Goal: Information Seeking & Learning: Understand process/instructions

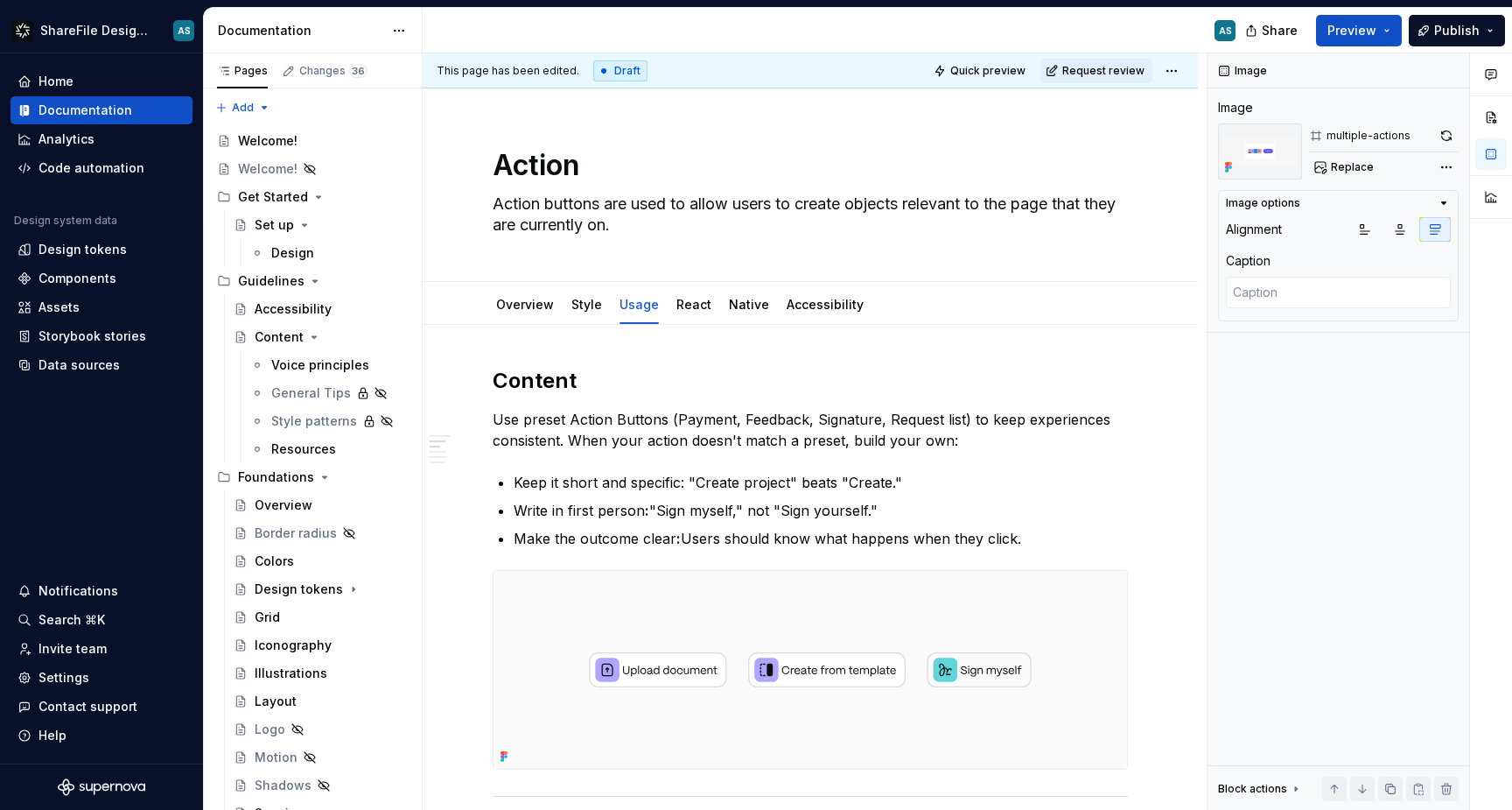
scroll to position [693, 0]
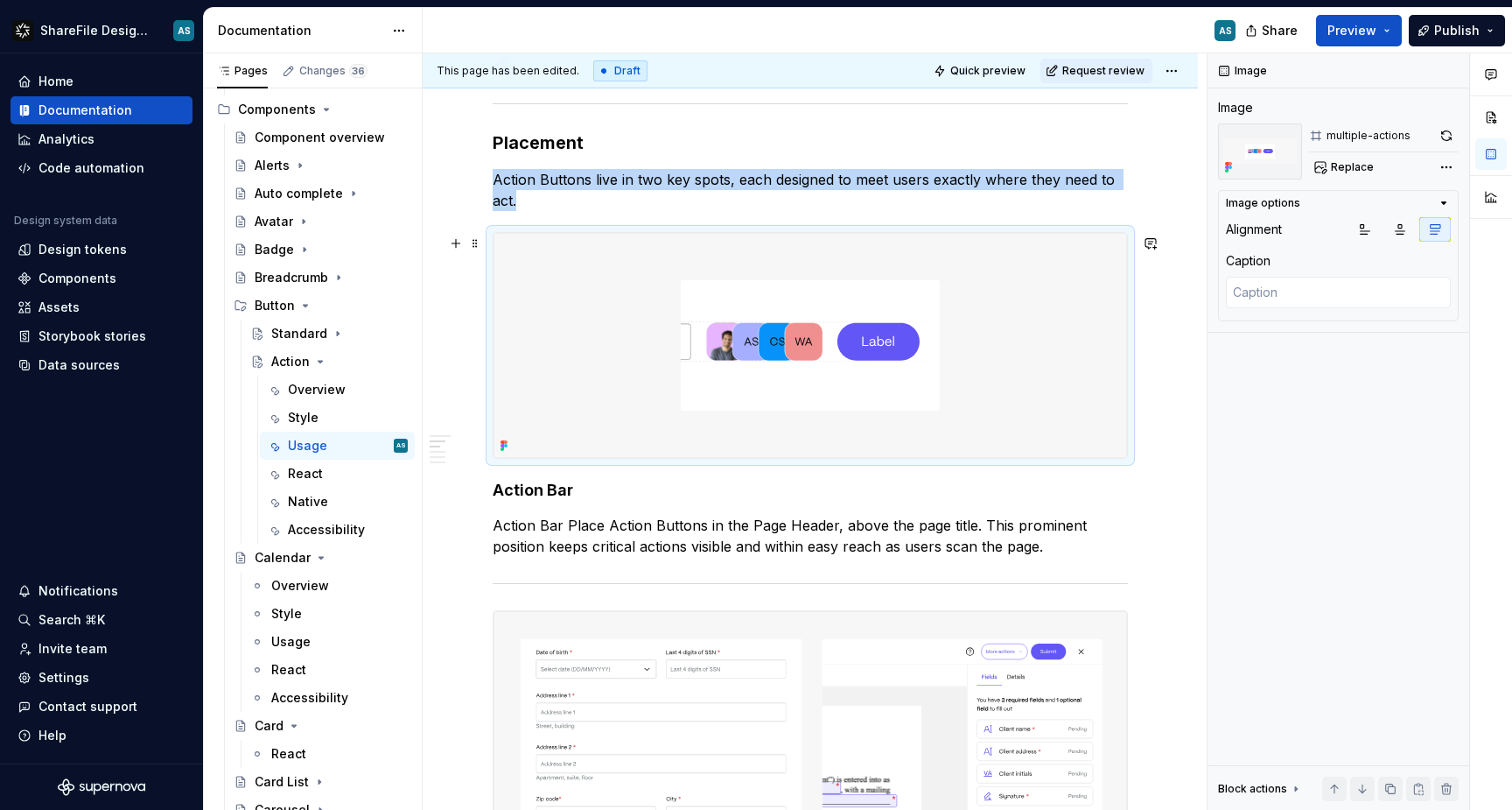
click at [553, 280] on img at bounding box center [811, 345] width 634 height 224
click at [1347, 171] on span "Replace" at bounding box center [1352, 166] width 43 height 14
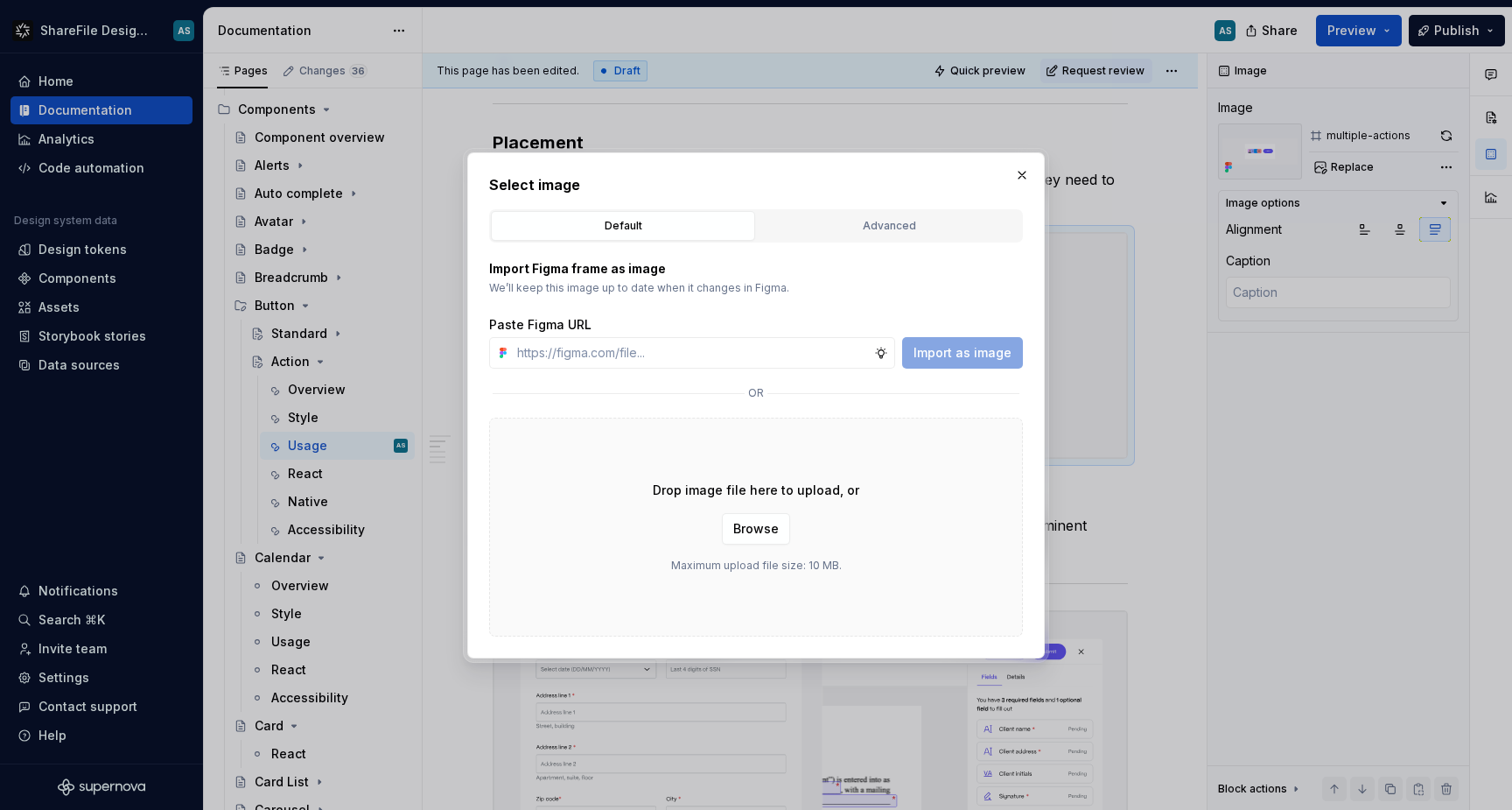
click at [914, 207] on div "Select image Default Advanced Import Figma frame as image We’ll keep this image…" at bounding box center [756, 405] width 534 height 462
click at [904, 223] on div "Advanced" at bounding box center [889, 226] width 252 height 18
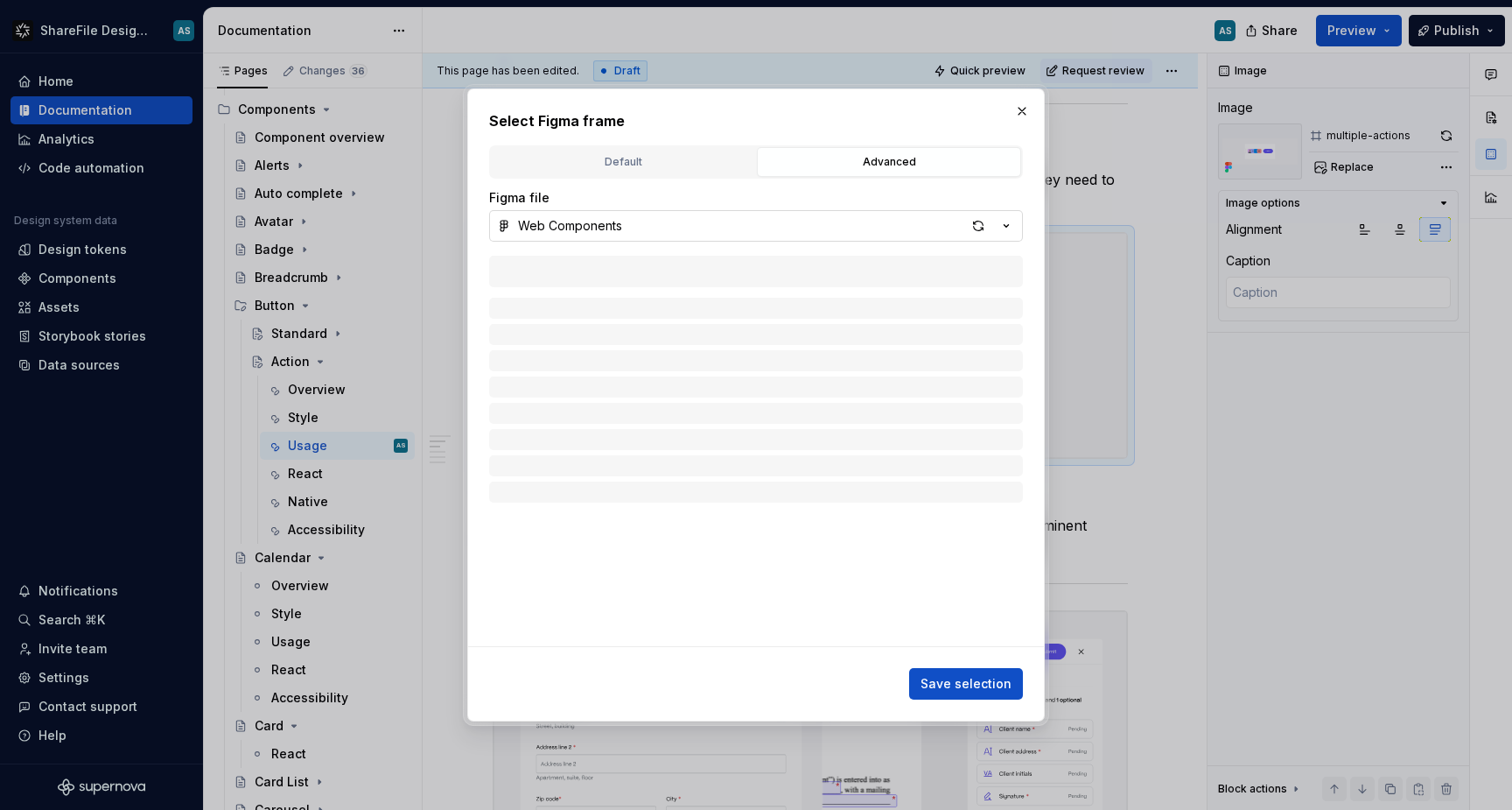
click at [1008, 233] on icon "button" at bounding box center [1006, 226] width 18 height 18
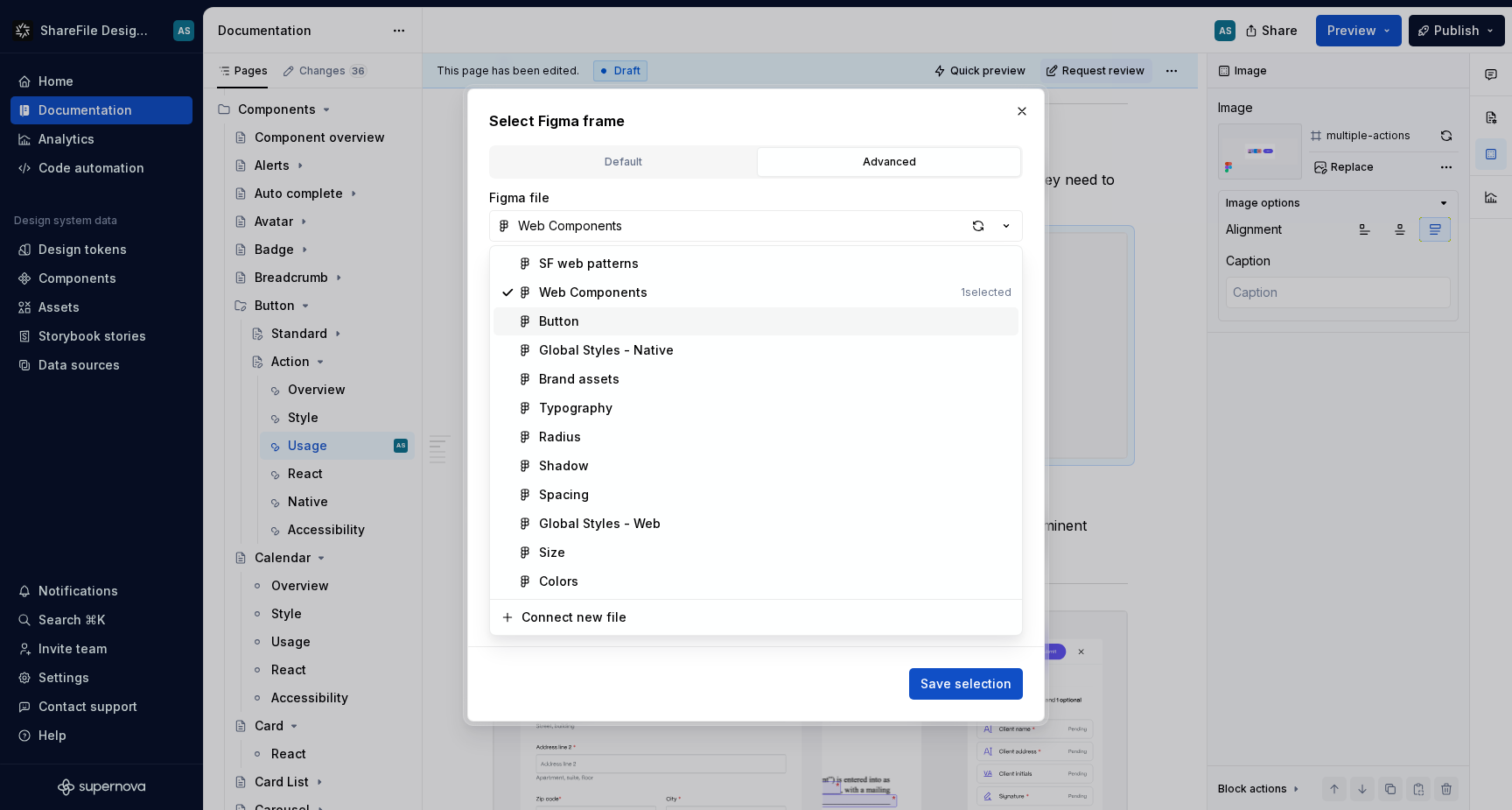
click at [670, 331] on span "Button" at bounding box center [756, 321] width 525 height 28
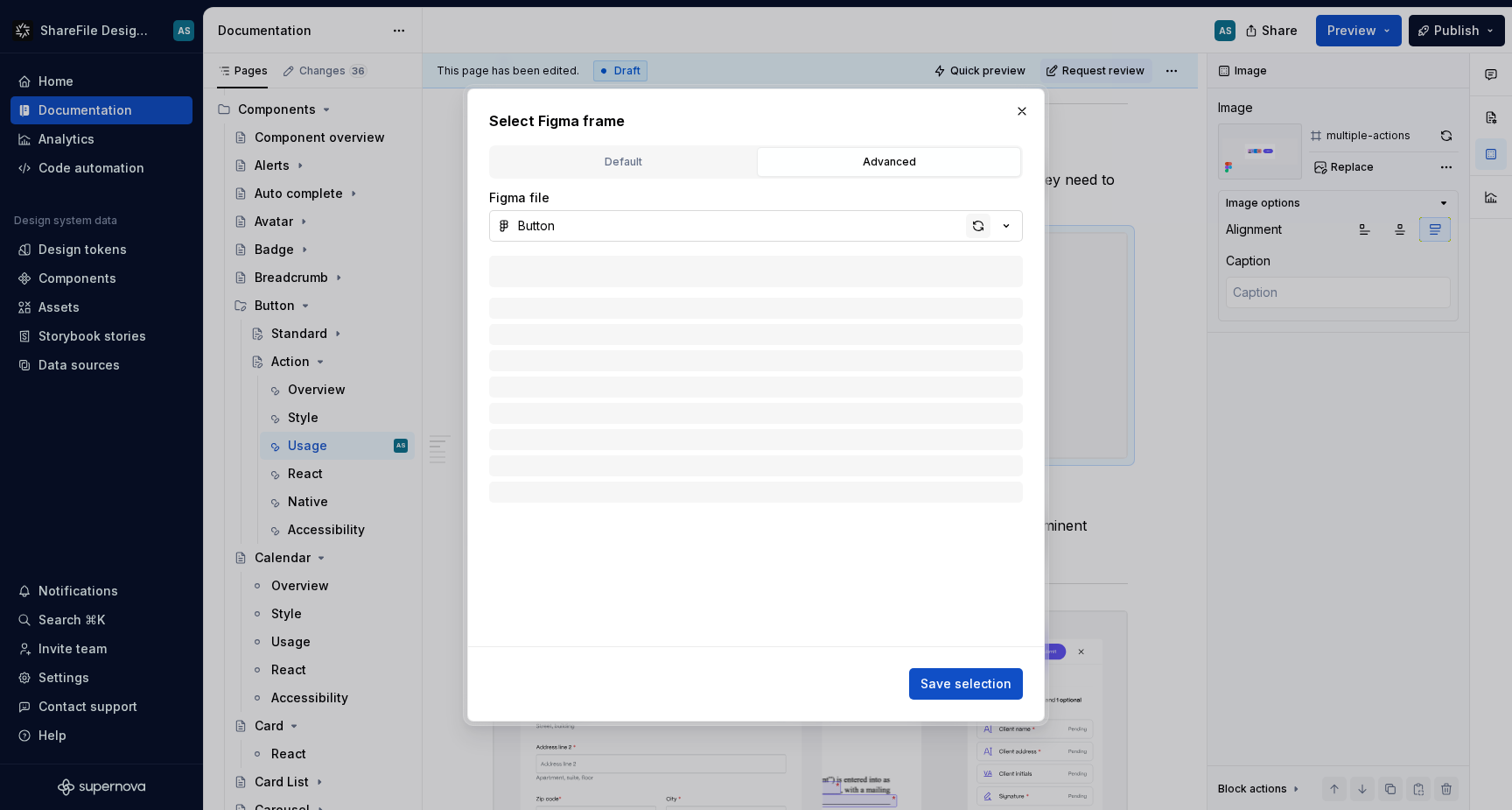
click at [979, 226] on div "button" at bounding box center [978, 226] width 25 height 25
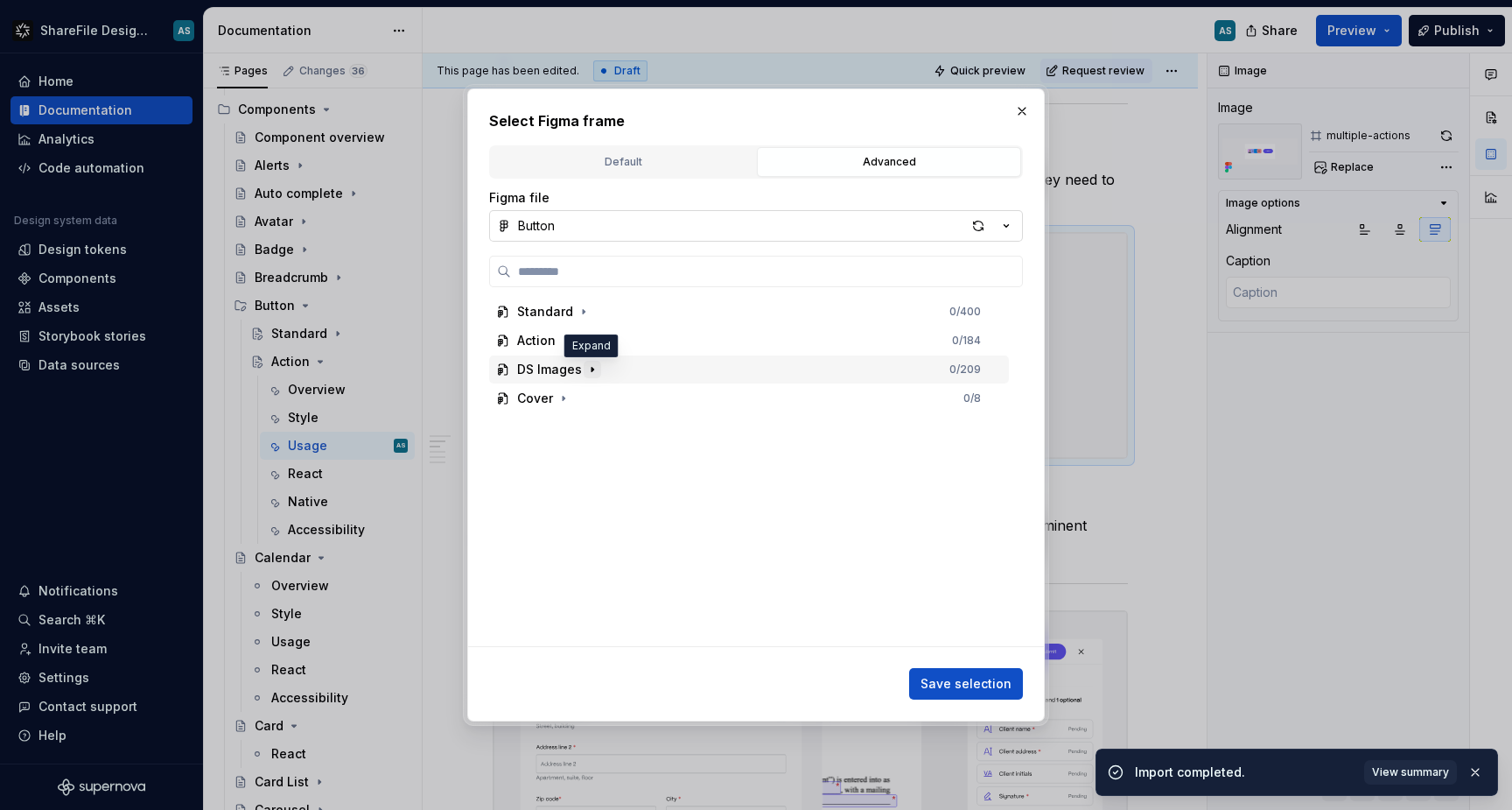
click at [591, 370] on icon "button" at bounding box center [591, 369] width 14 height 14
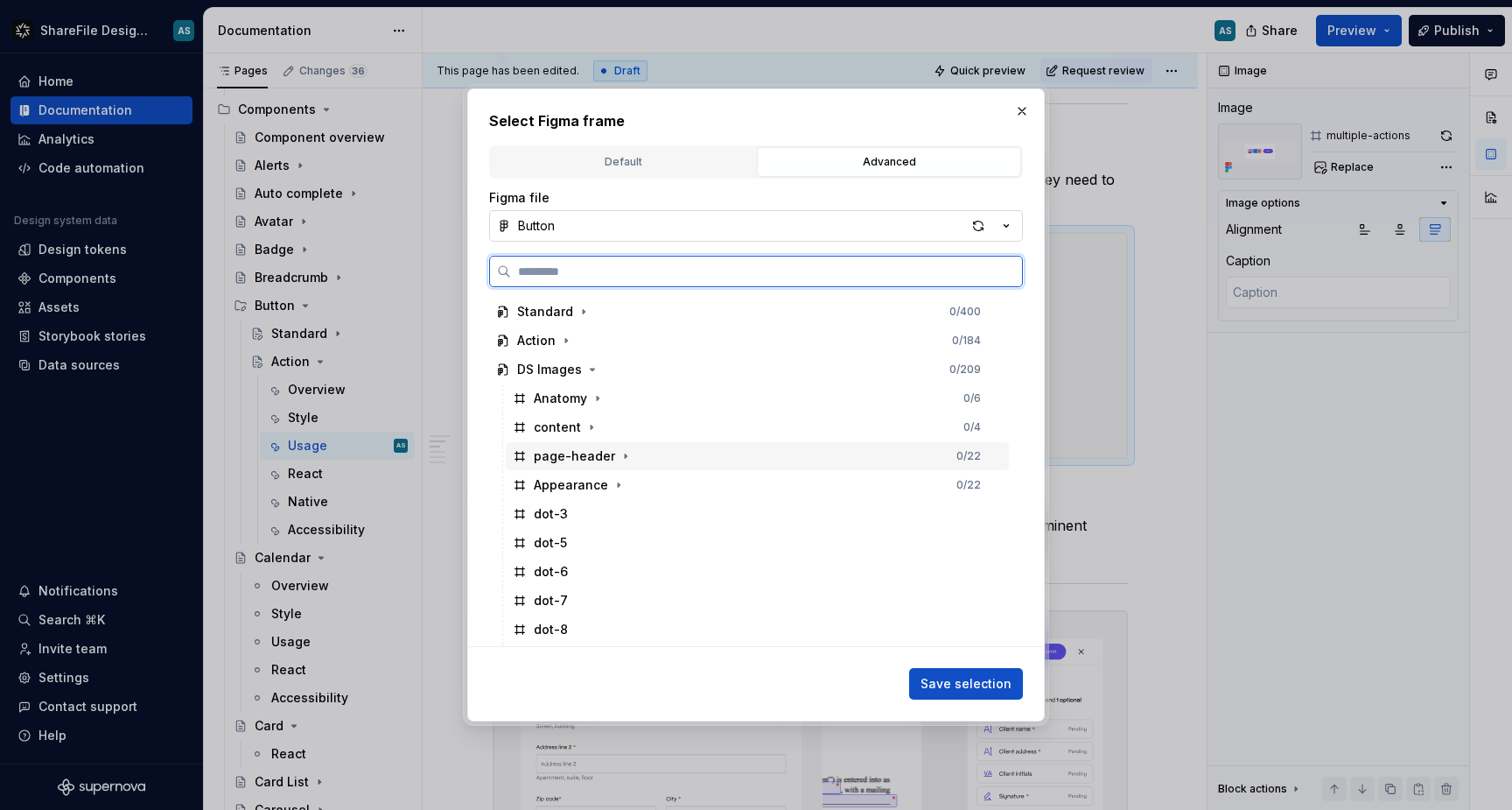
click at [608, 459] on div "page-header" at bounding box center [575, 456] width 81 height 18
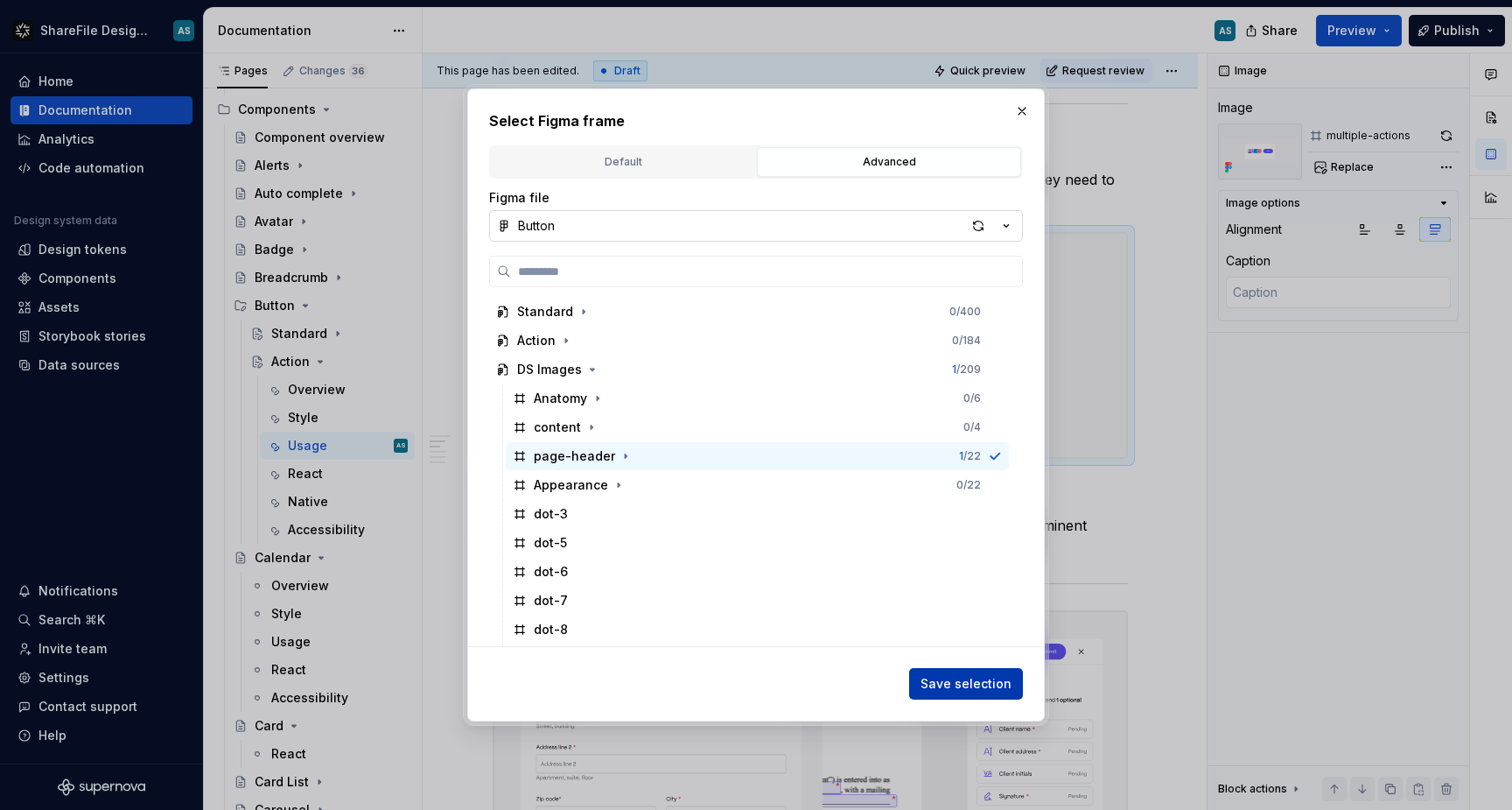
click at [998, 681] on span "Save selection" at bounding box center [966, 683] width 91 height 18
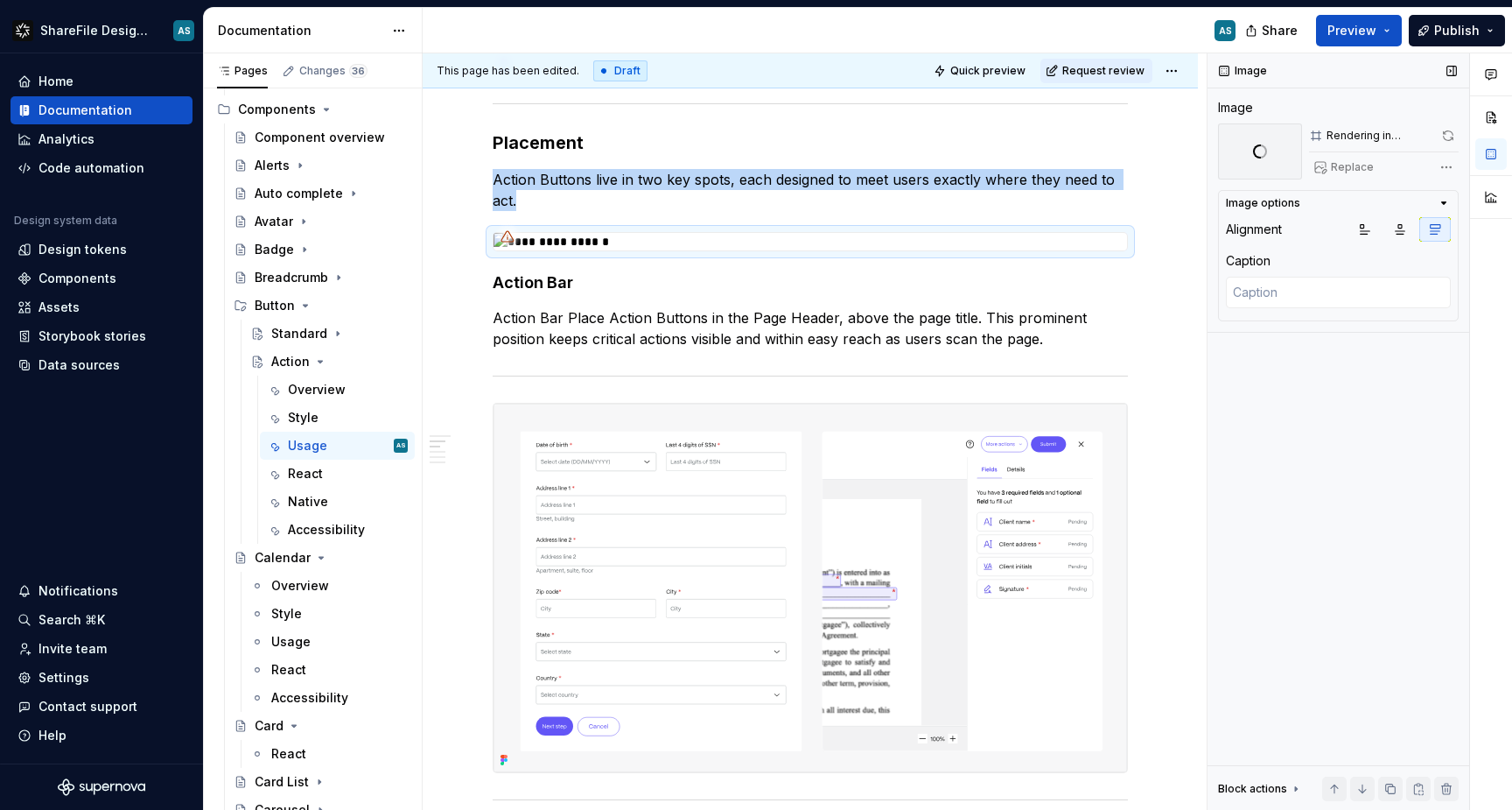
click at [1445, 168] on div "Comments Open comments No comments yet Select ‘Comment’ from the block context …" at bounding box center [1360, 432] width 305 height 757
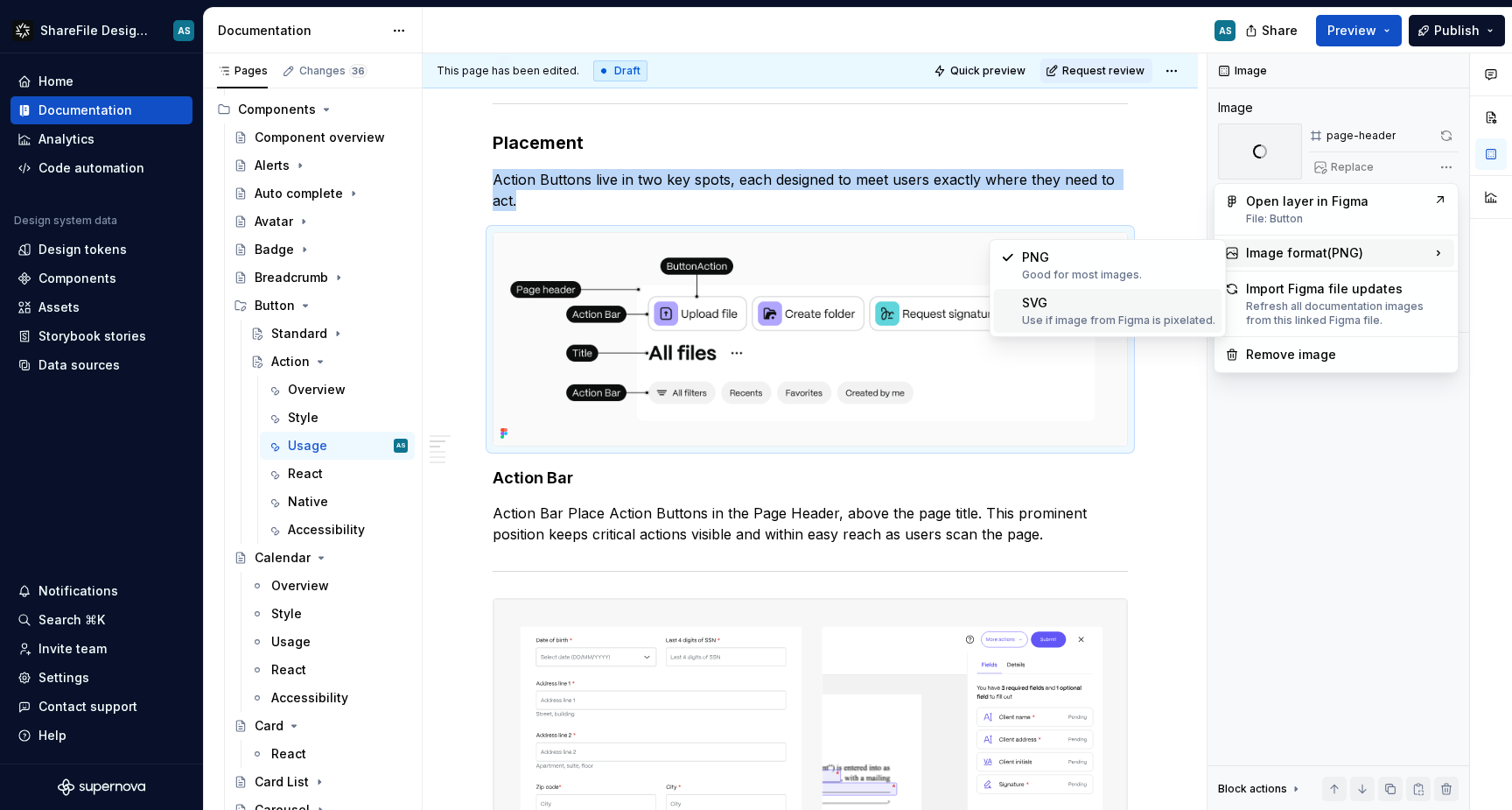
click at [1146, 309] on div "SVG Use if image from Figma is pixelated." at bounding box center [1118, 311] width 193 height 33
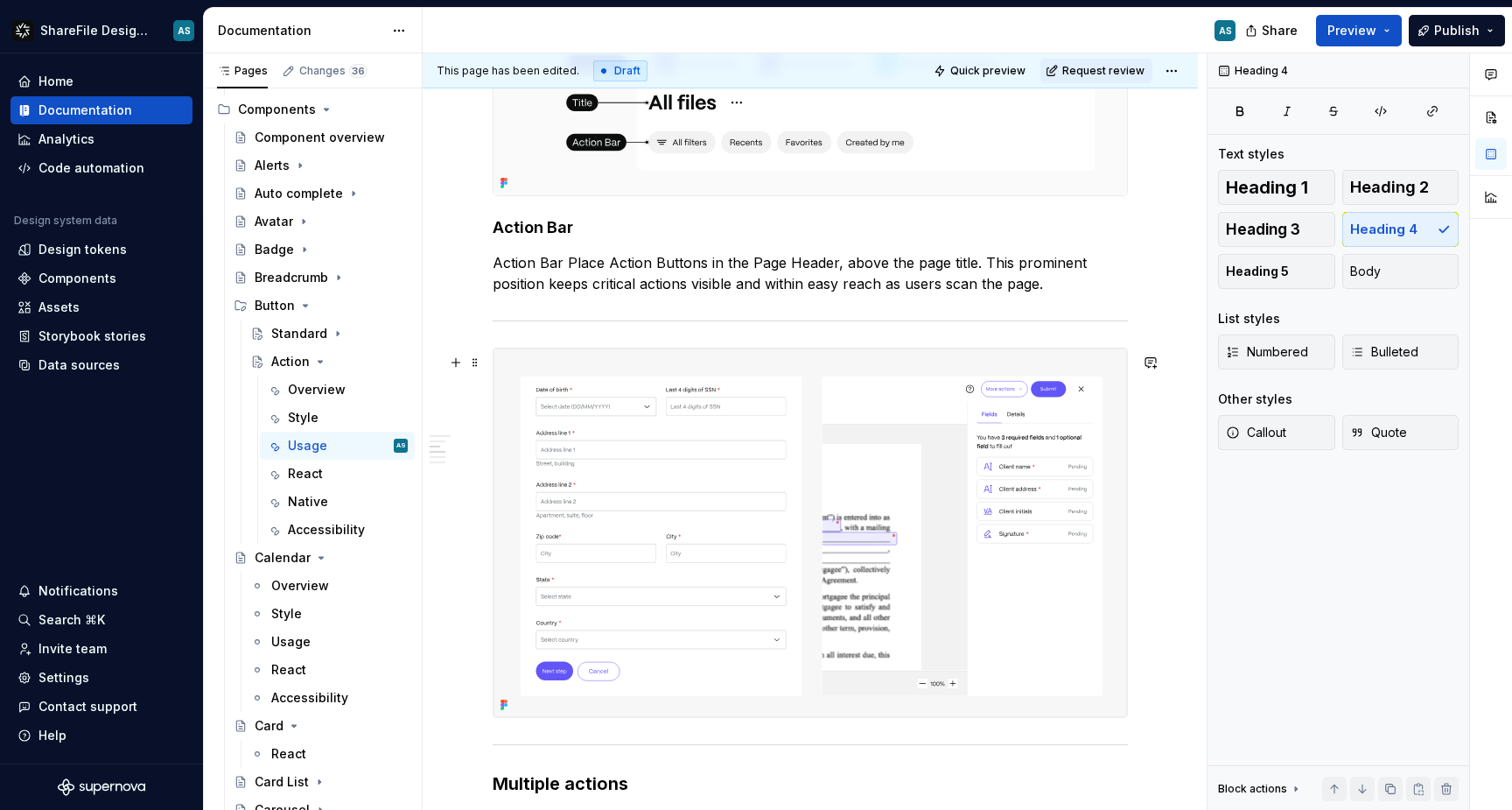
scroll to position [885, 0]
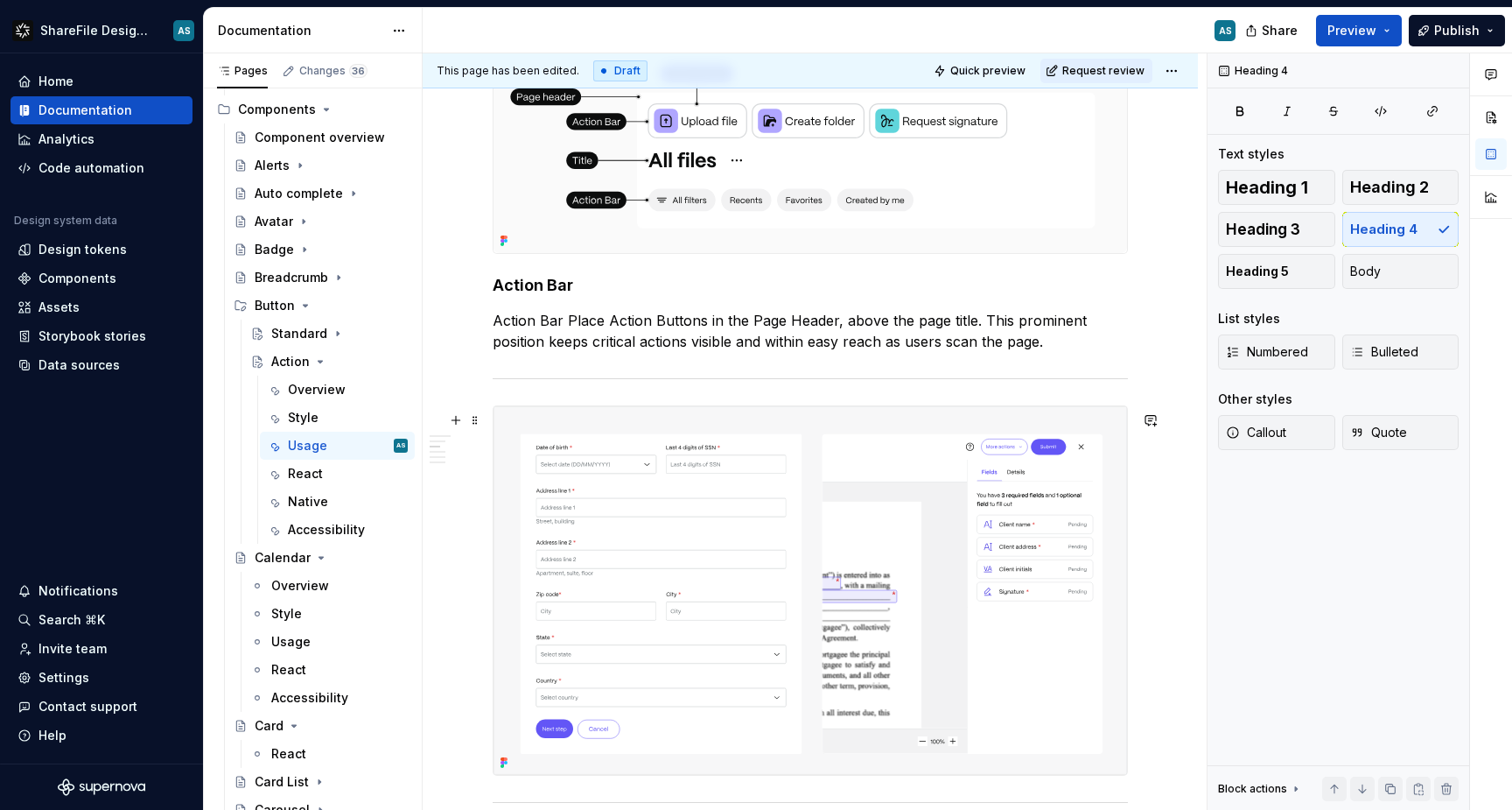
click at [883, 436] on img at bounding box center [811, 590] width 634 height 368
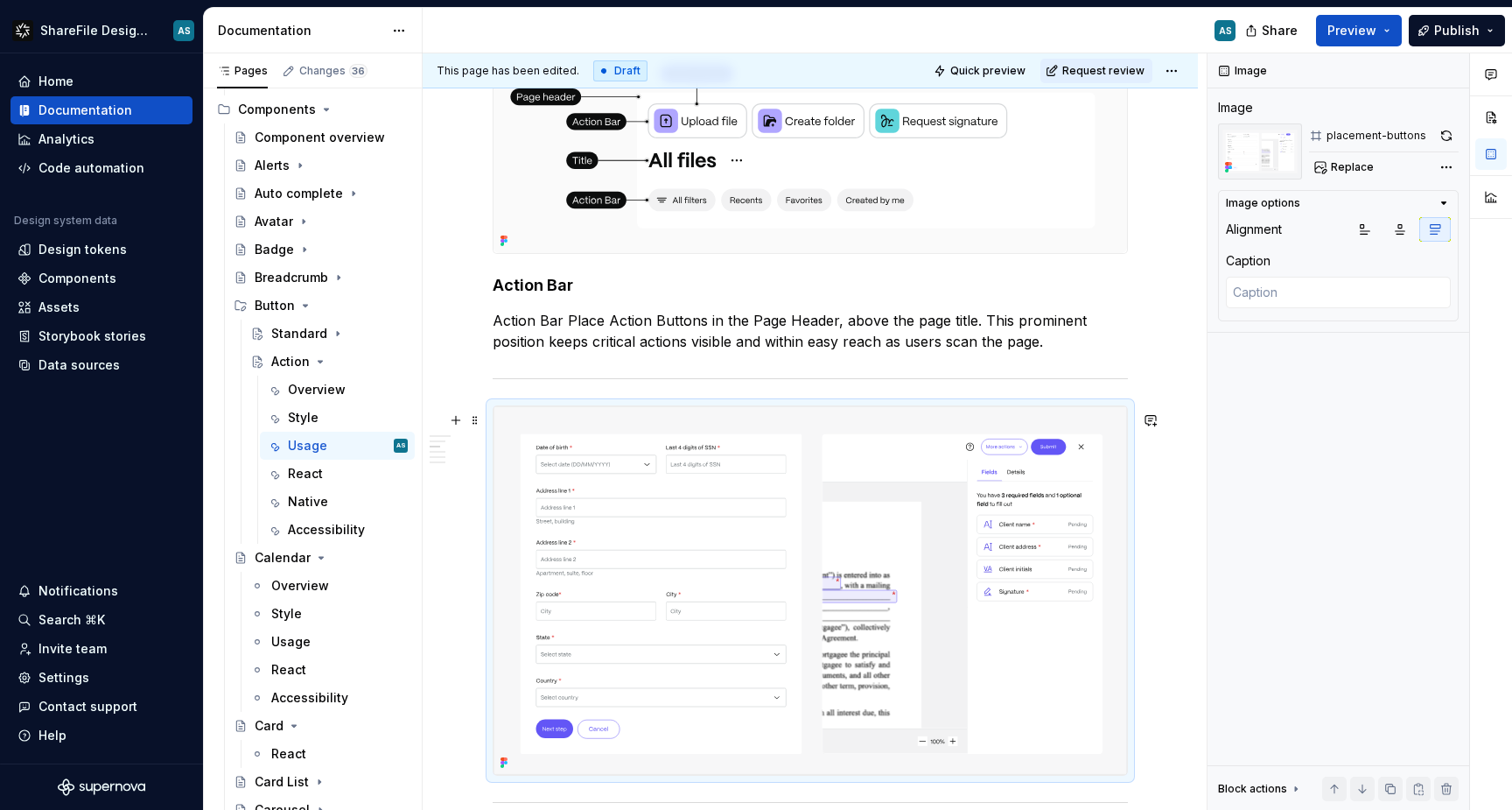
type textarea "*"
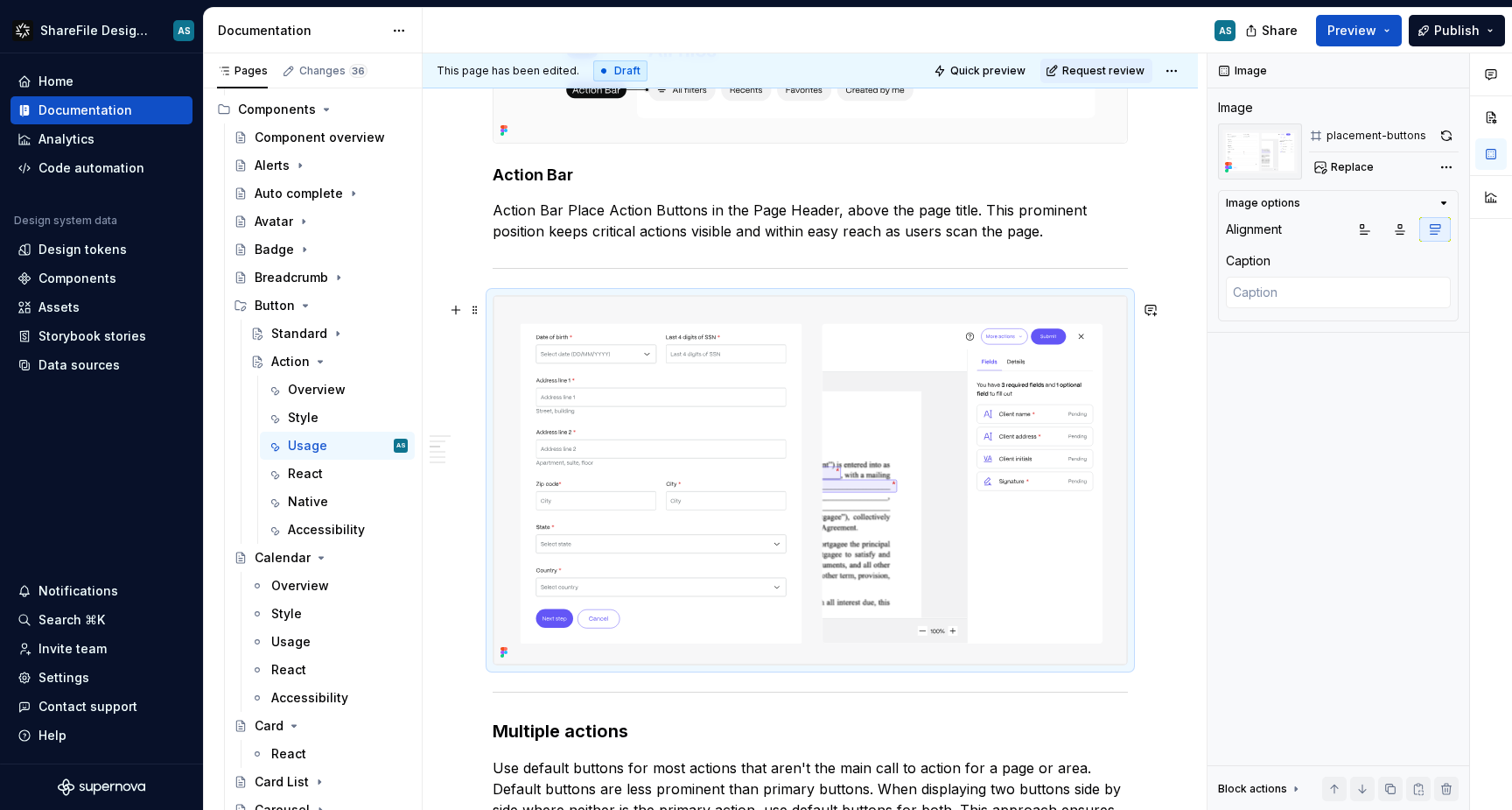
scroll to position [1037, 0]
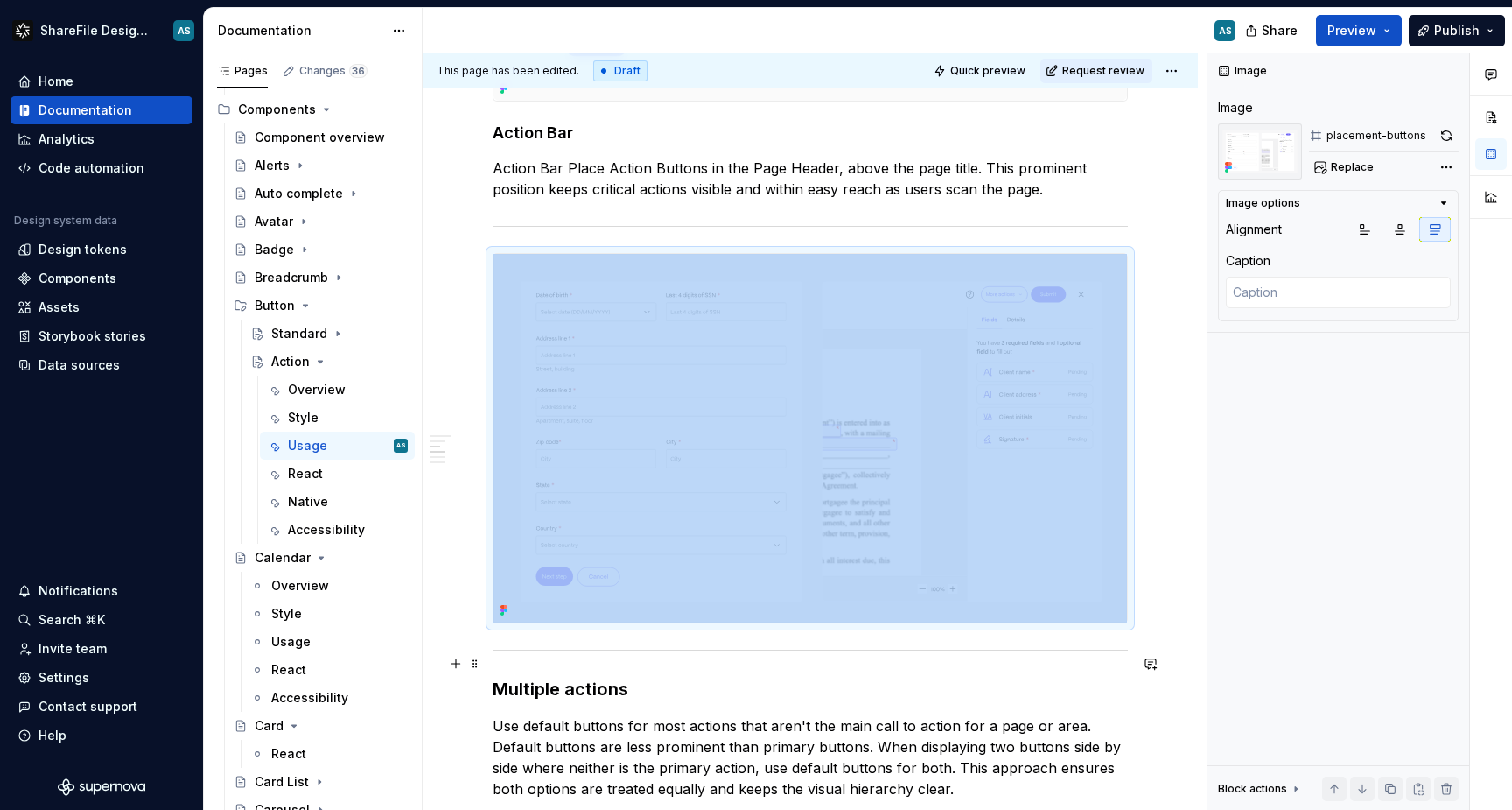
click at [656, 656] on div at bounding box center [810, 650] width 635 height 11
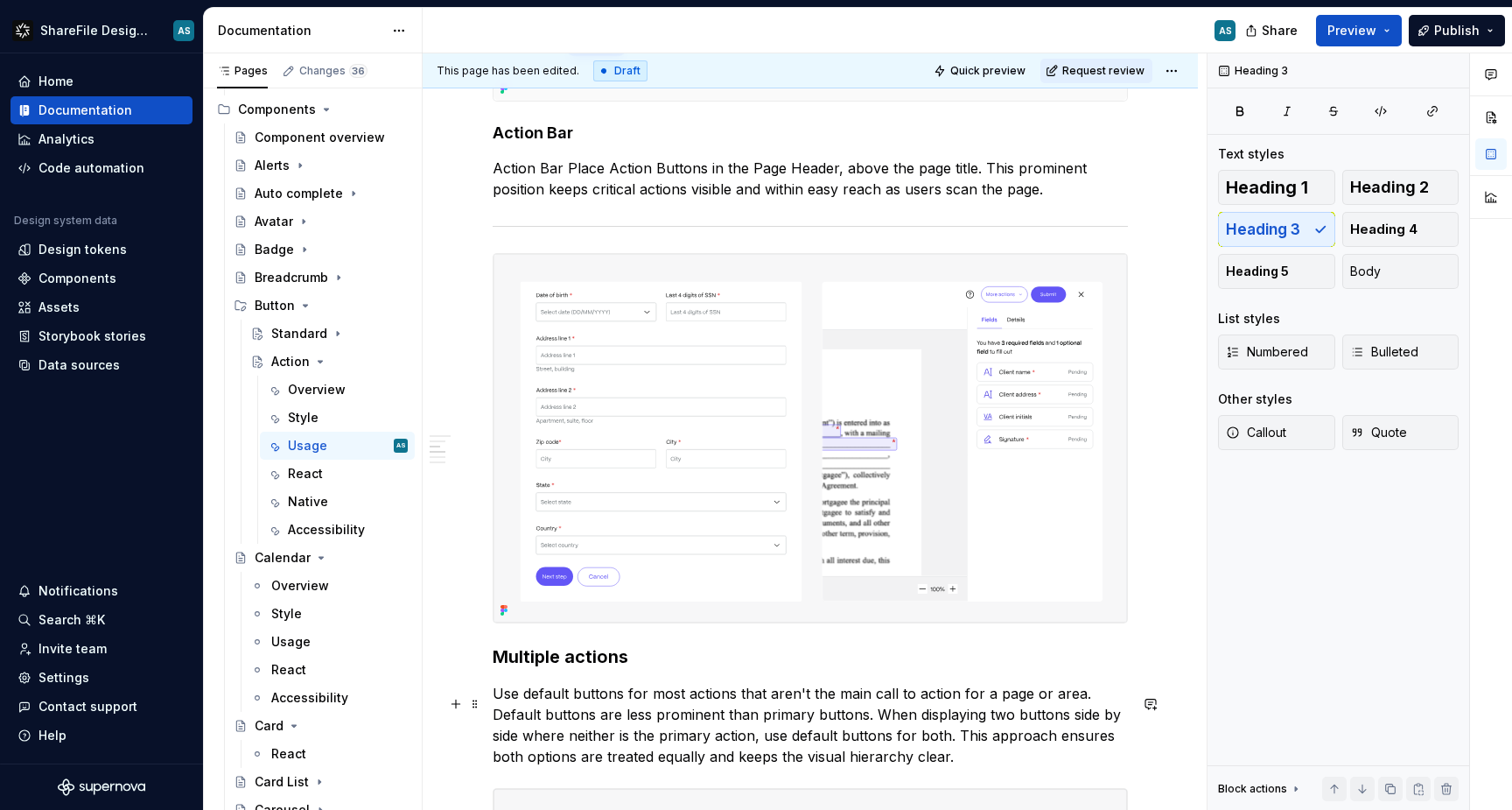
click at [651, 755] on p "Use default buttons for most actions that aren't the main call to action for a …" at bounding box center [810, 725] width 635 height 84
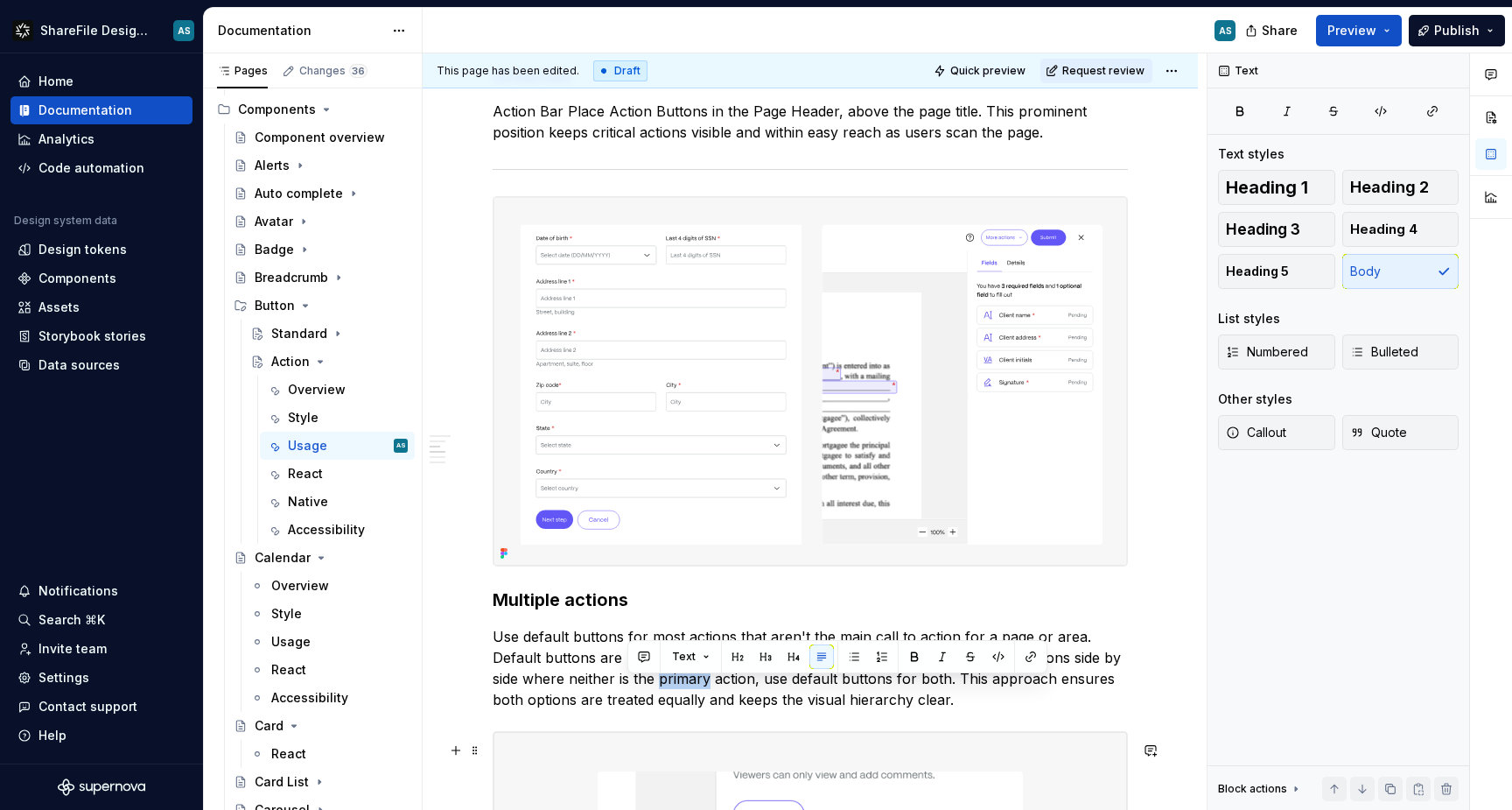
scroll to position [1102, 0]
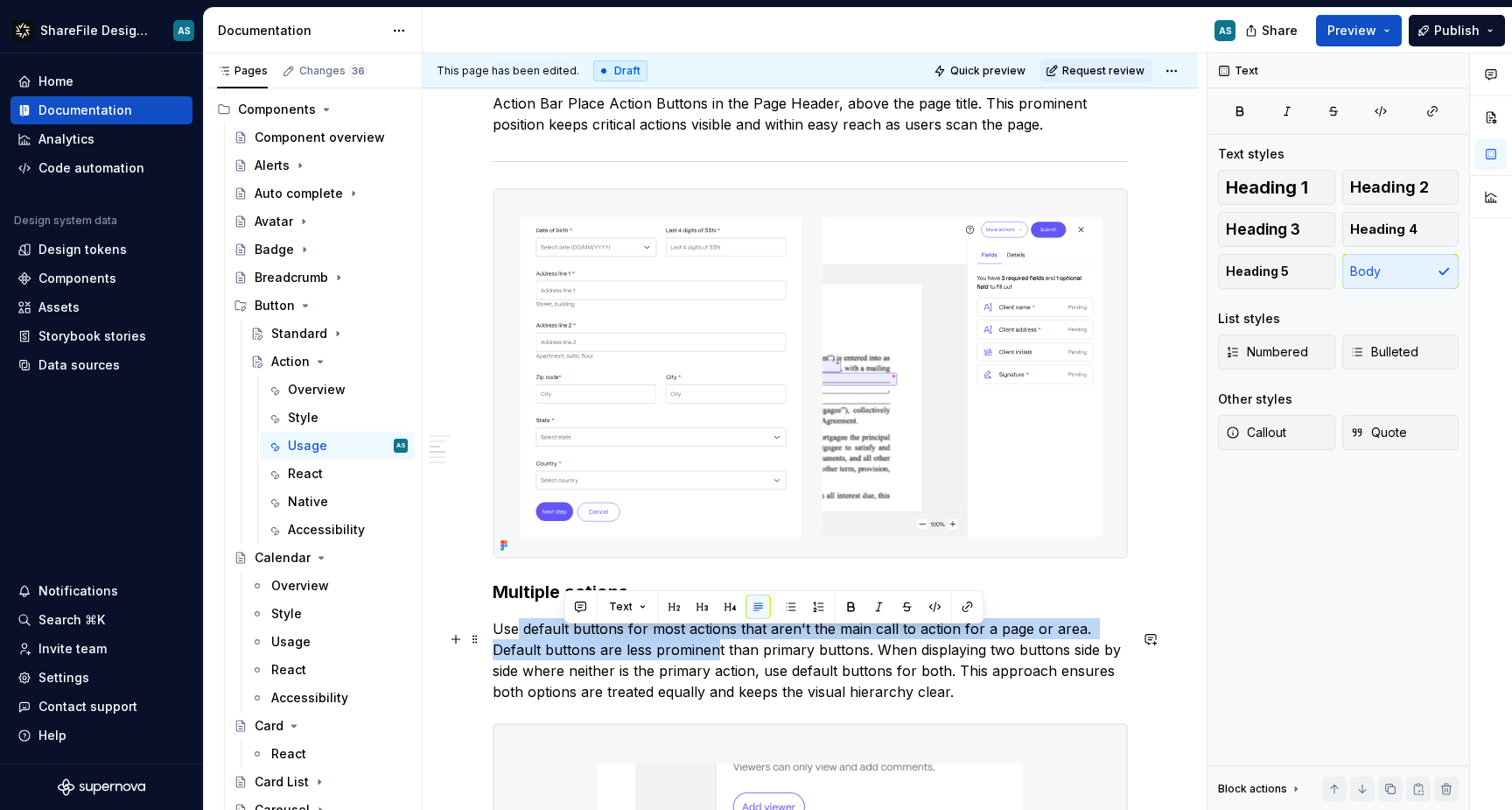
drag, startPoint x: 940, startPoint y: 714, endPoint x: 518, endPoint y: 644, distance: 427.8
click at [518, 644] on div "Content Use preset Action Buttons (Payment, Feedback, Signature, Request list) …" at bounding box center [810, 776] width 635 height 3022
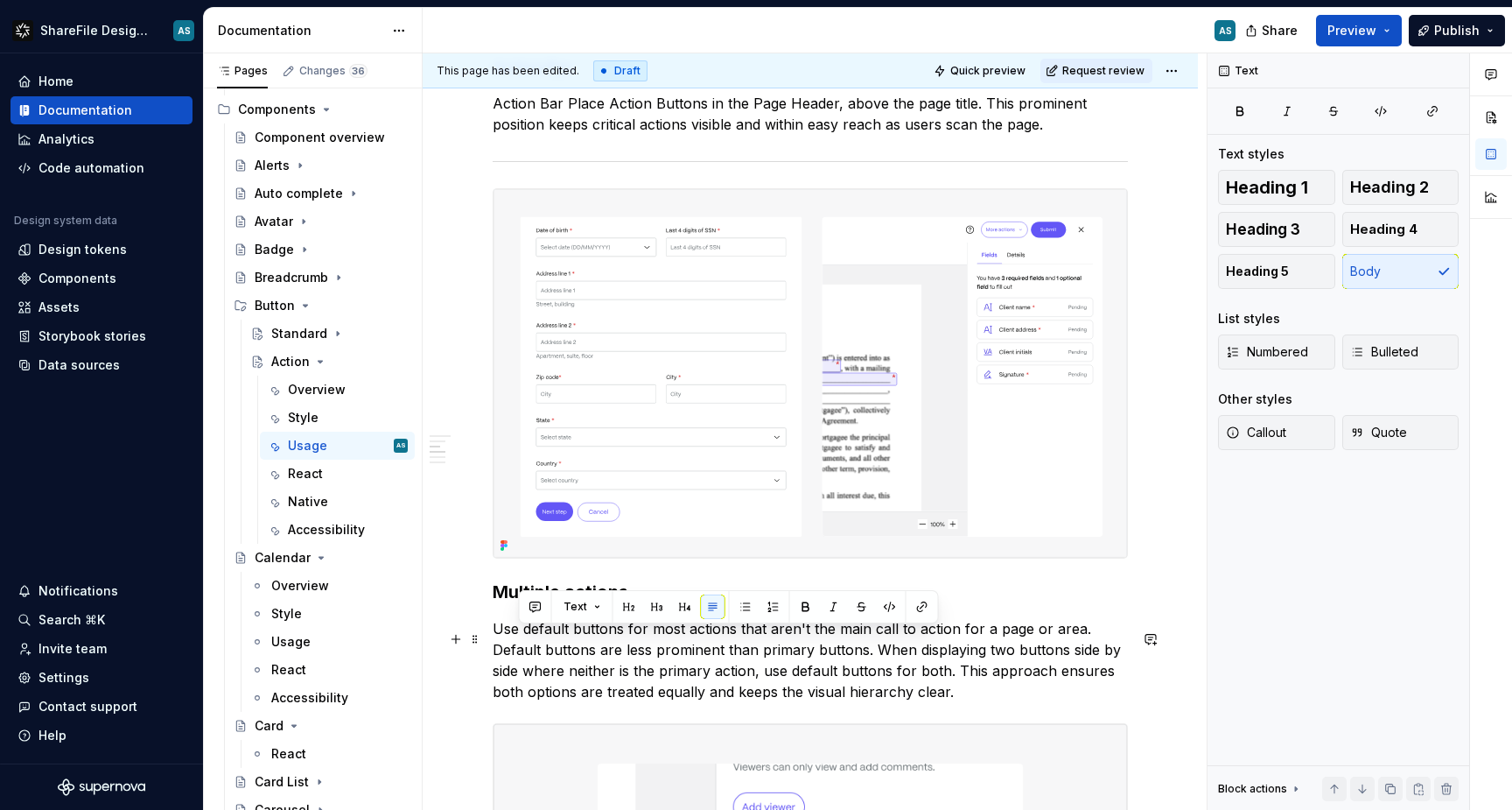
click at [498, 644] on p "Use default buttons for most actions that aren't the main call to action for a …" at bounding box center [810, 660] width 635 height 84
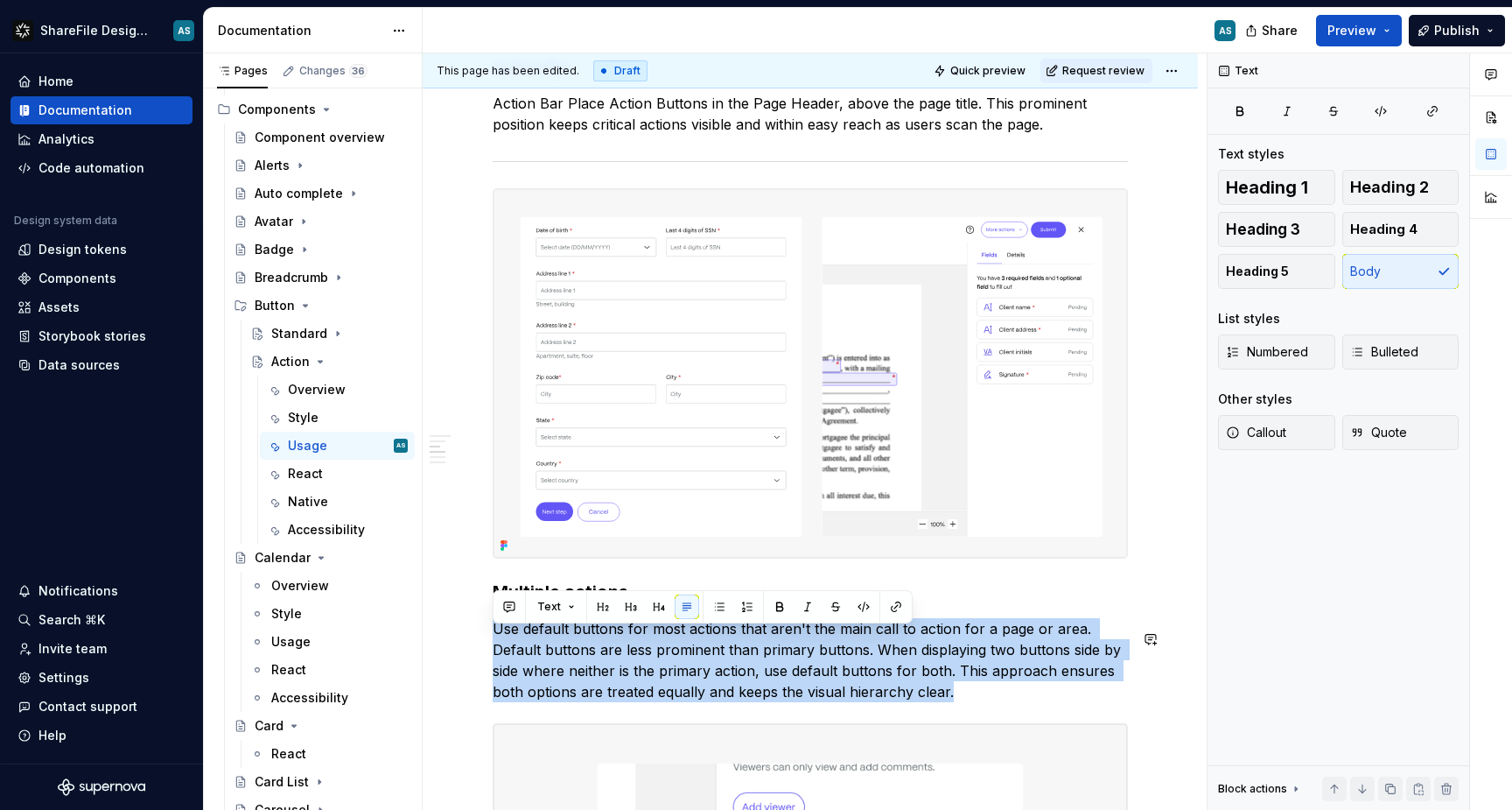
drag, startPoint x: 494, startPoint y: 641, endPoint x: 966, endPoint y: 716, distance: 477.9
click at [966, 716] on div "Content Use preset Action Buttons (Payment, Feedback, Signature, Request list) …" at bounding box center [810, 776] width 635 height 3022
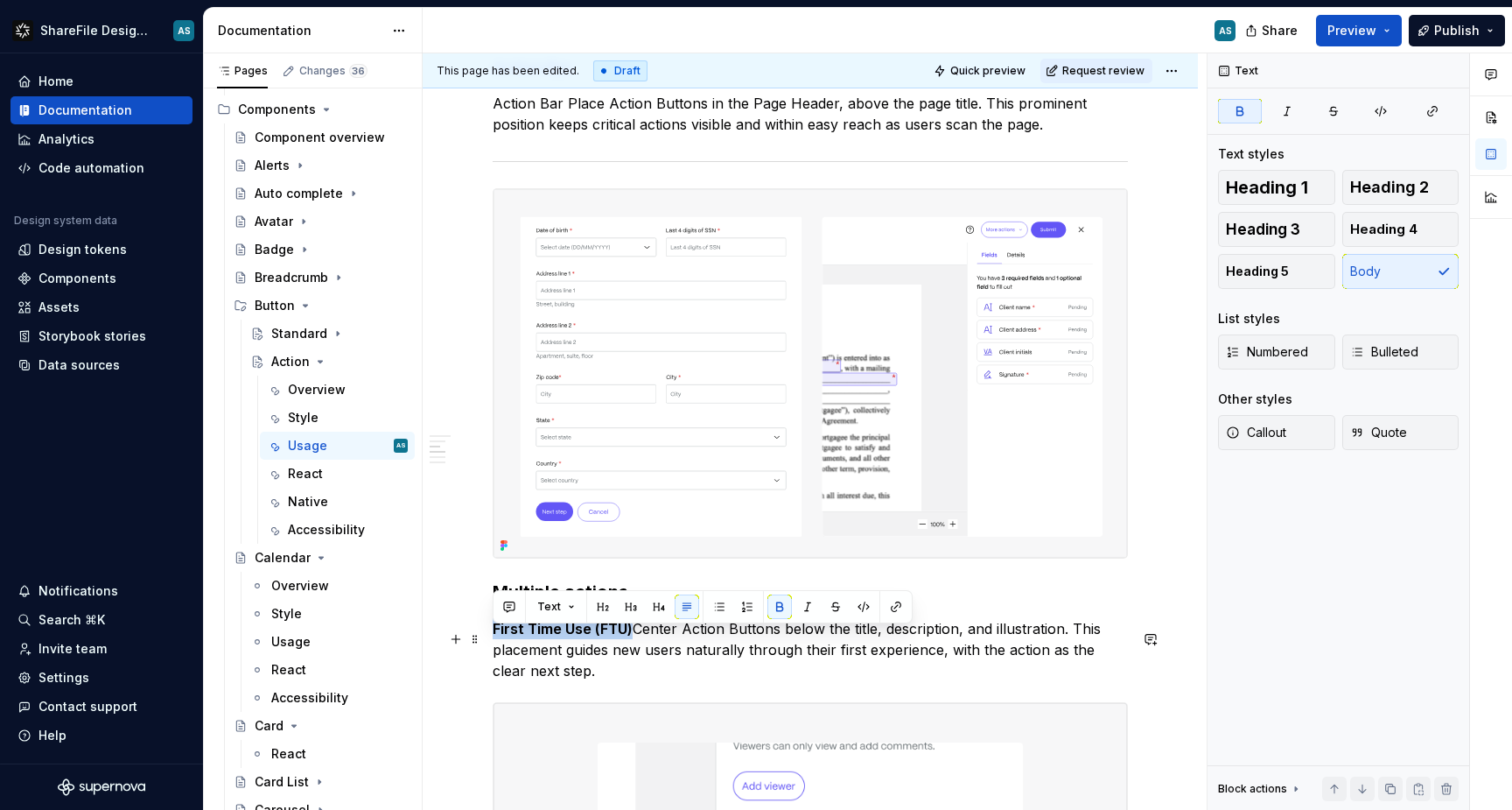
drag, startPoint x: 632, startPoint y: 640, endPoint x: 494, endPoint y: 637, distance: 138.0
click at [494, 637] on p "First Time Use (FTU) Center Action Buttons below the title, description, and il…" at bounding box center [810, 650] width 635 height 63
click at [772, 604] on button "button" at bounding box center [779, 607] width 25 height 25
click at [979, 620] on div "Content Use preset Action Buttons (Payment, Feedback, Signature, Request list) …" at bounding box center [810, 765] width 635 height 3001
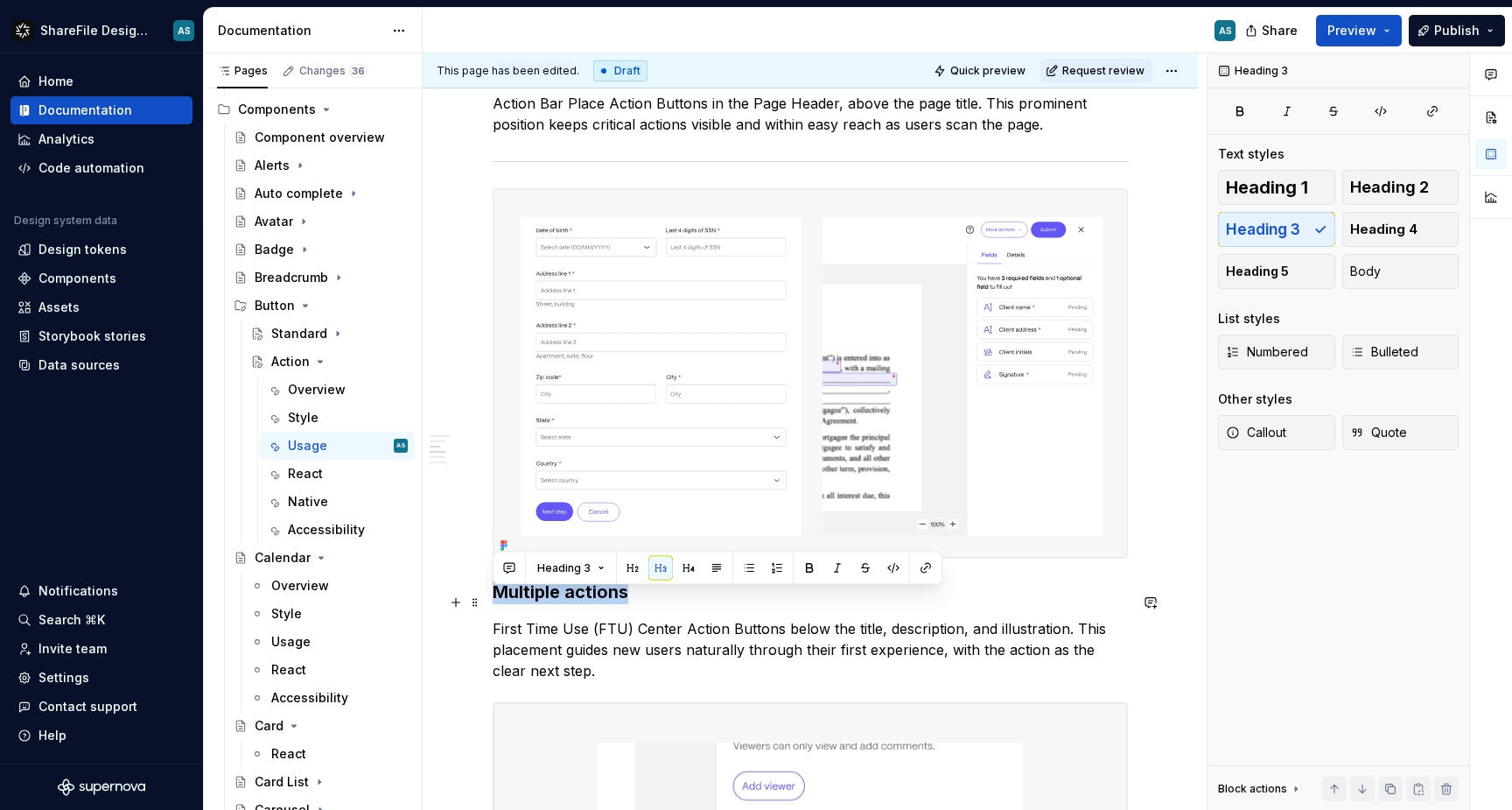
drag, startPoint x: 628, startPoint y: 602, endPoint x: 492, endPoint y: 598, distance: 136.1
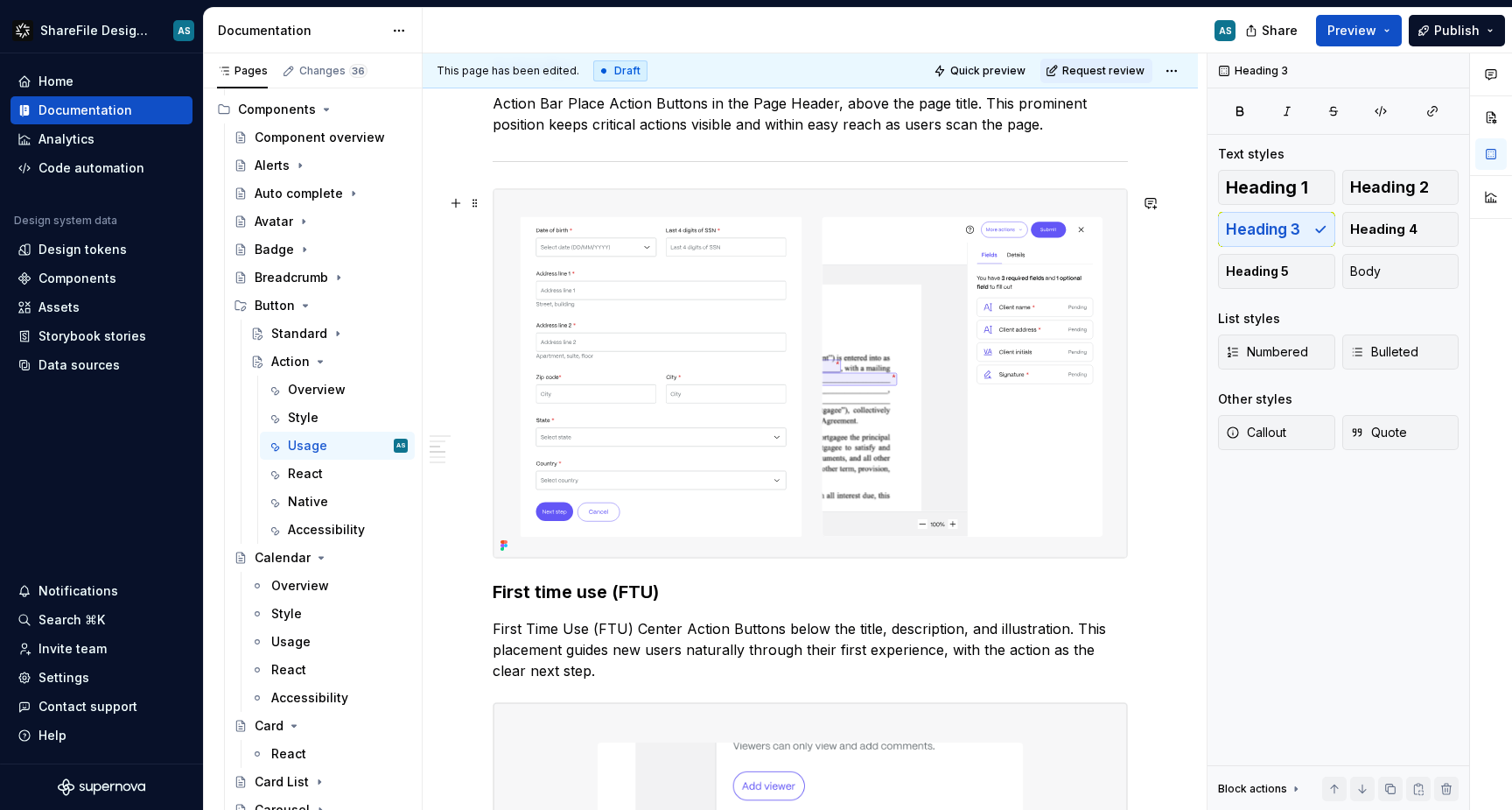
click at [682, 693] on div "Content Use preset Action Buttons (Payment, Feedback, Signature, Request list) …" at bounding box center [810, 765] width 635 height 3001
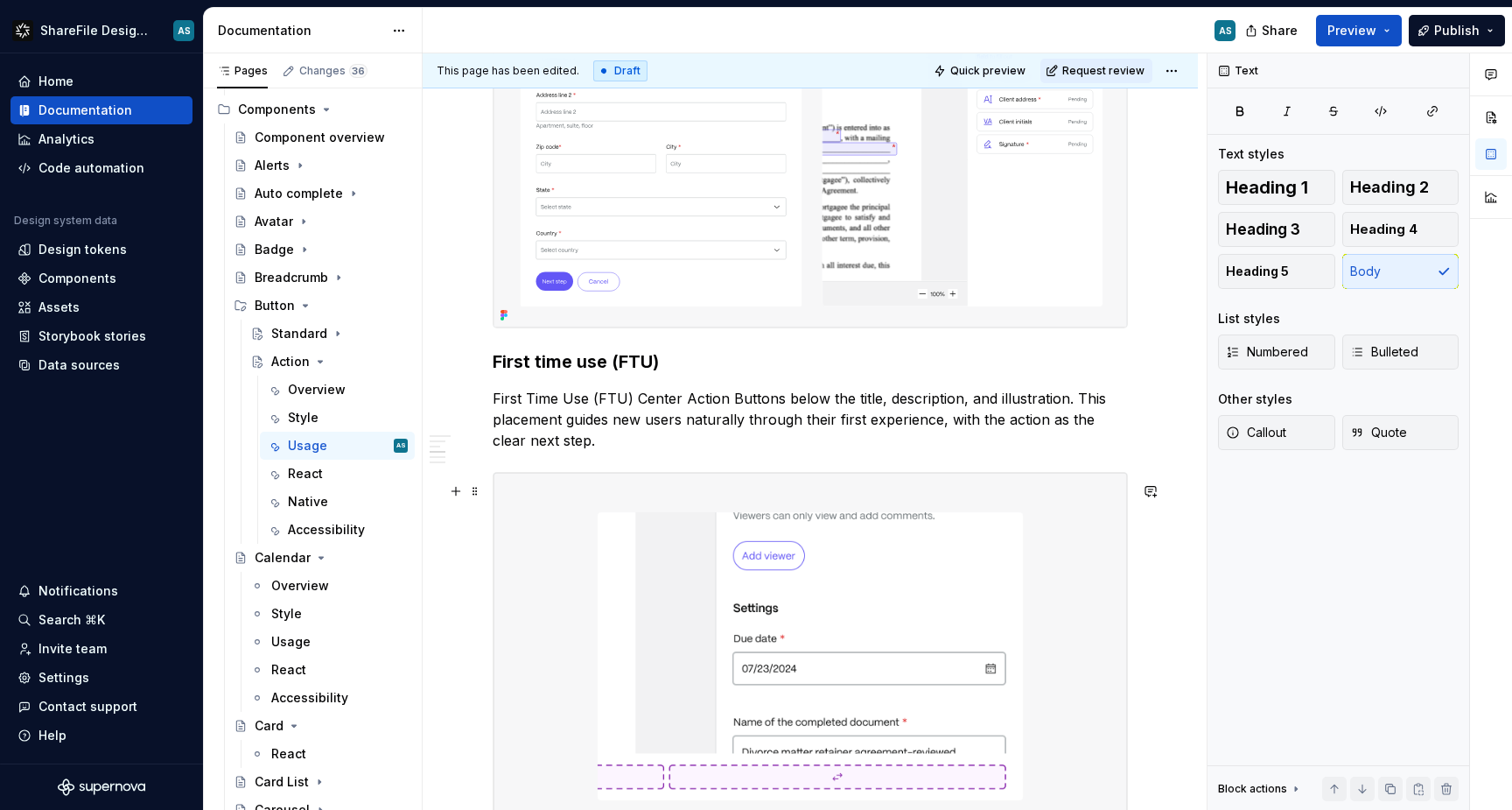
scroll to position [1430, 0]
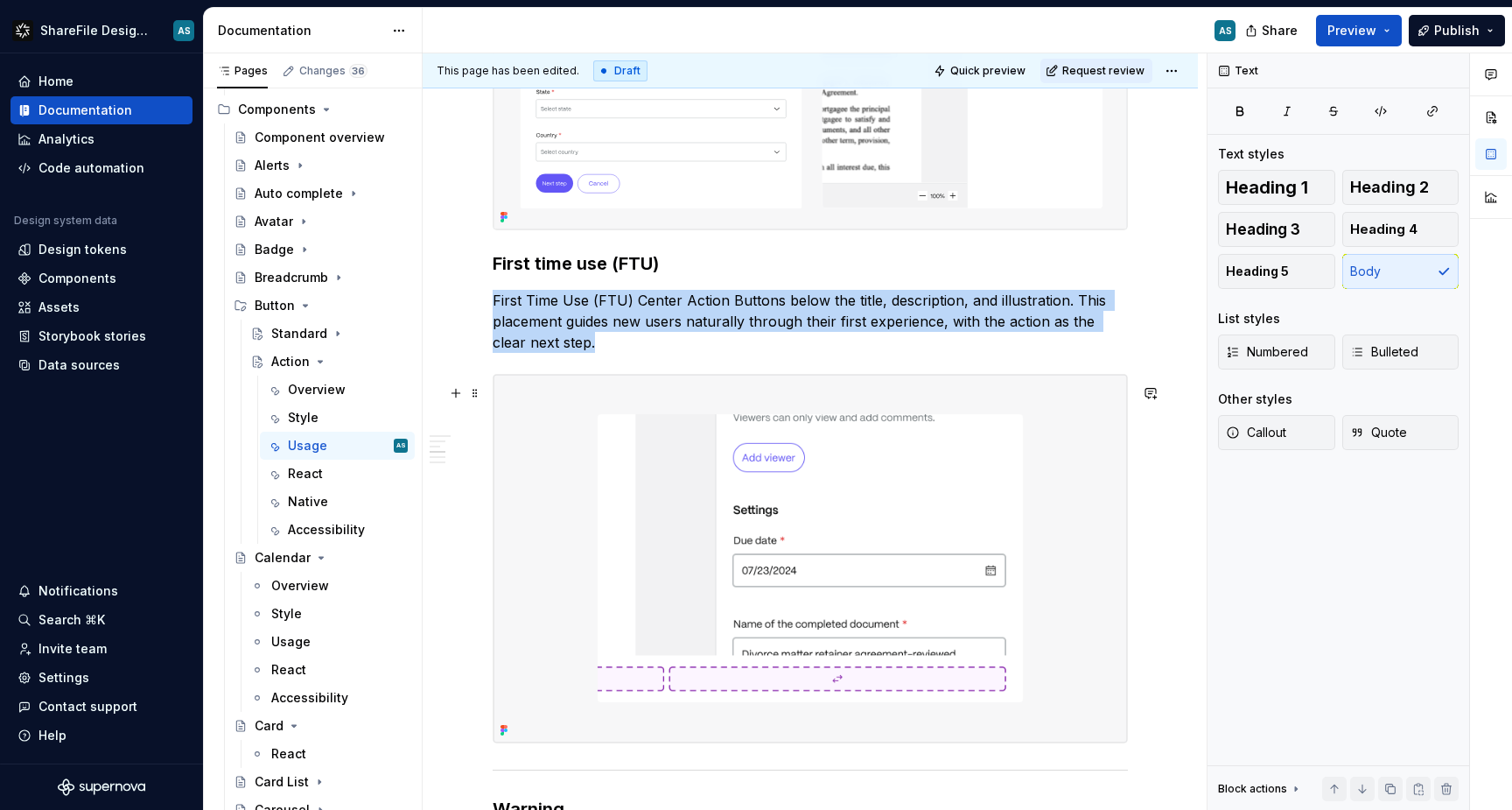
click at [513, 401] on img at bounding box center [811, 558] width 634 height 368
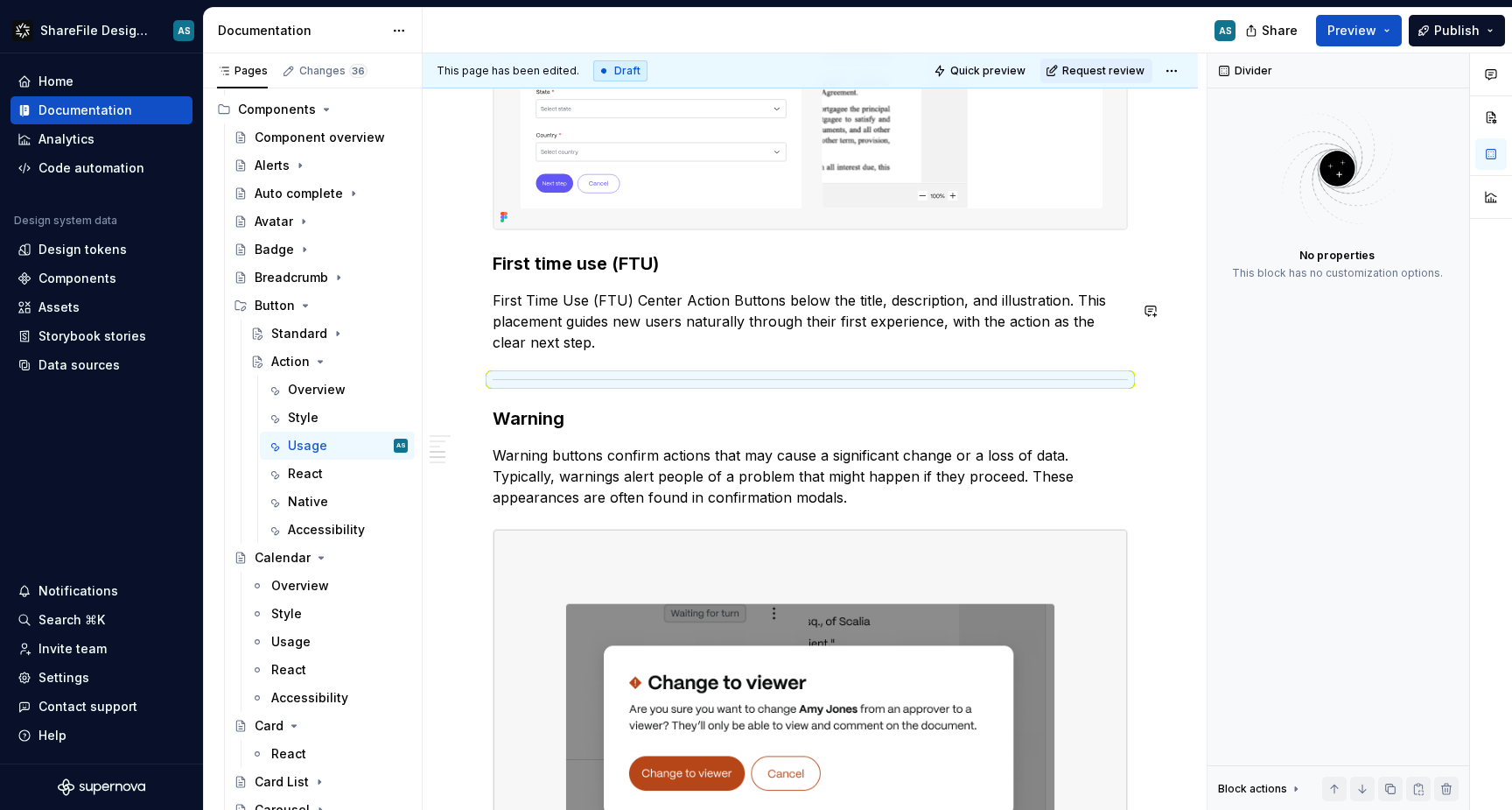
click at [469, 370] on div "Content Use preset Action Buttons (Payment, Feedback, Signature, Request list) …" at bounding box center [810, 351] width 775 height 2915
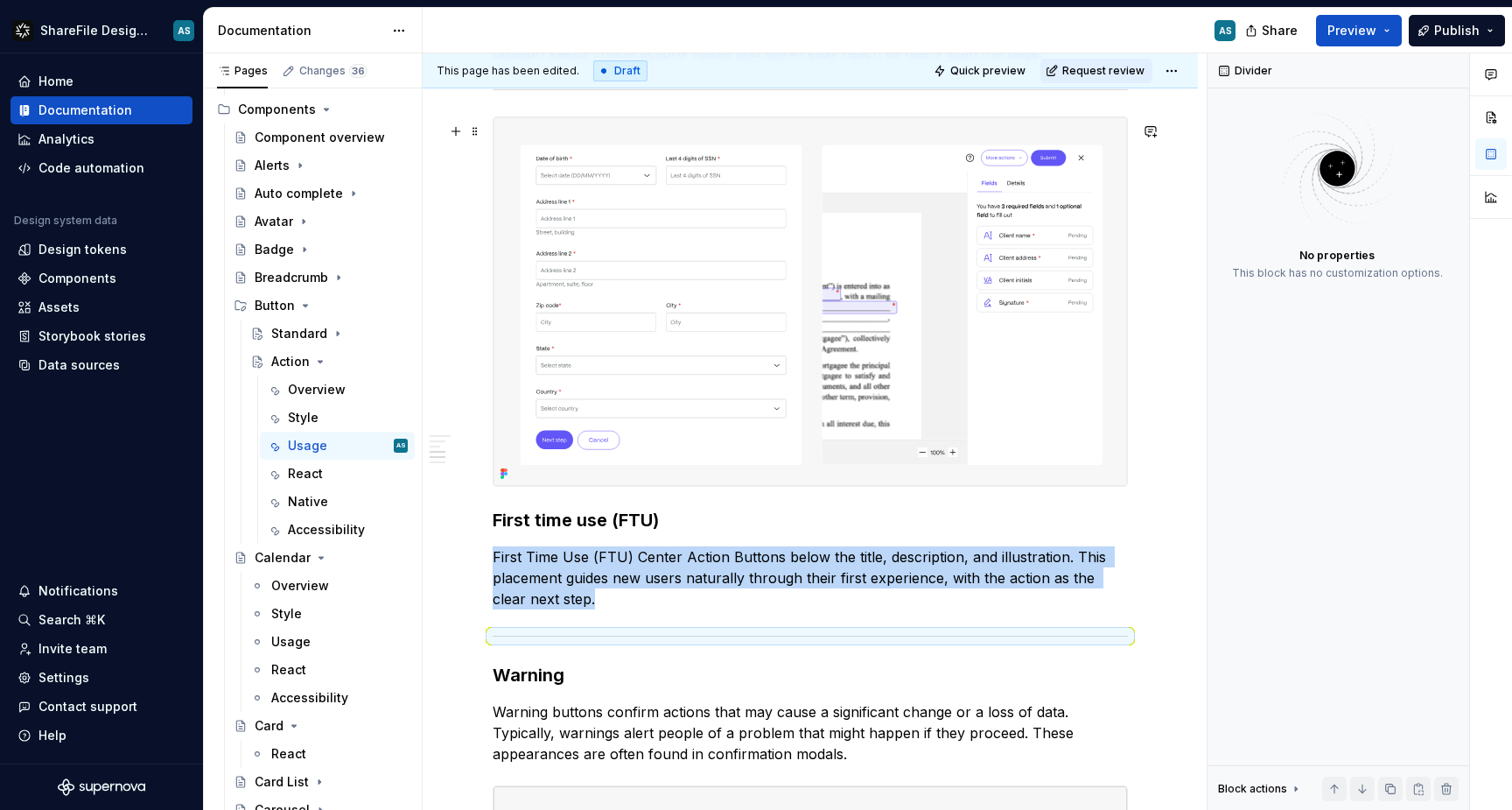
scroll to position [1192, 0]
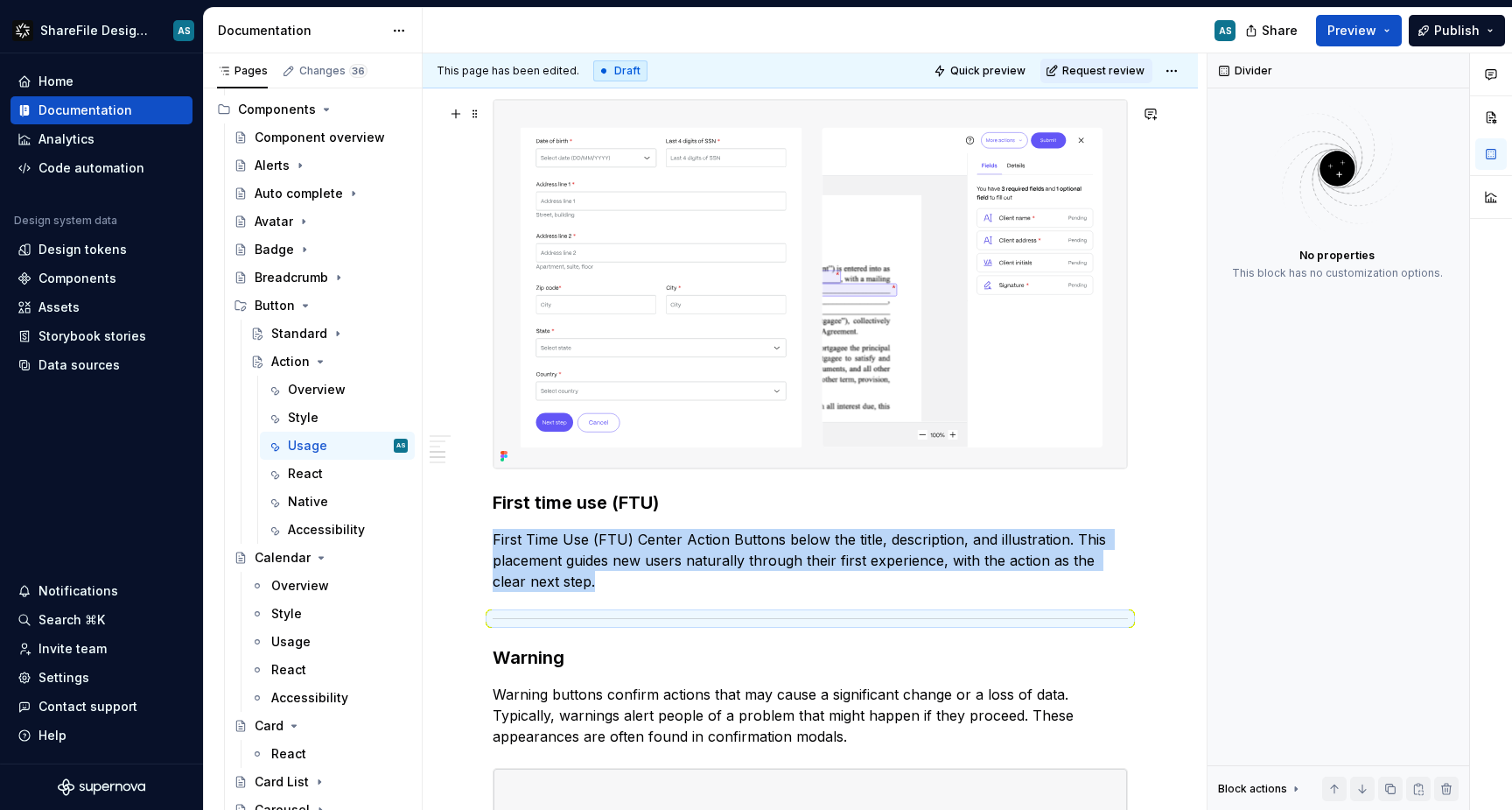
click at [518, 356] on img at bounding box center [811, 284] width 634 height 368
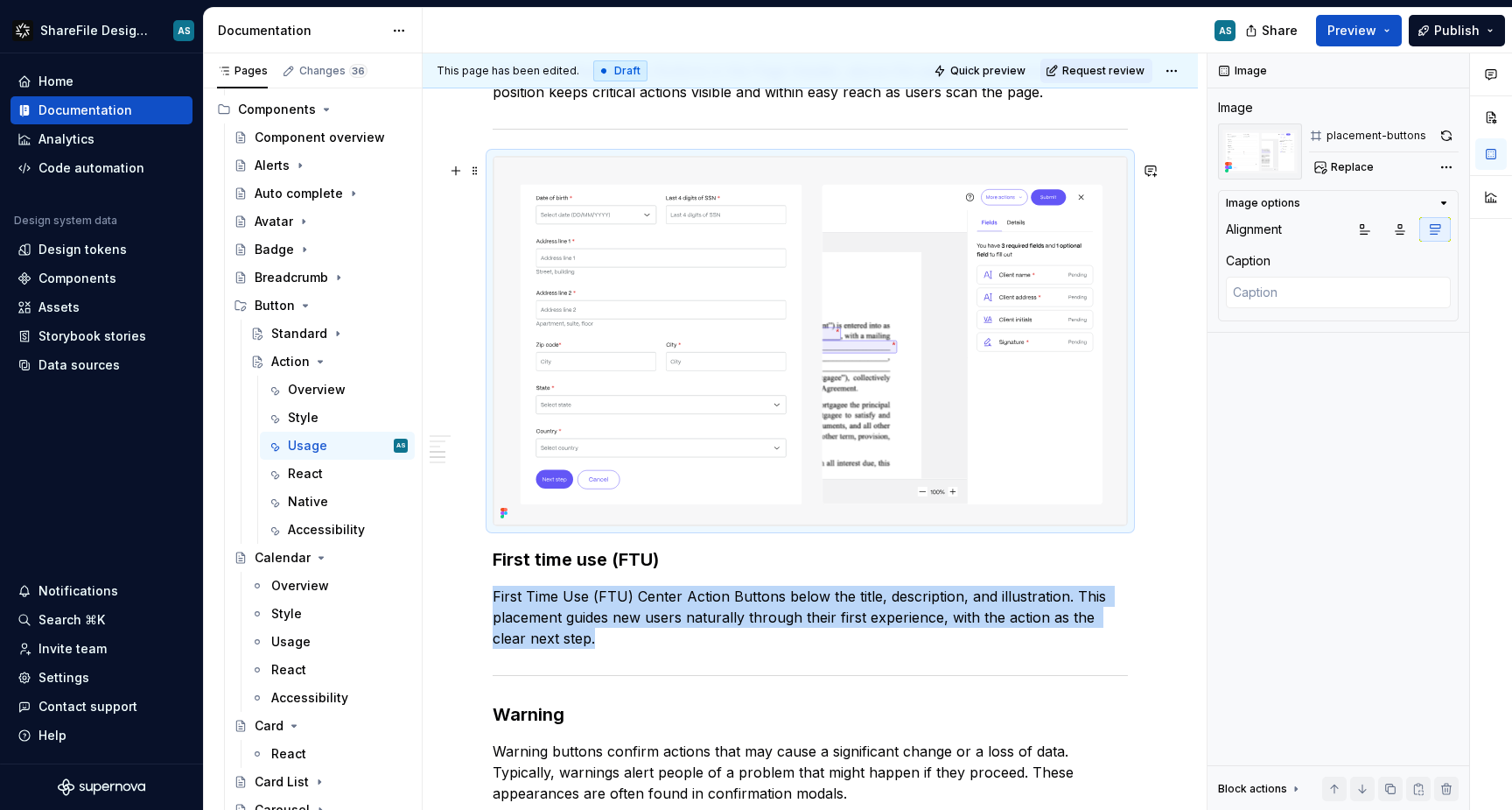
scroll to position [1113, 0]
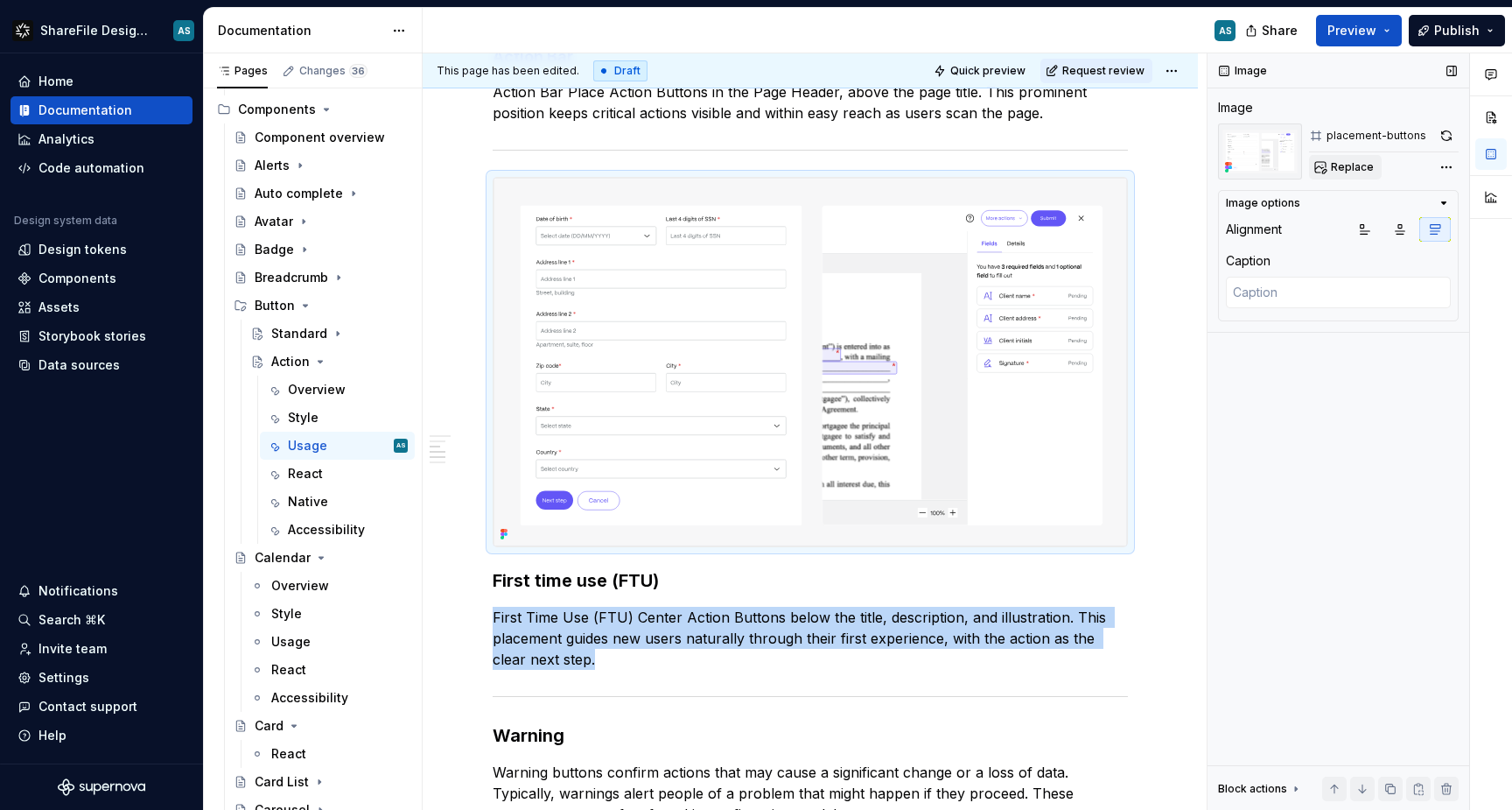
click at [1355, 164] on span "Replace" at bounding box center [1352, 166] width 43 height 14
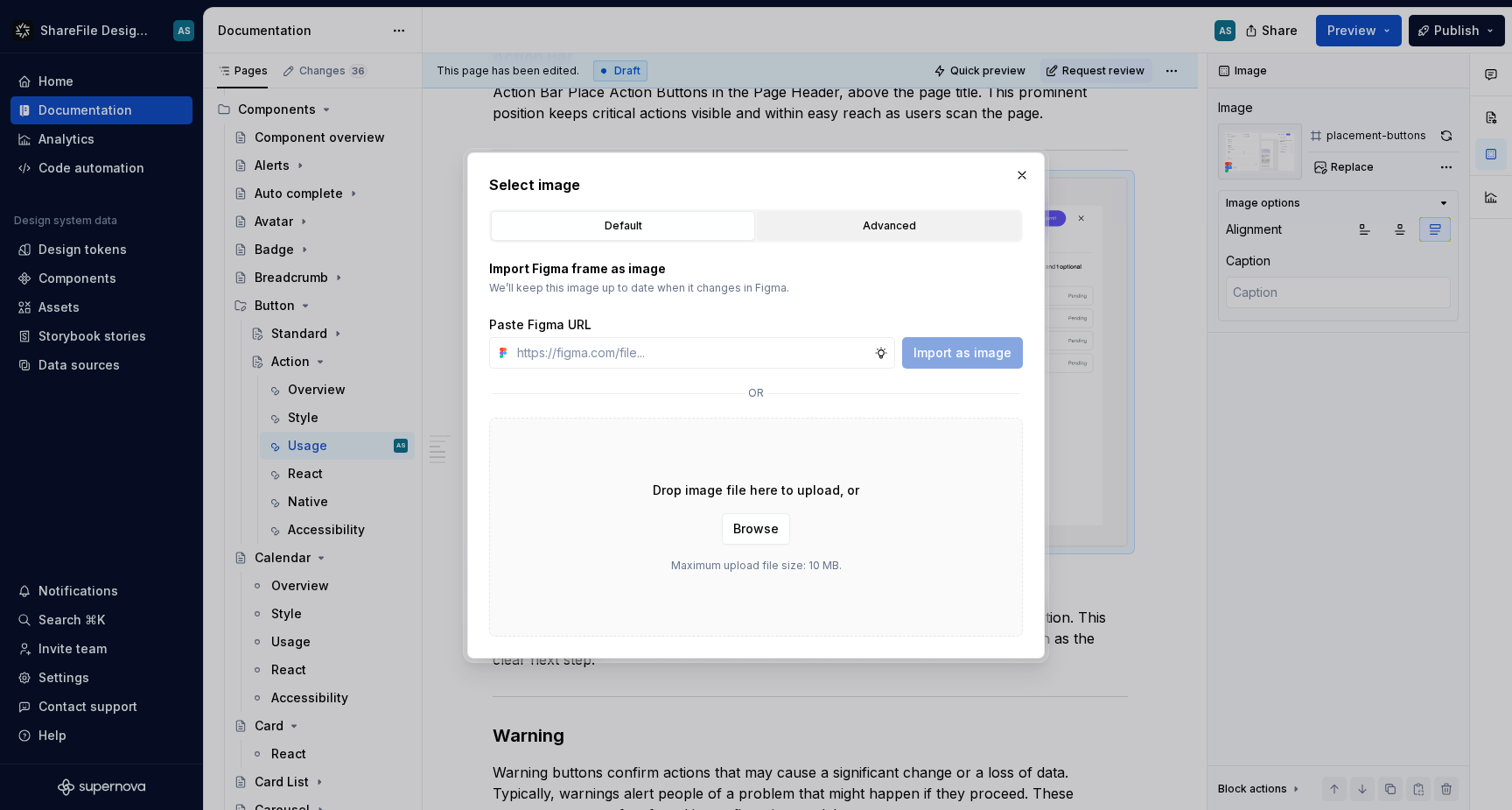
click at [883, 228] on div "Advanced" at bounding box center [889, 226] width 252 height 18
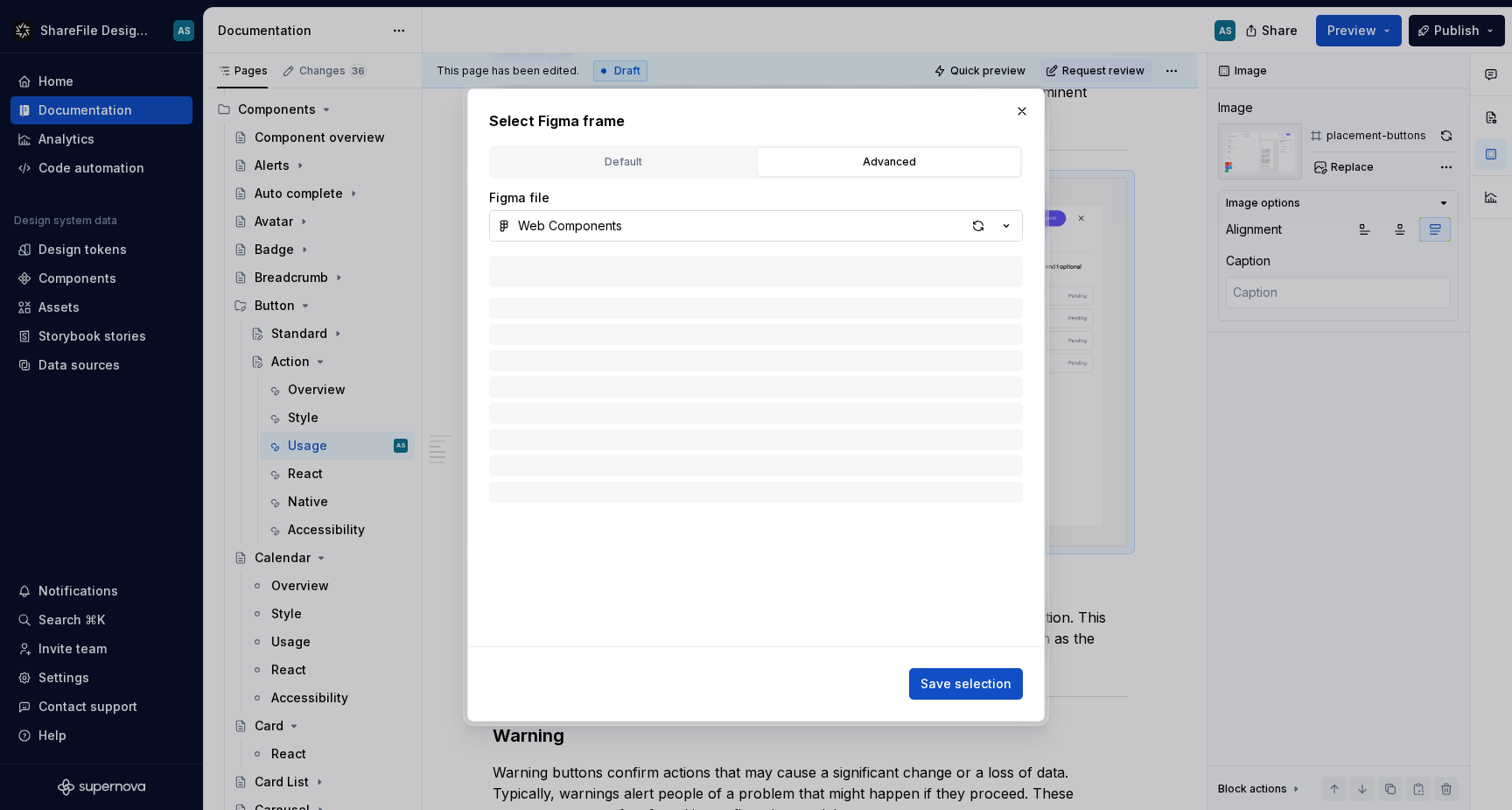
click at [1006, 222] on icon "button" at bounding box center [1006, 226] width 18 height 18
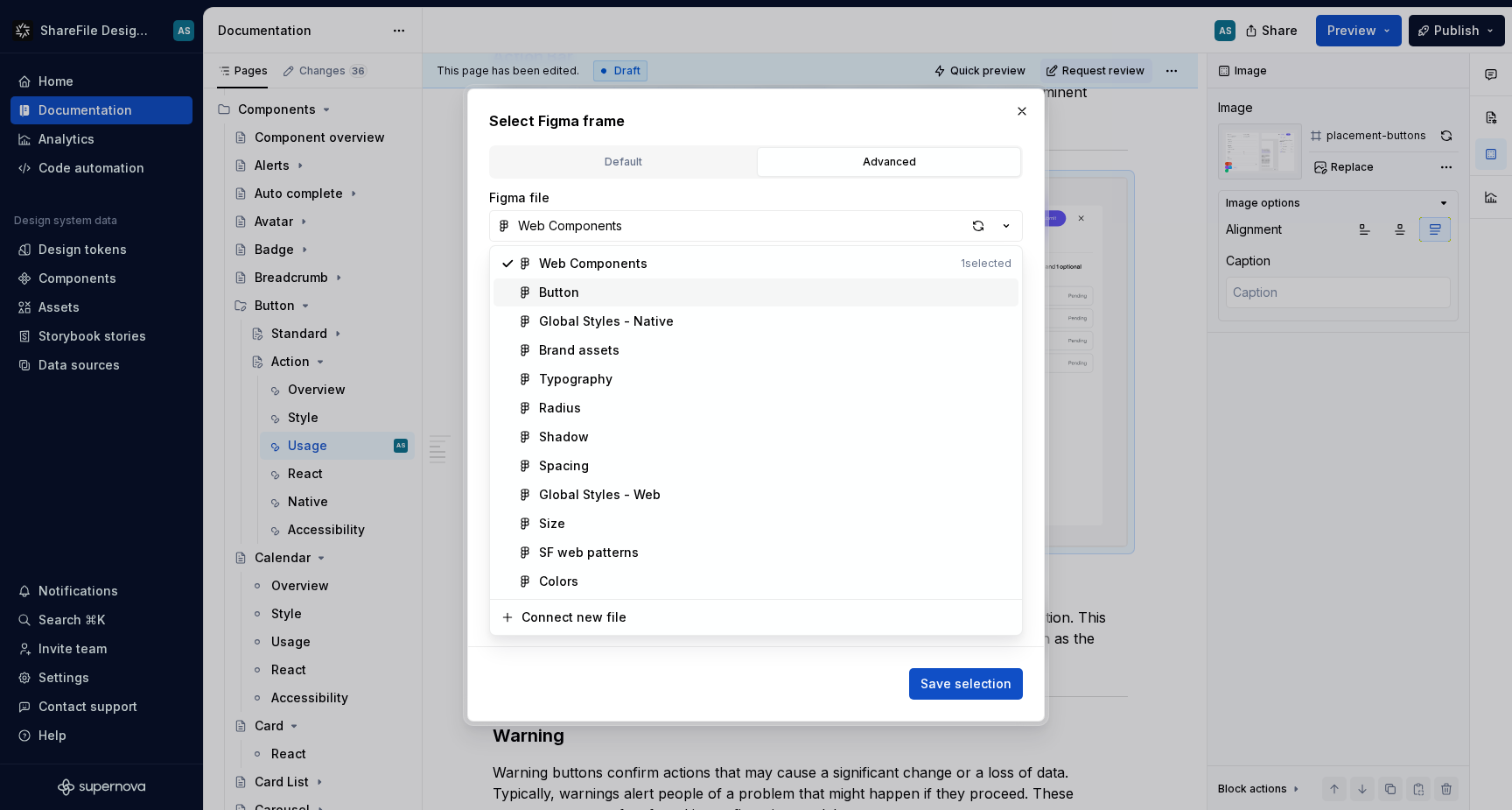
click at [755, 304] on span "Button" at bounding box center [756, 292] width 525 height 28
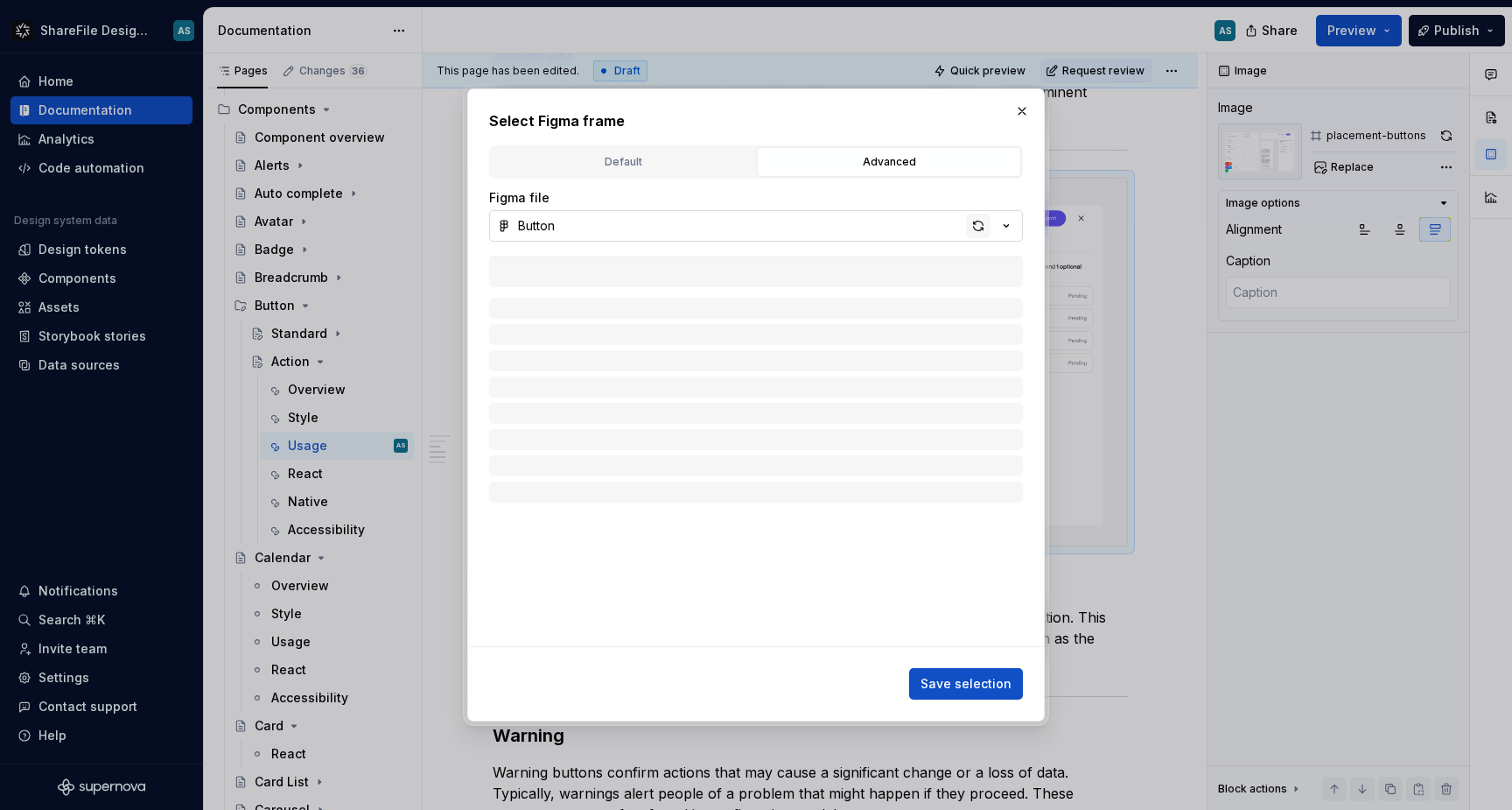
click at [978, 226] on div "button" at bounding box center [978, 226] width 25 height 25
click at [592, 365] on icon "button" at bounding box center [591, 369] width 14 height 14
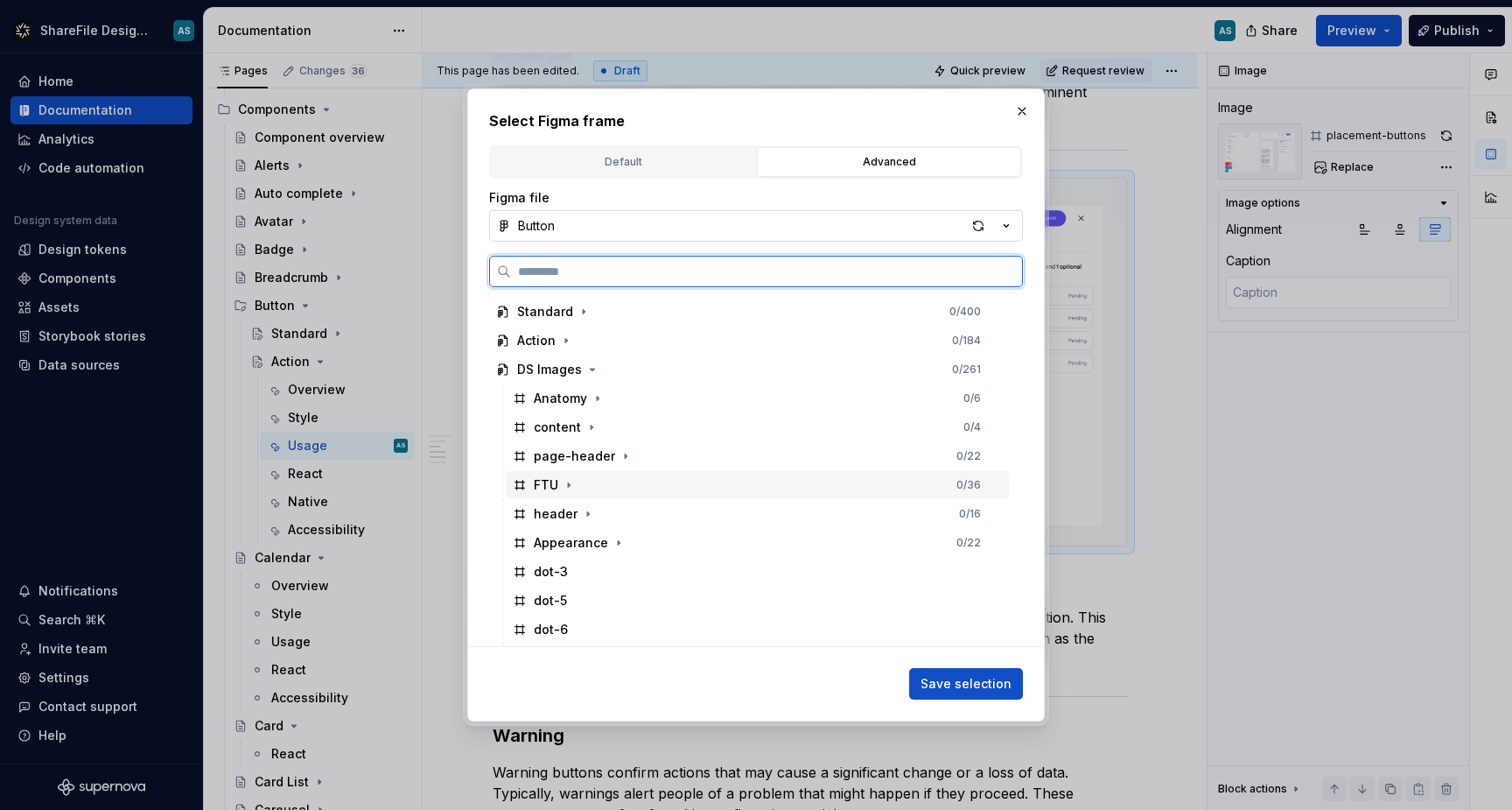
click at [554, 485] on div "FTU" at bounding box center [546, 485] width 25 height 18
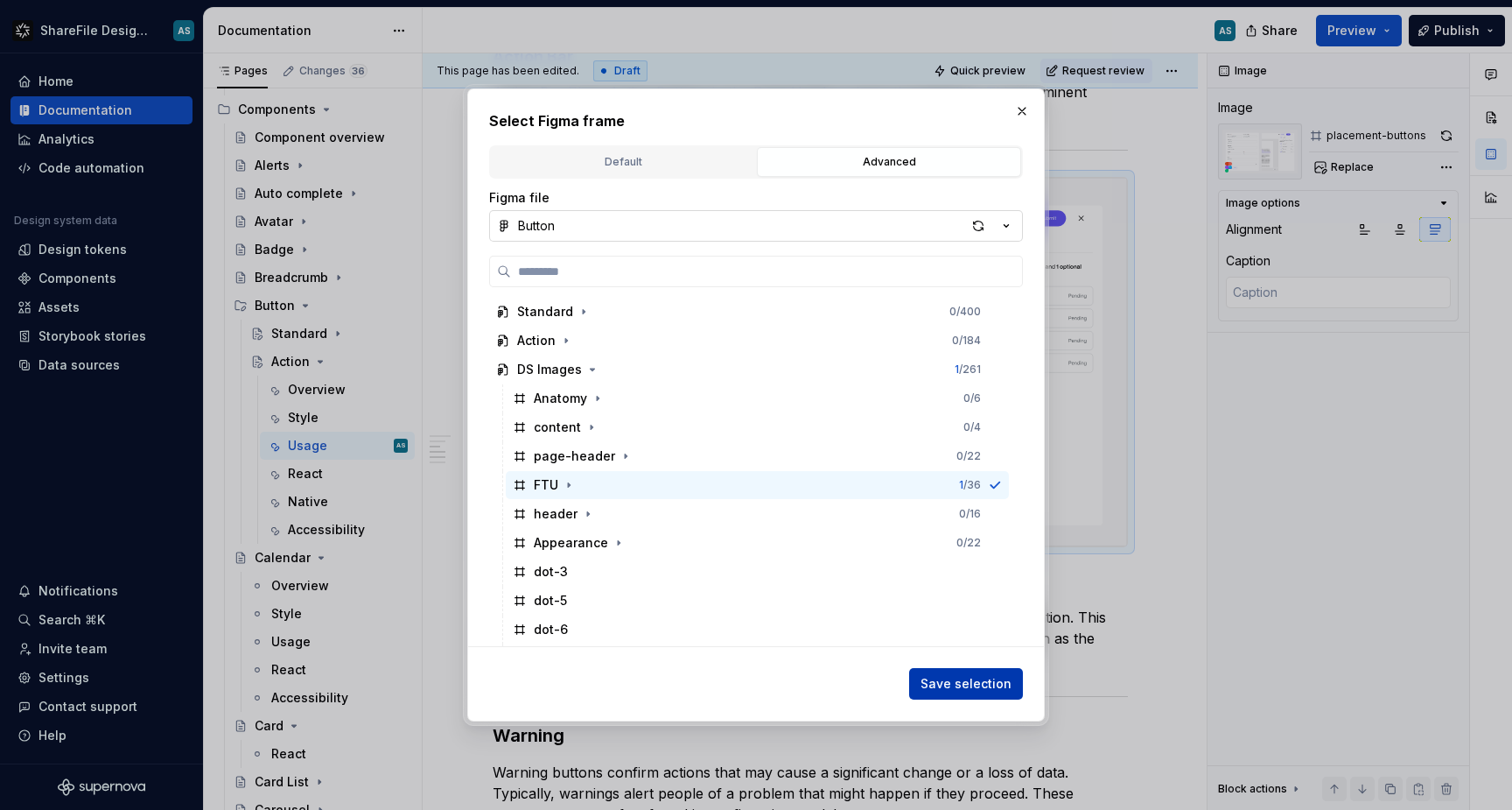
click at [995, 682] on span "Save selection" at bounding box center [966, 683] width 91 height 18
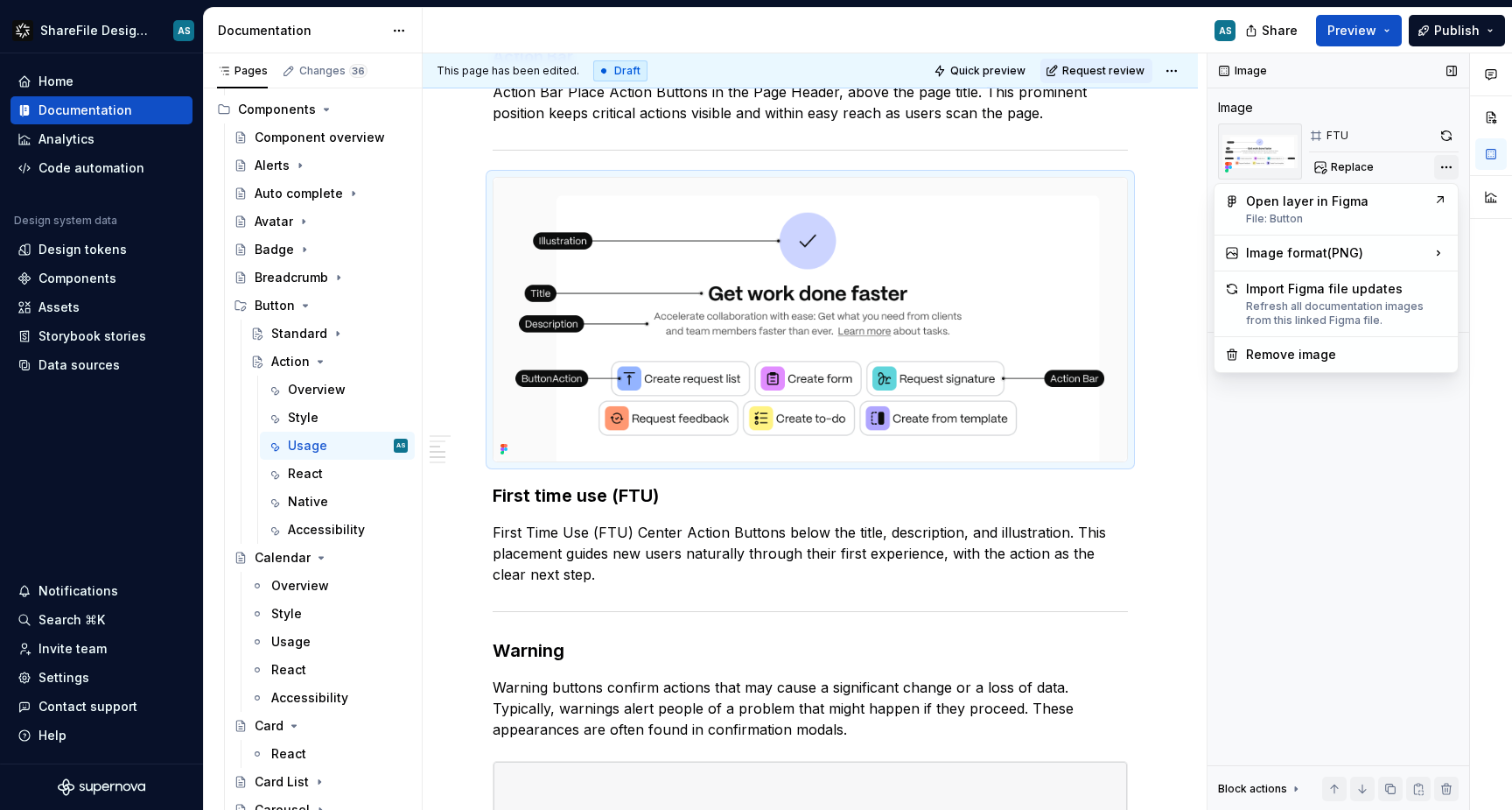
click at [1450, 166] on div "Comments Open comments No comments yet Select ‘Comment’ from the block context …" at bounding box center [1360, 432] width 305 height 757
click at [1118, 302] on div "SVG Use if image from Figma is pixelated." at bounding box center [1118, 311] width 193 height 33
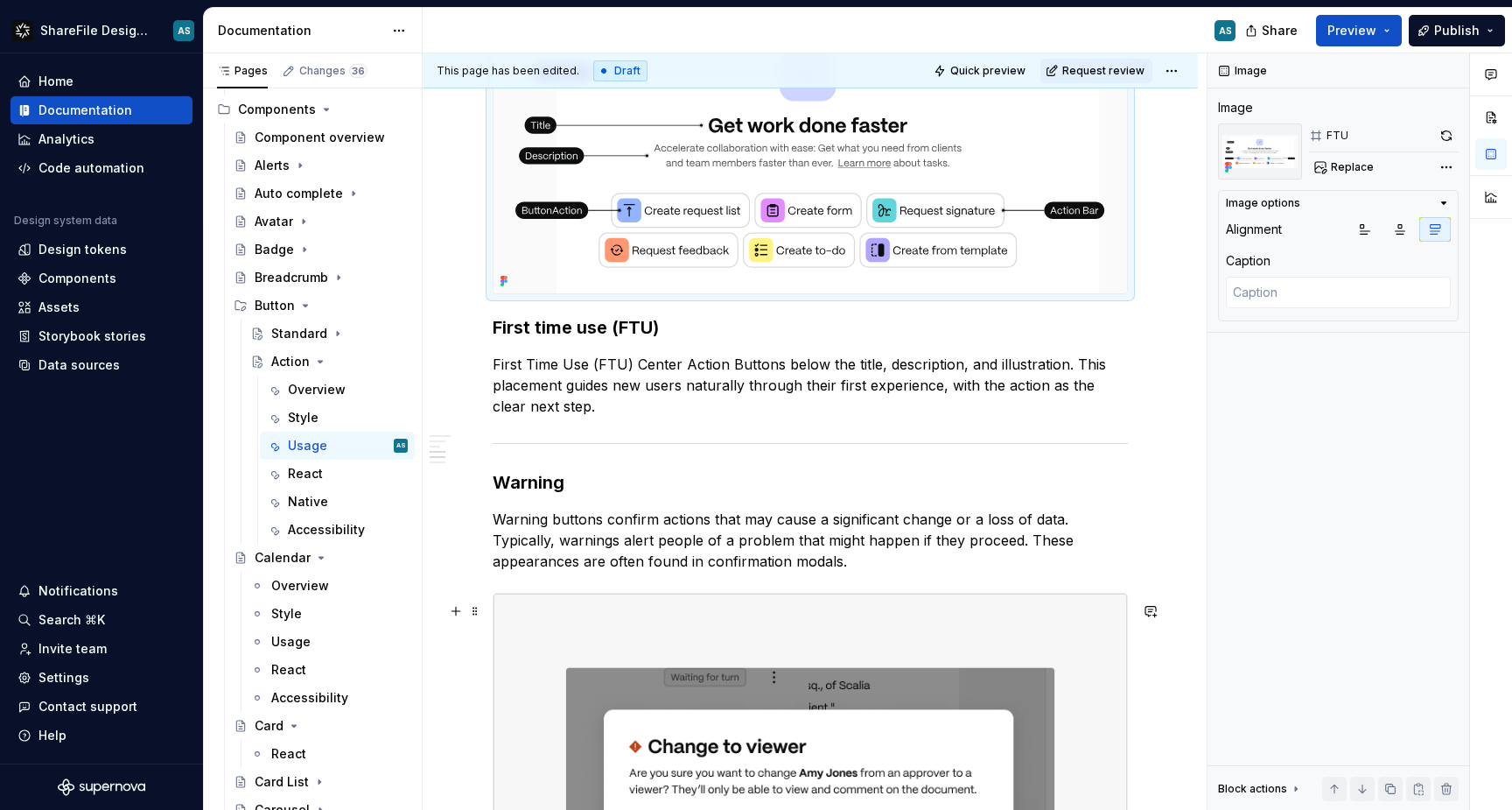
scroll to position [1288, 0]
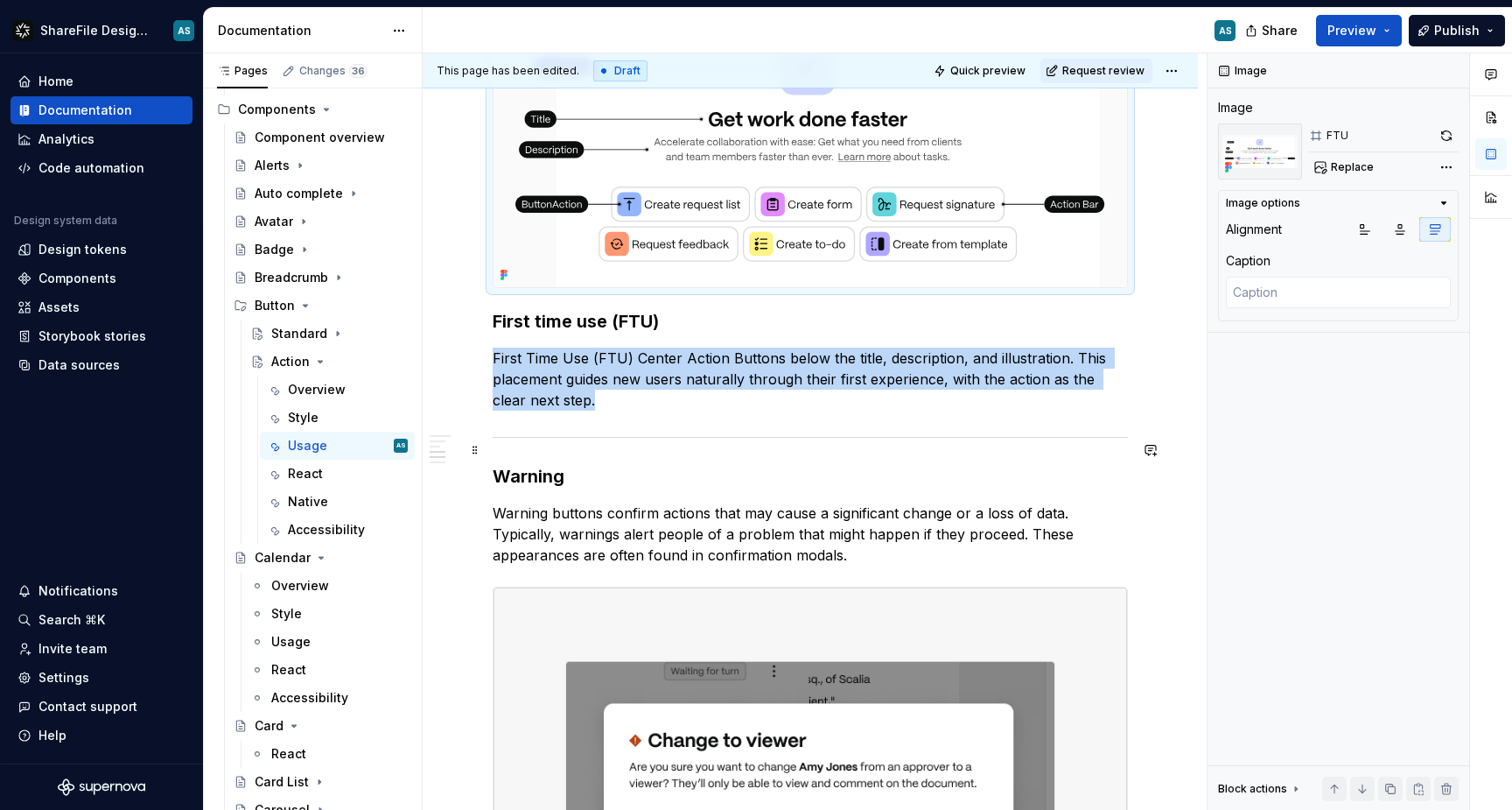
click at [584, 443] on div at bounding box center [810, 437] width 635 height 11
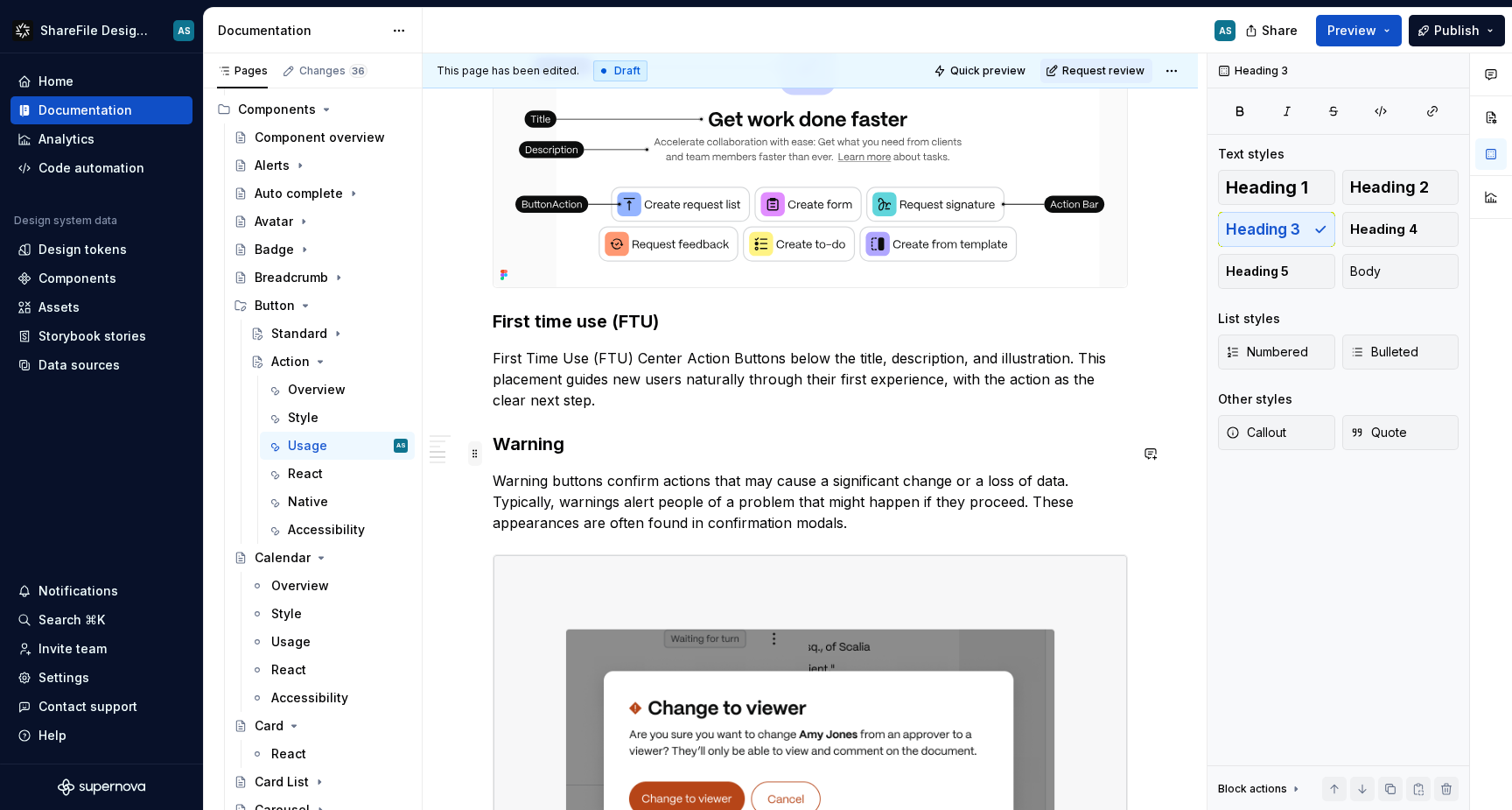
click at [474, 452] on span at bounding box center [475, 453] width 14 height 25
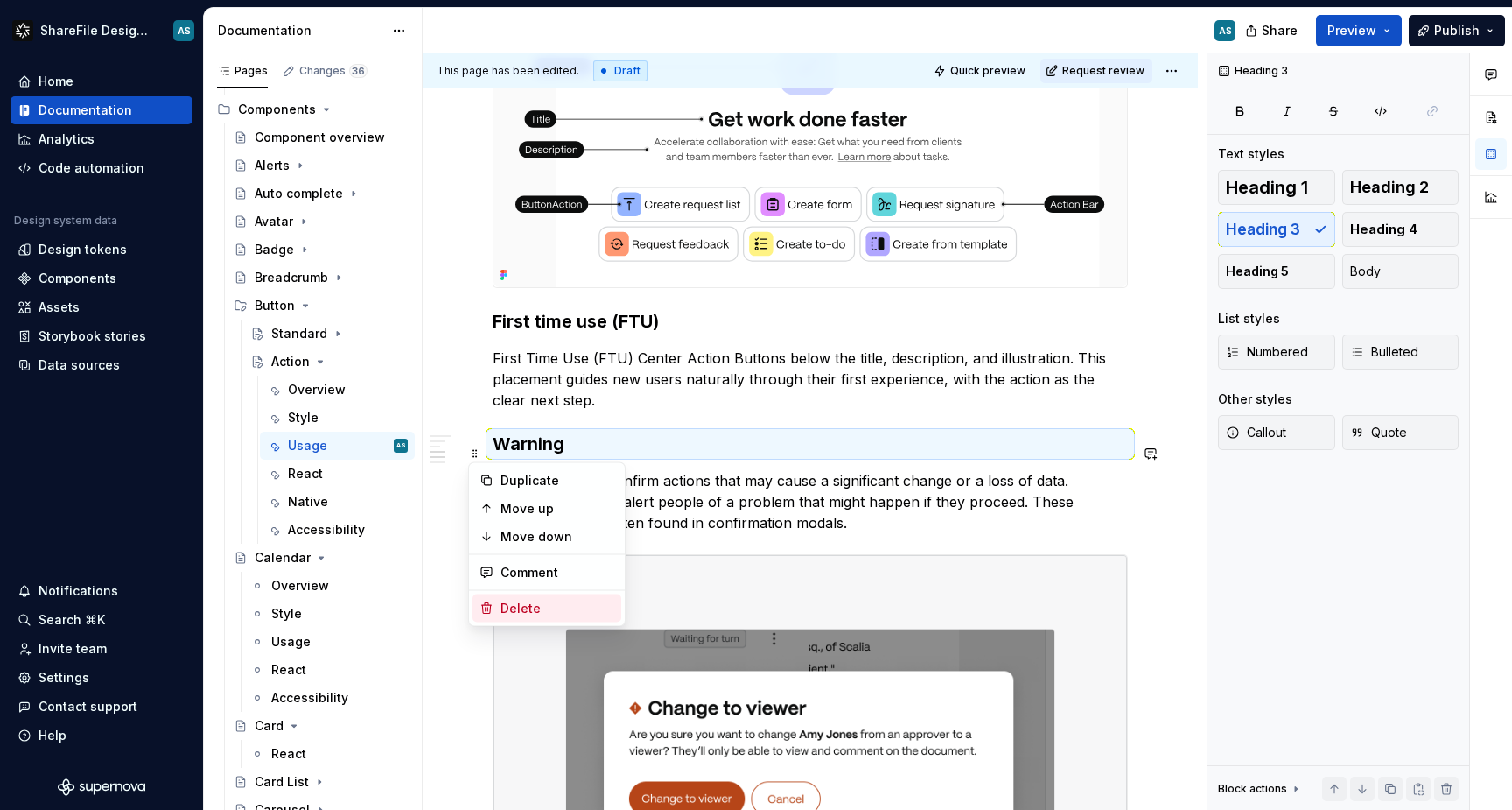
click at [506, 604] on div "Delete" at bounding box center [557, 608] width 114 height 18
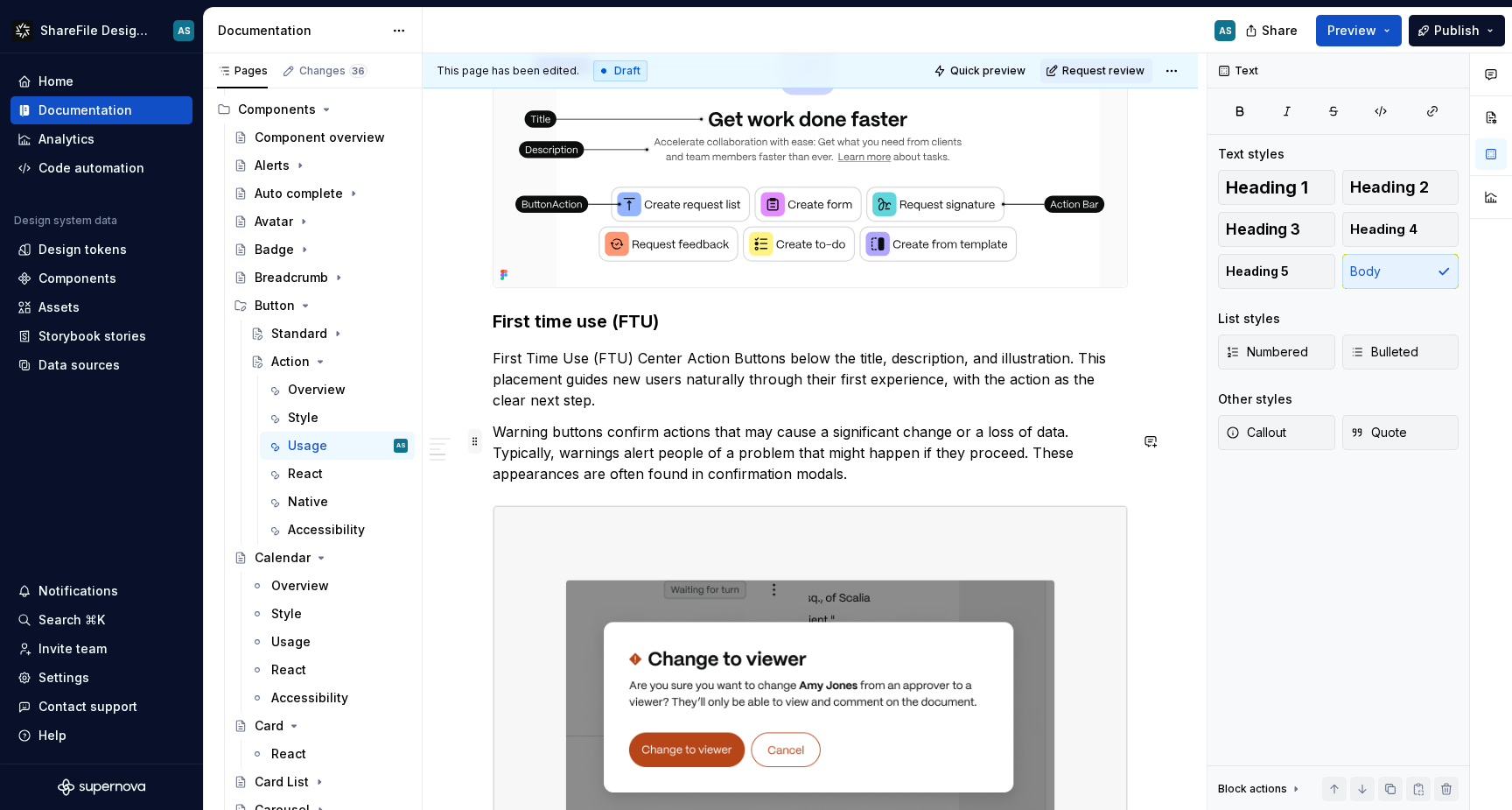
click at [481, 443] on span at bounding box center [475, 441] width 14 height 25
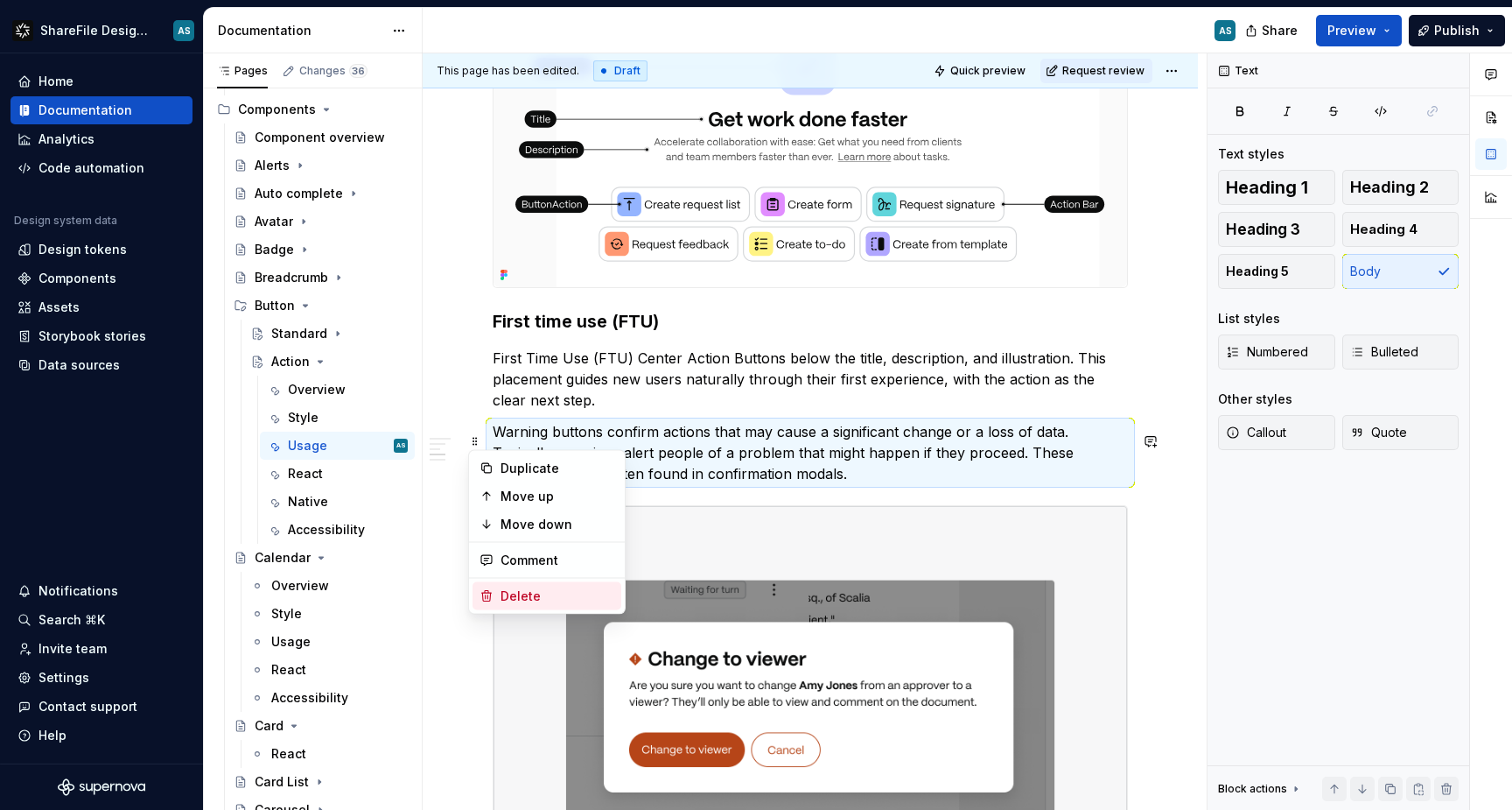
click at [518, 588] on div "Delete" at bounding box center [557, 595] width 114 height 18
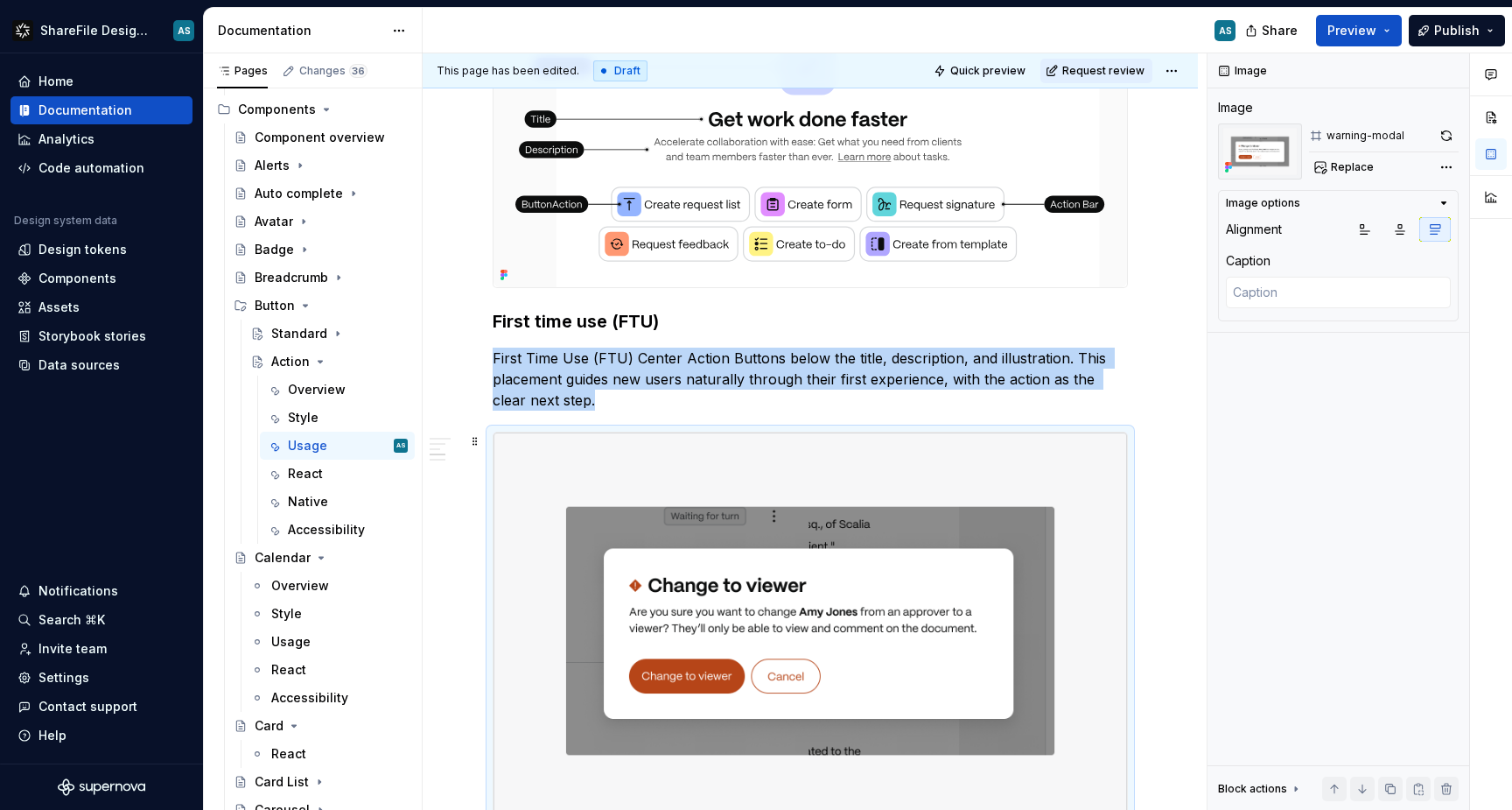
scroll to position [1322, 0]
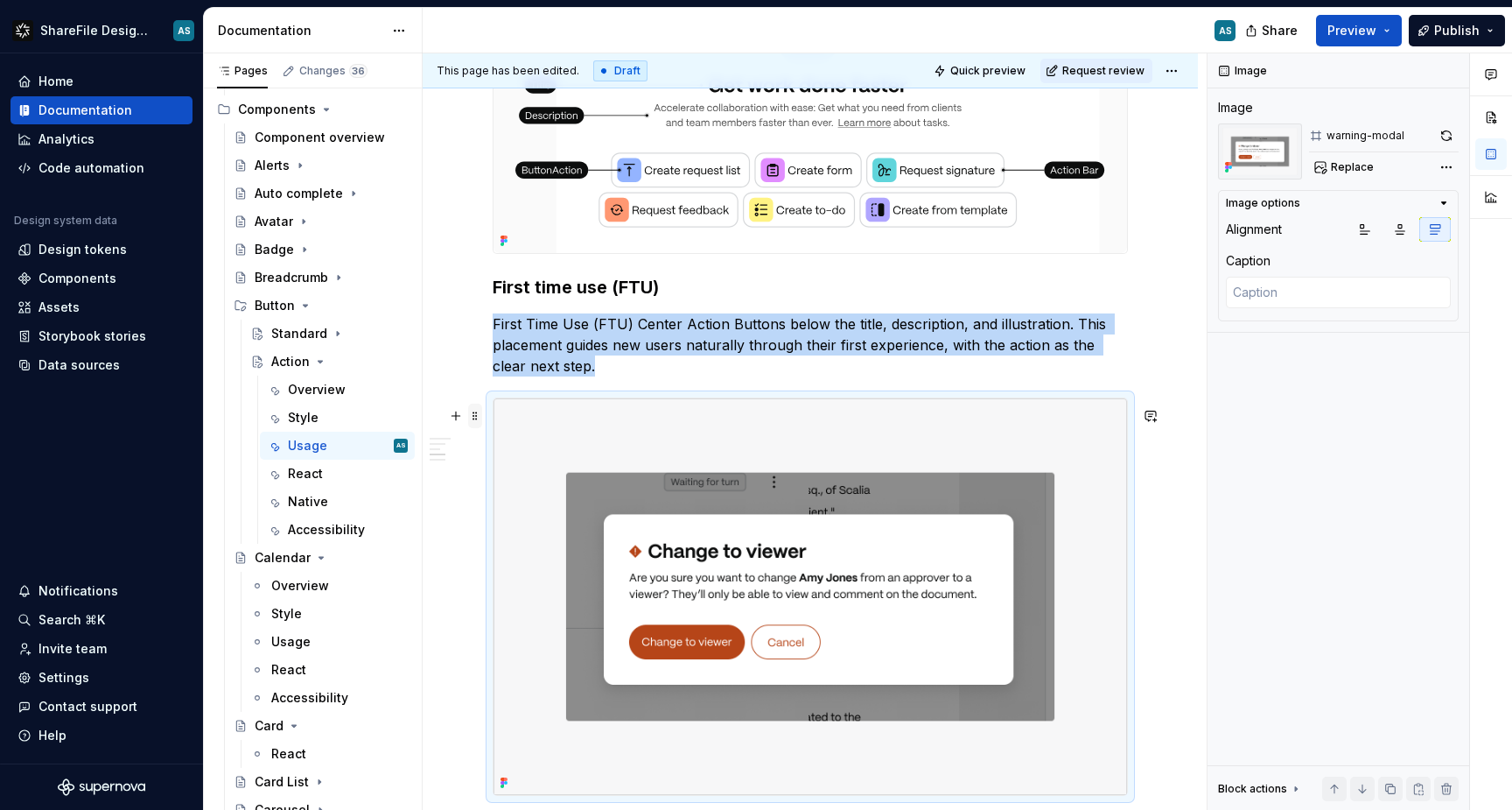
click at [476, 416] on span at bounding box center [475, 416] width 14 height 25
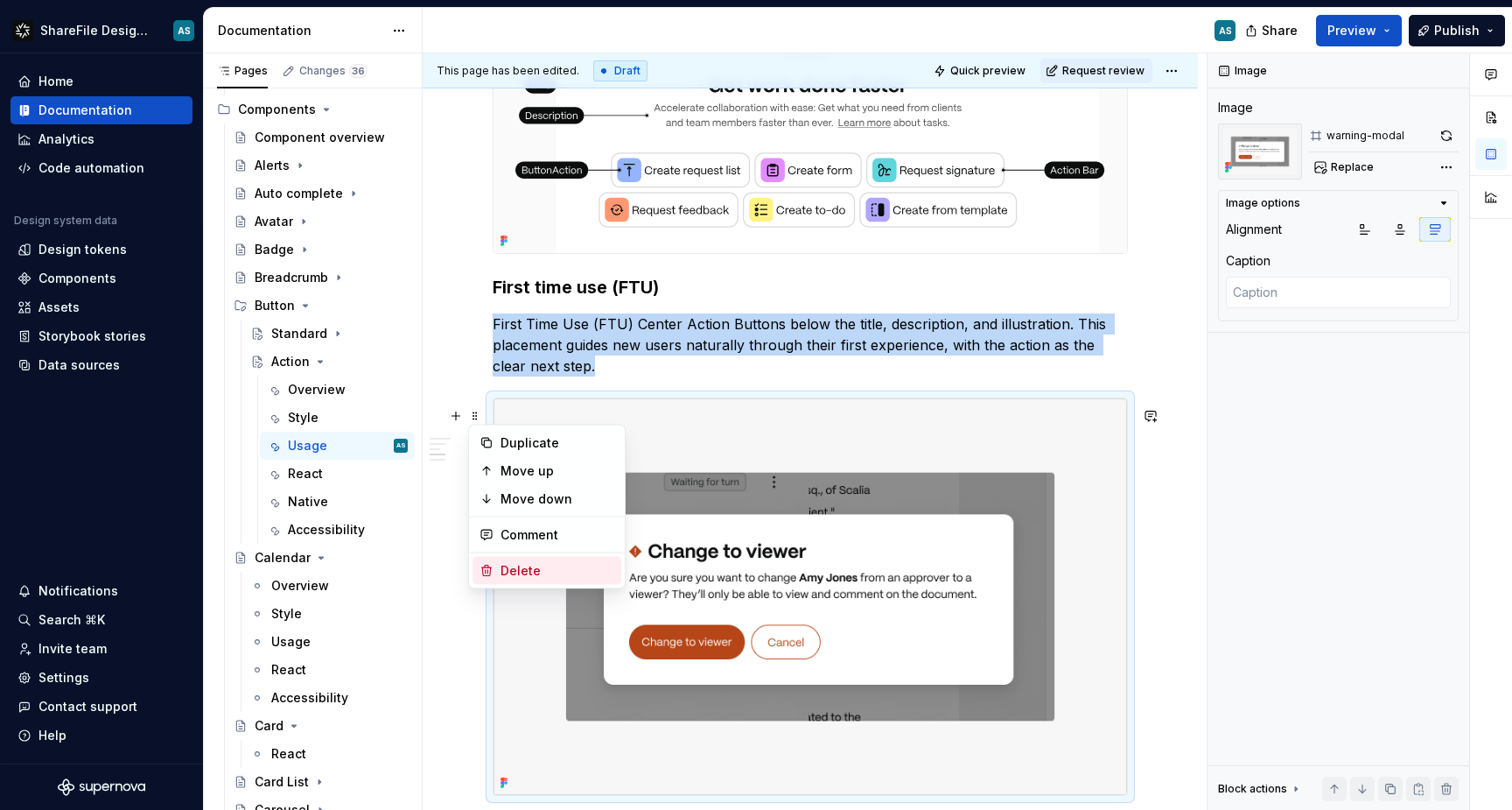
click at [518, 566] on div "Delete" at bounding box center [557, 571] width 114 height 18
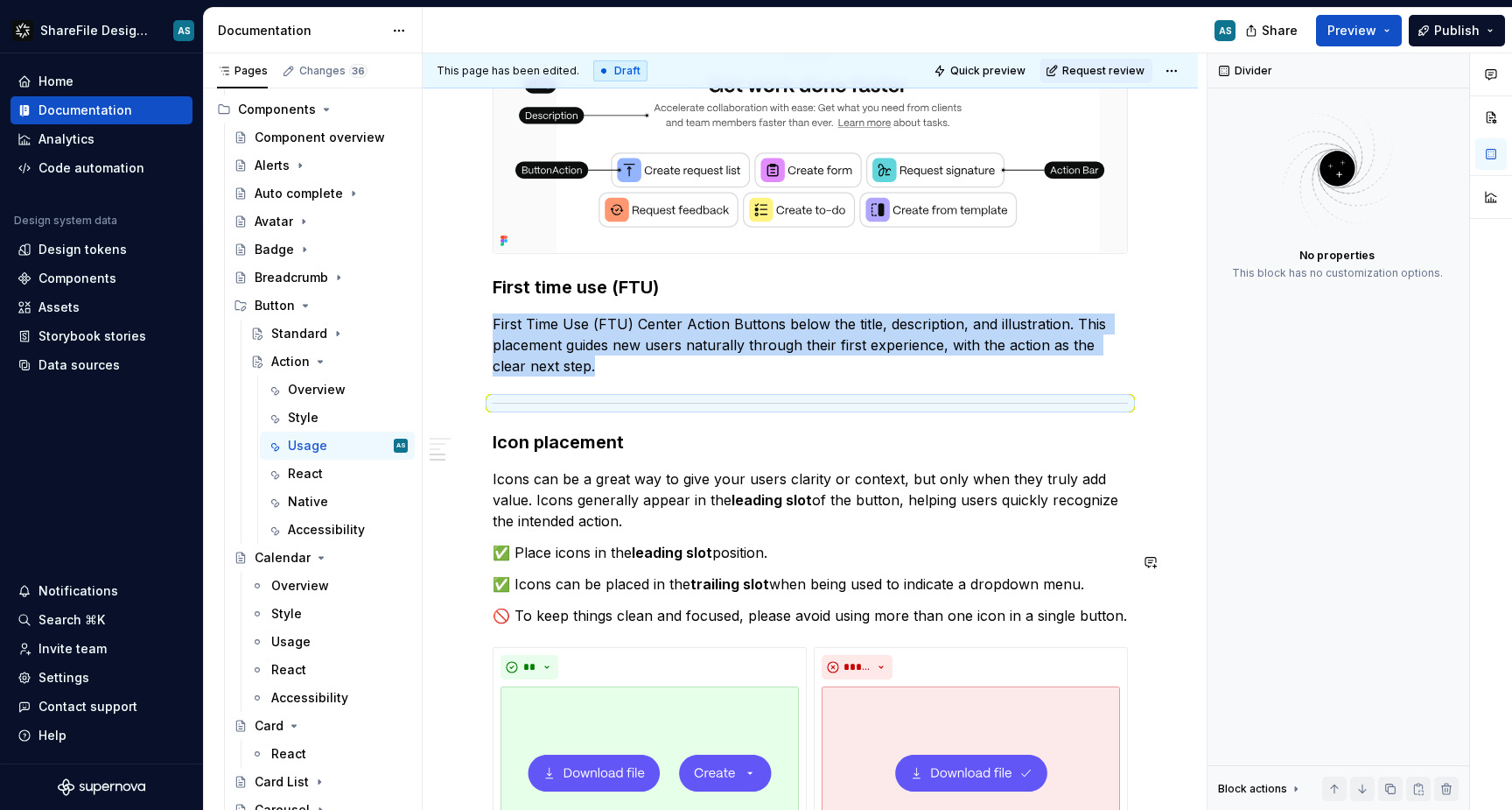
click at [455, 577] on div "Content Use preset Action Buttons (Payment, Feedback, Signature, Request list) …" at bounding box center [810, 130] width 775 height 2256
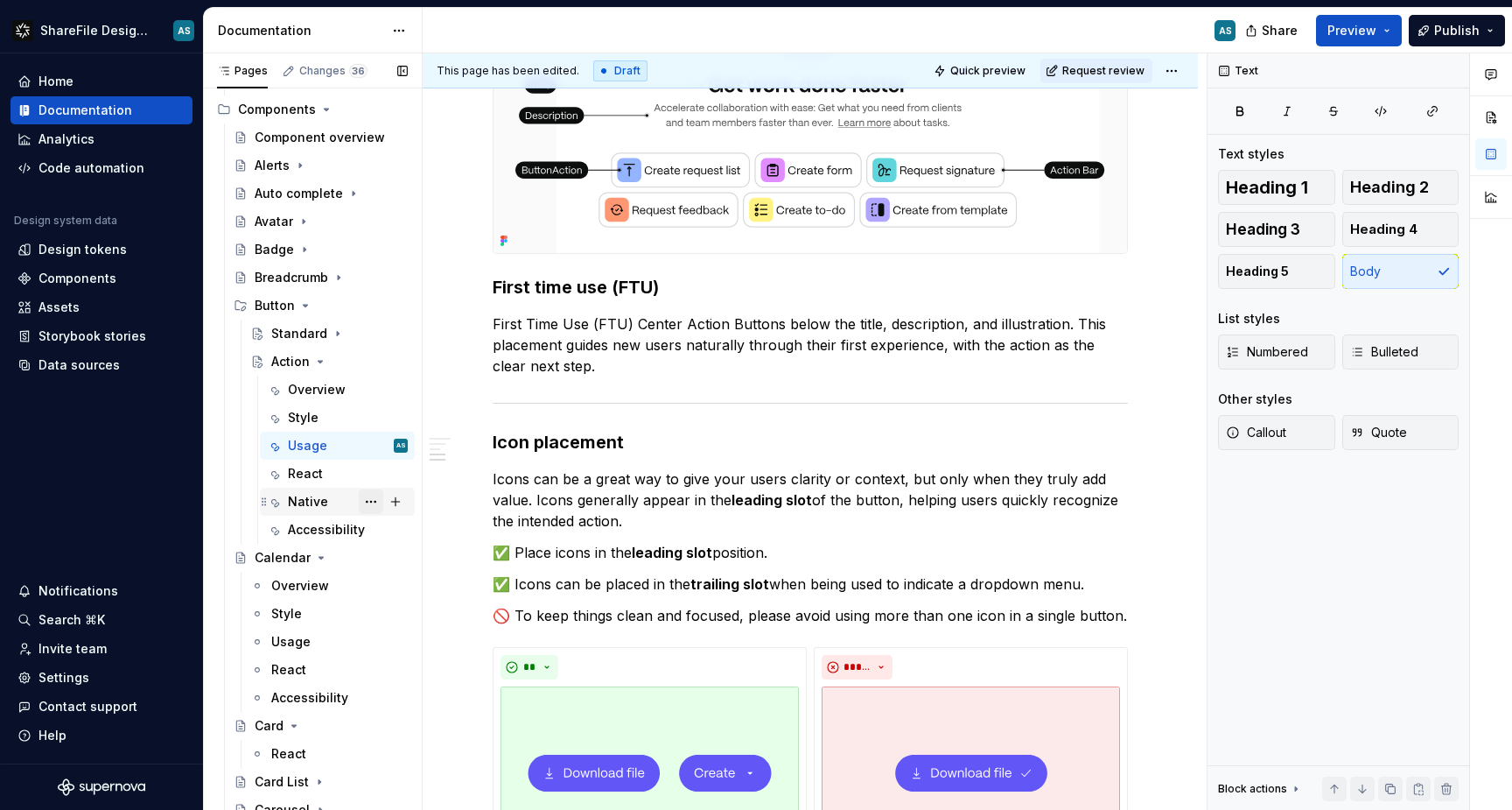
click at [372, 498] on button "Page tree" at bounding box center [371, 501] width 25 height 25
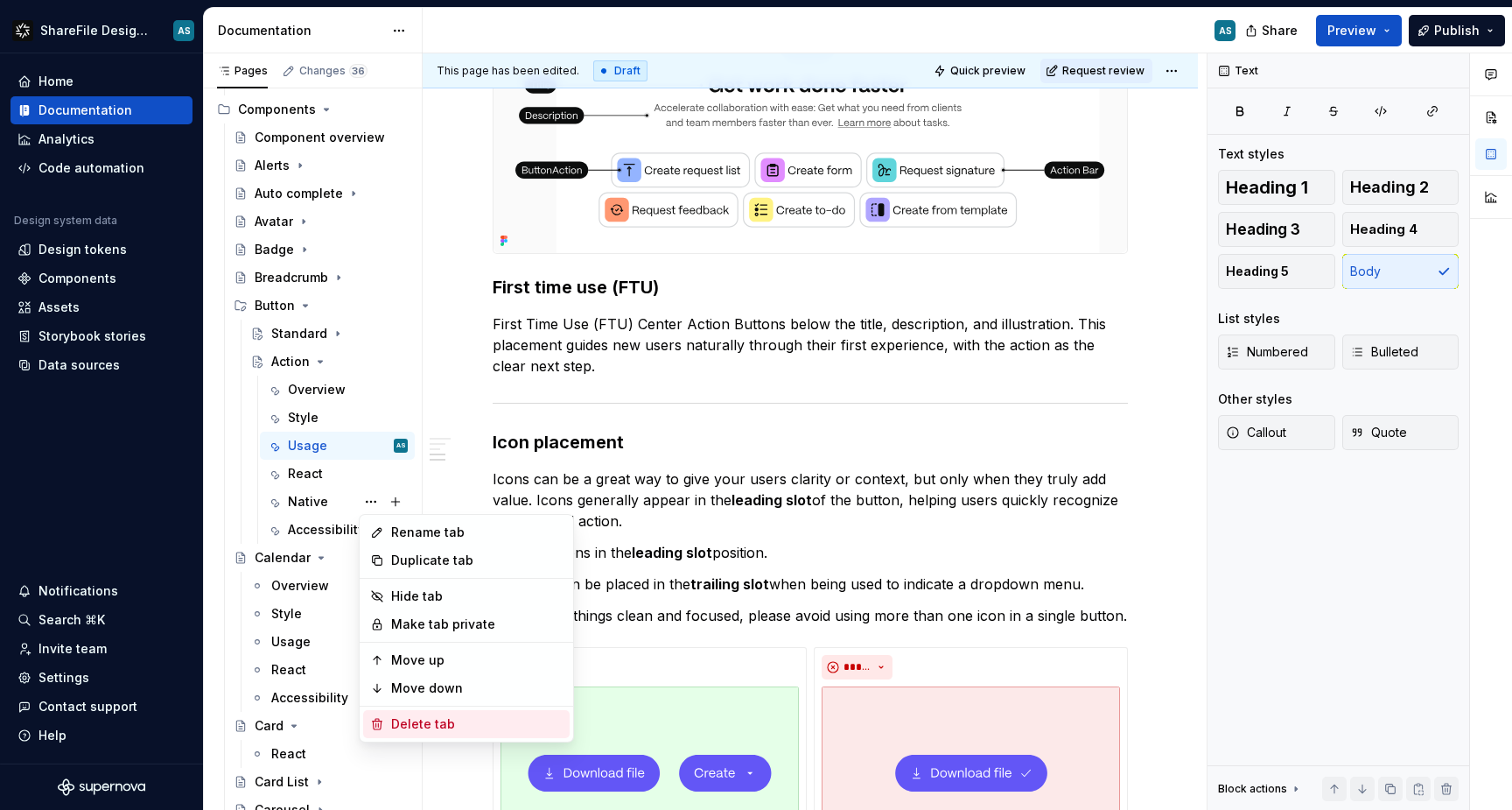
click at [445, 721] on div "Delete tab" at bounding box center [477, 724] width 172 height 18
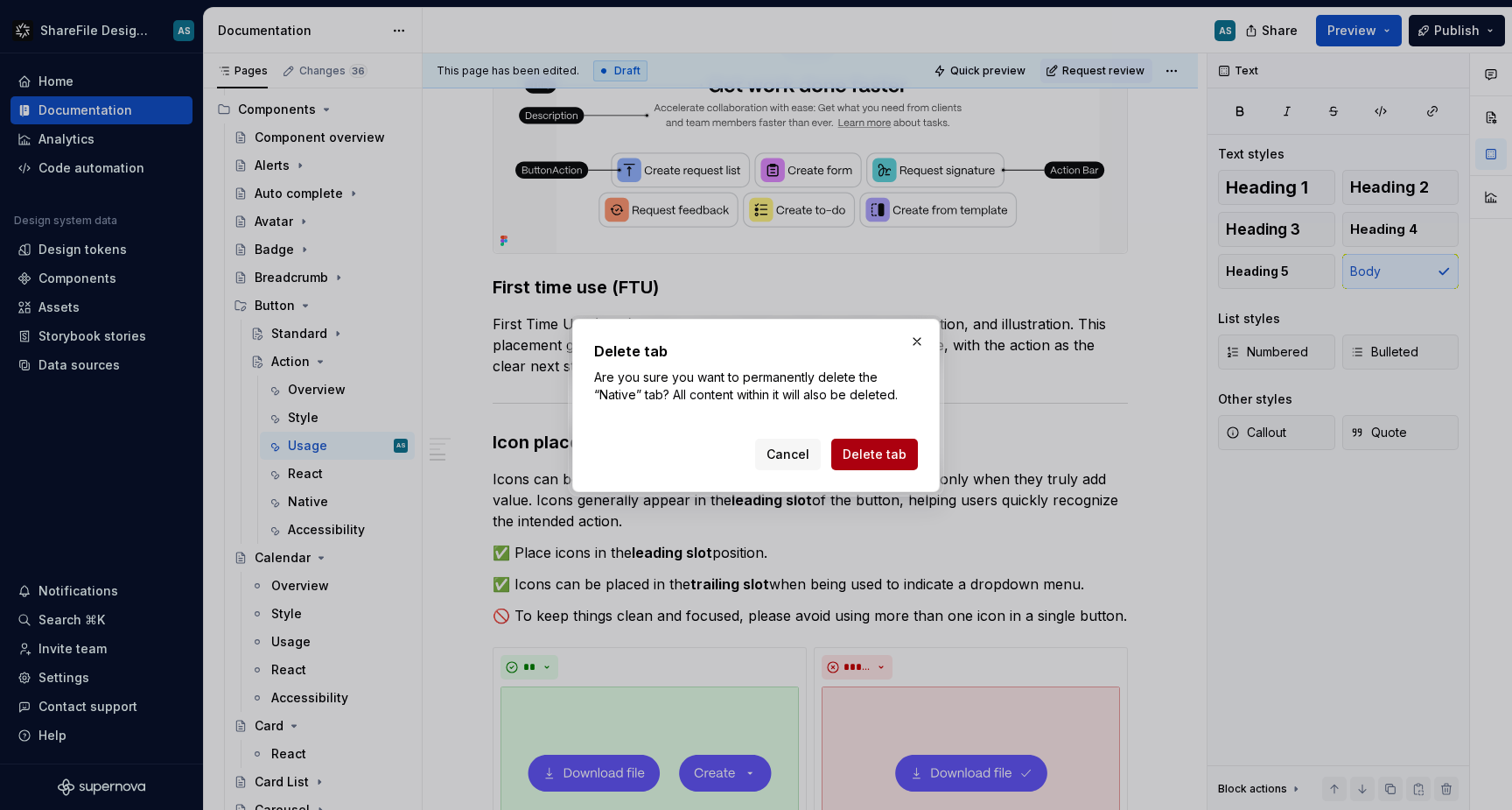
click at [875, 459] on span "Delete tab" at bounding box center [874, 454] width 64 height 18
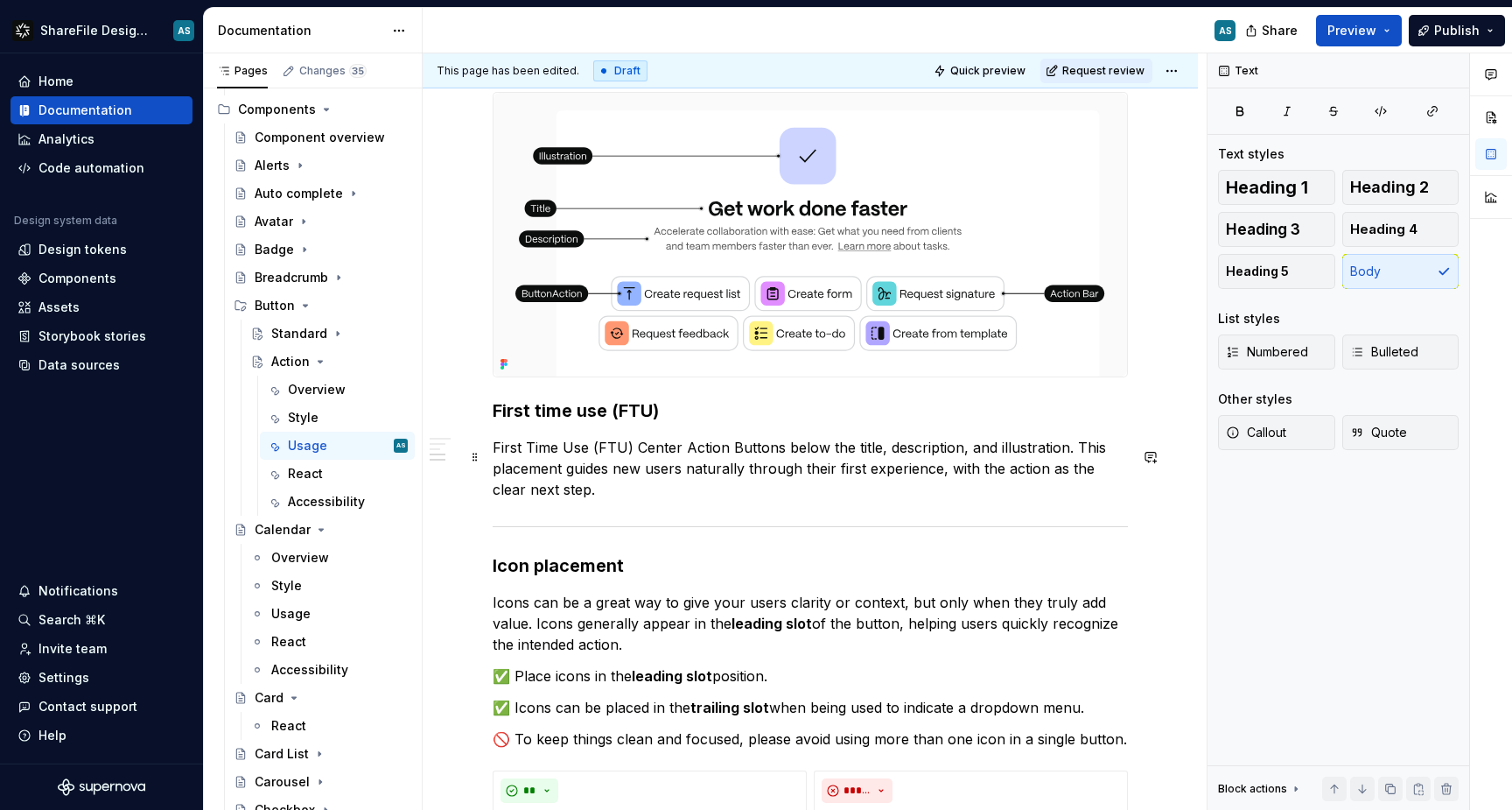
scroll to position [1205, 0]
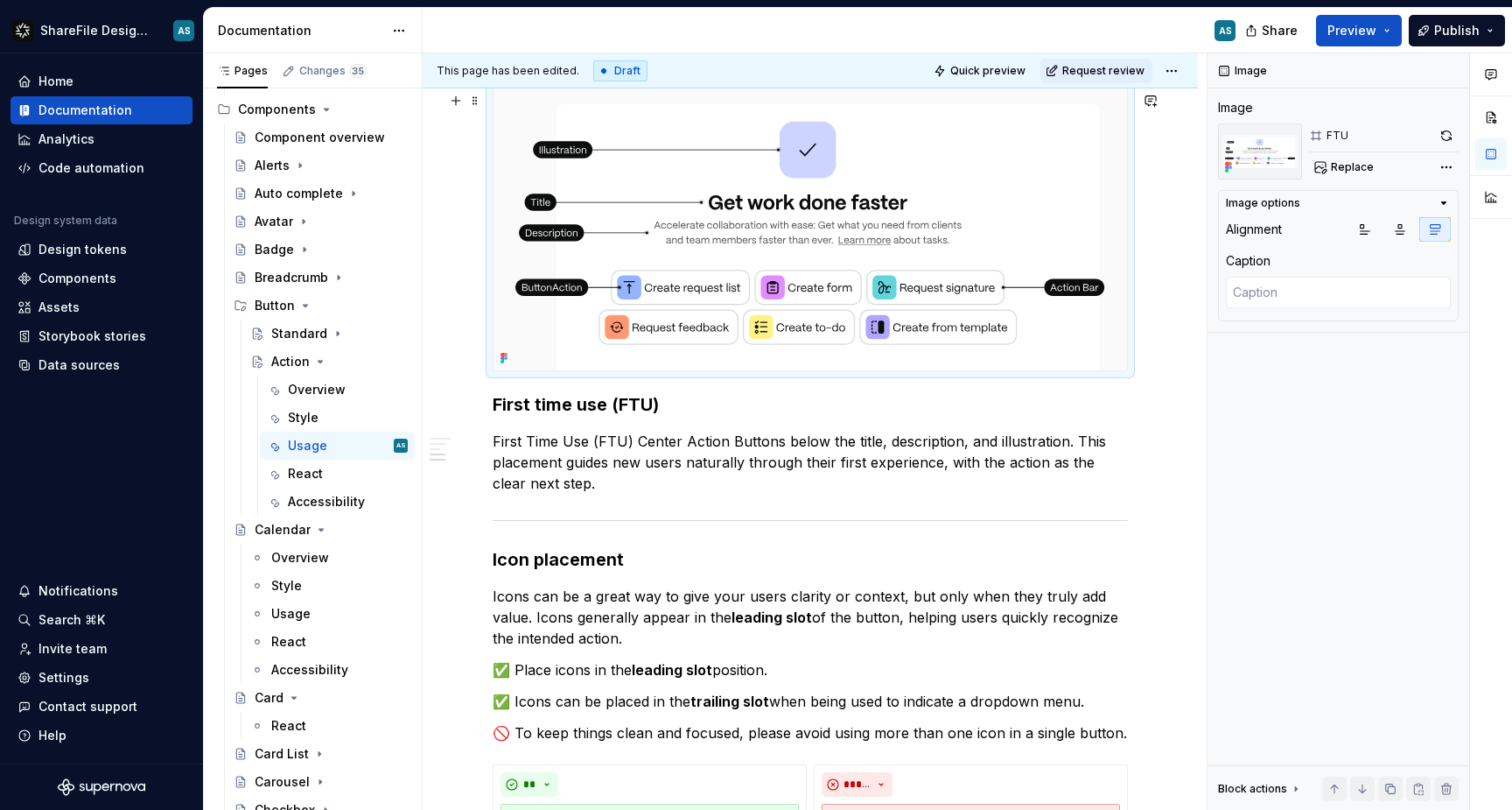
click at [1033, 175] on img at bounding box center [811, 228] width 634 height 283
click at [1445, 169] on div "Comments Open comments No comments yet Select ‘Comment’ from the block context …" at bounding box center [1360, 432] width 305 height 757
click at [1444, 139] on div "Comments Open comments No comments yet Select ‘Comment’ from the block context …" at bounding box center [1360, 432] width 305 height 757
click at [1444, 139] on button "button" at bounding box center [1446, 136] width 25 height 25
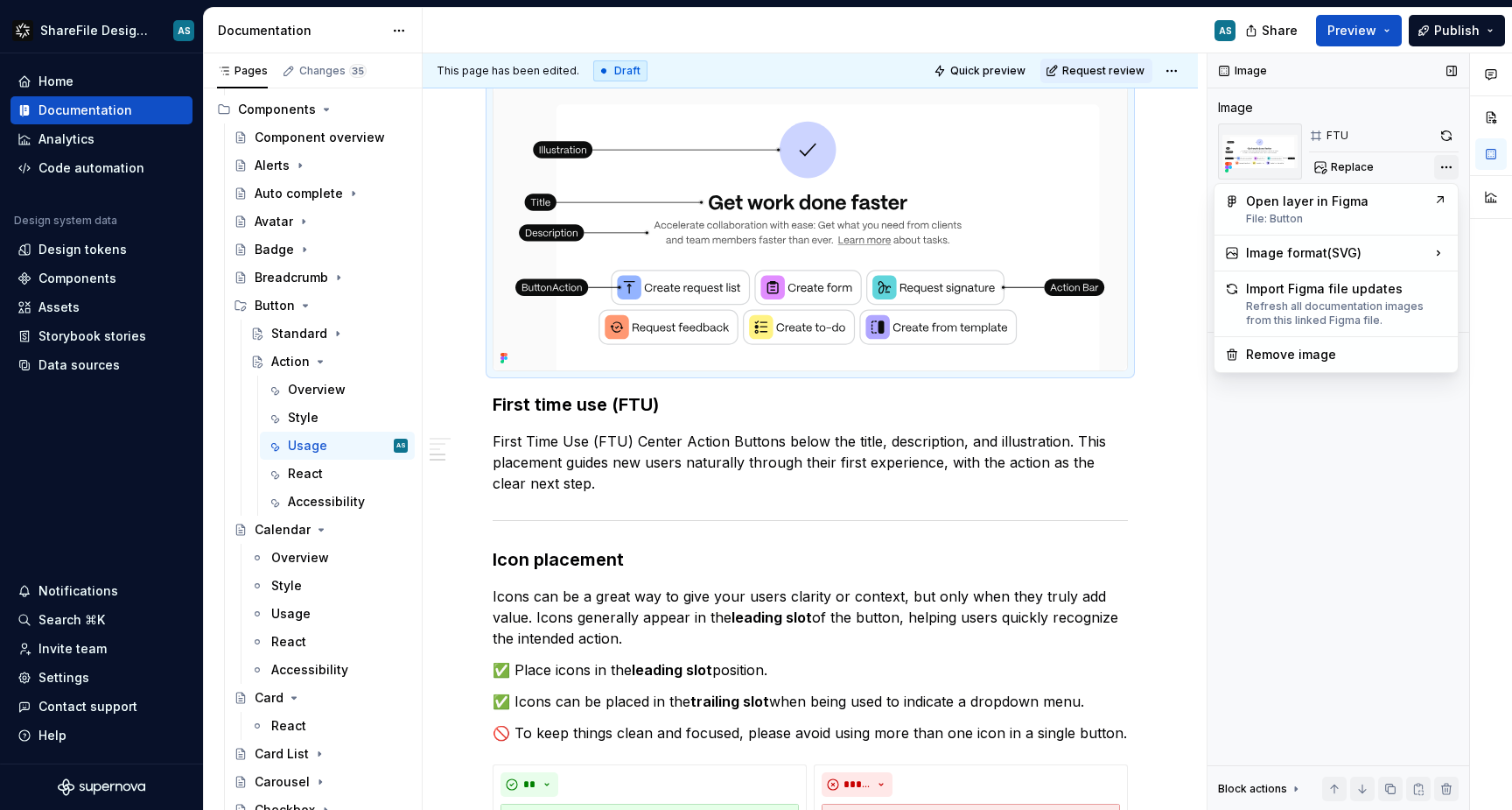
click at [1449, 167] on div "Comments Open comments No comments yet Select ‘Comment’ from the block context …" at bounding box center [1360, 432] width 305 height 757
click at [1180, 278] on html "ShareFile Design System AS Home Documentation Analytics Code automation Design …" at bounding box center [756, 405] width 1512 height 810
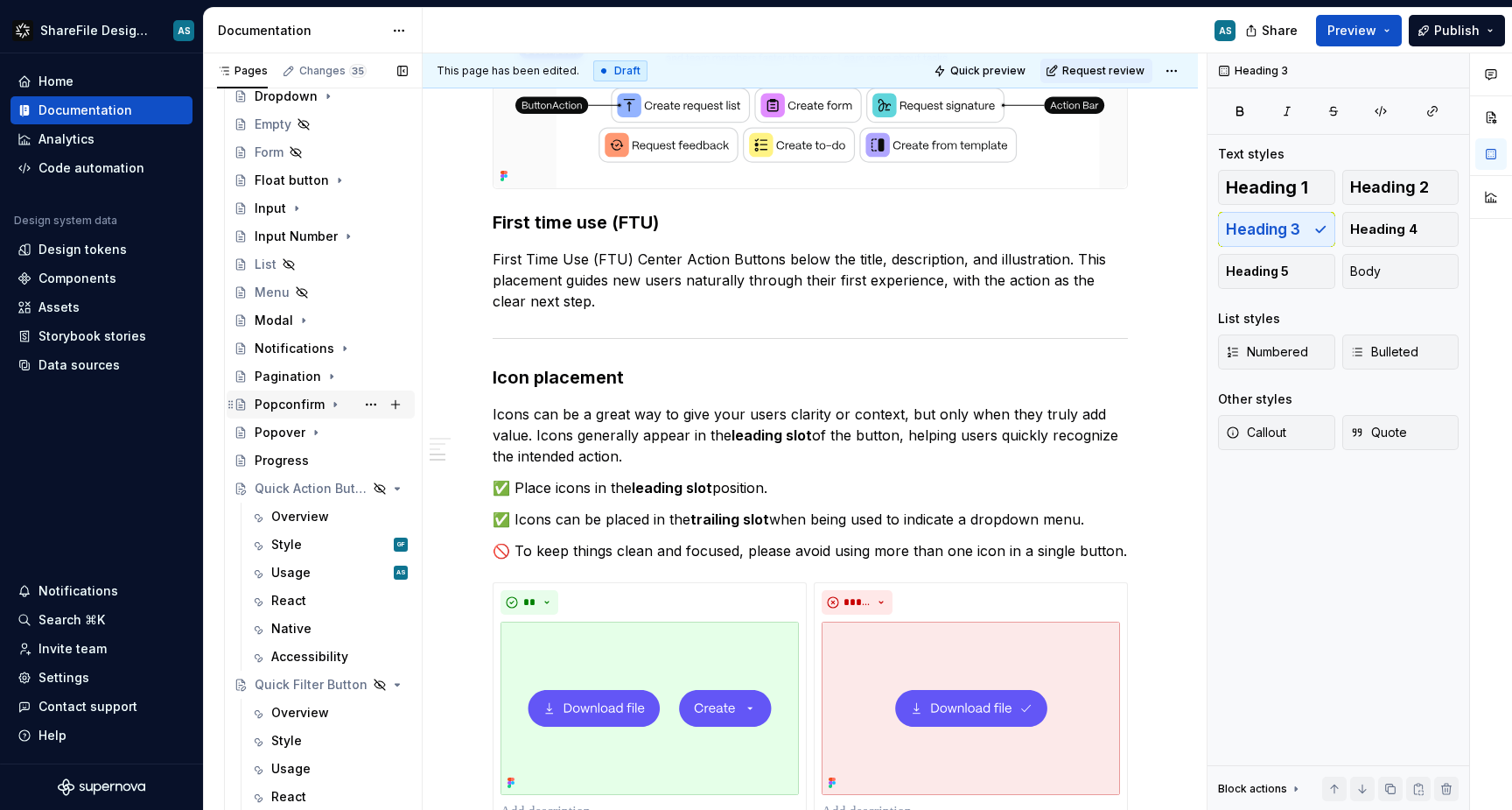
scroll to position [1814, 0]
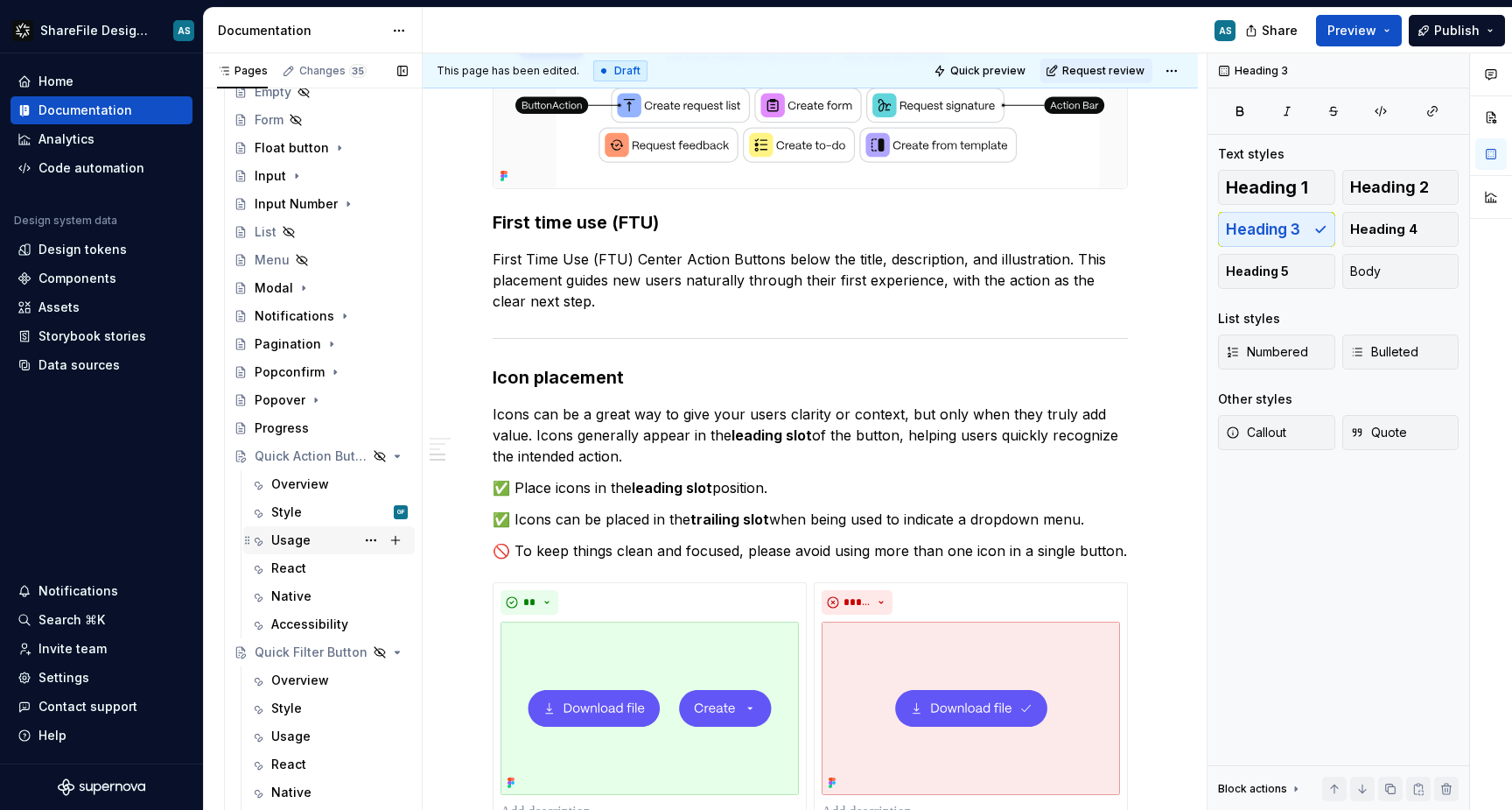
click at [308, 537] on div "Usage" at bounding box center [291, 540] width 40 height 18
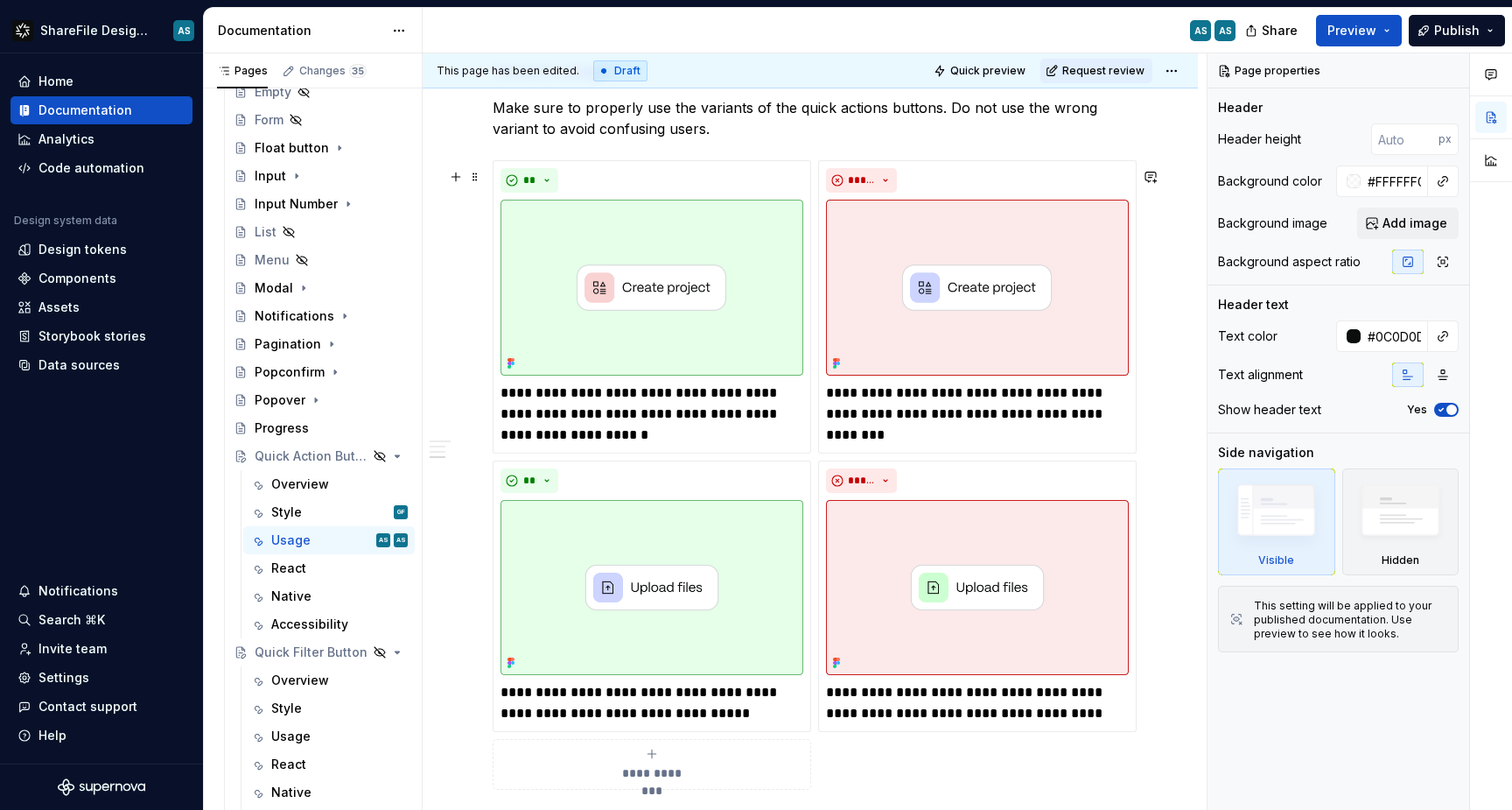
scroll to position [1273, 0]
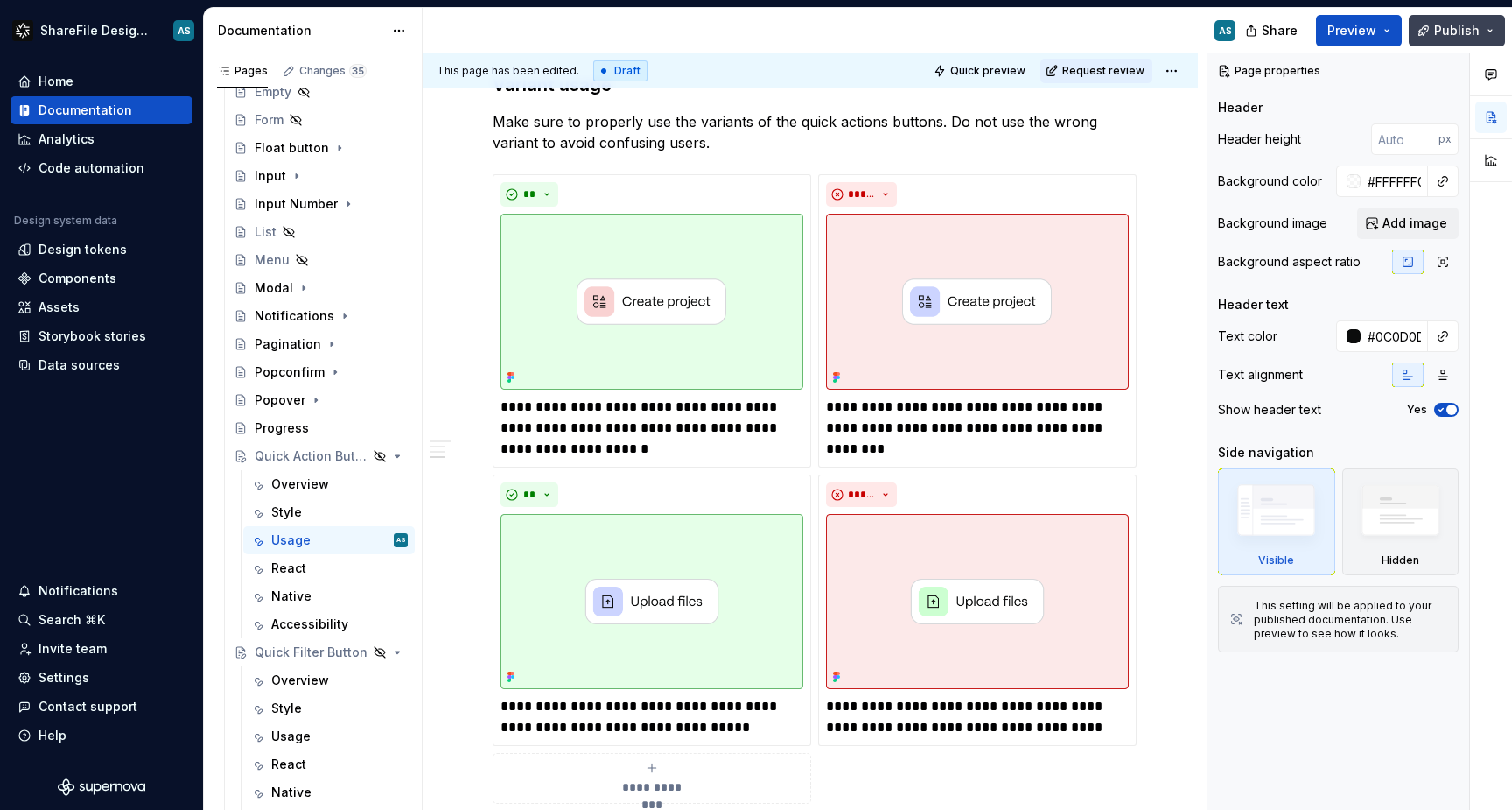
type textarea "*"
